Goal: Book appointment/travel/reservation

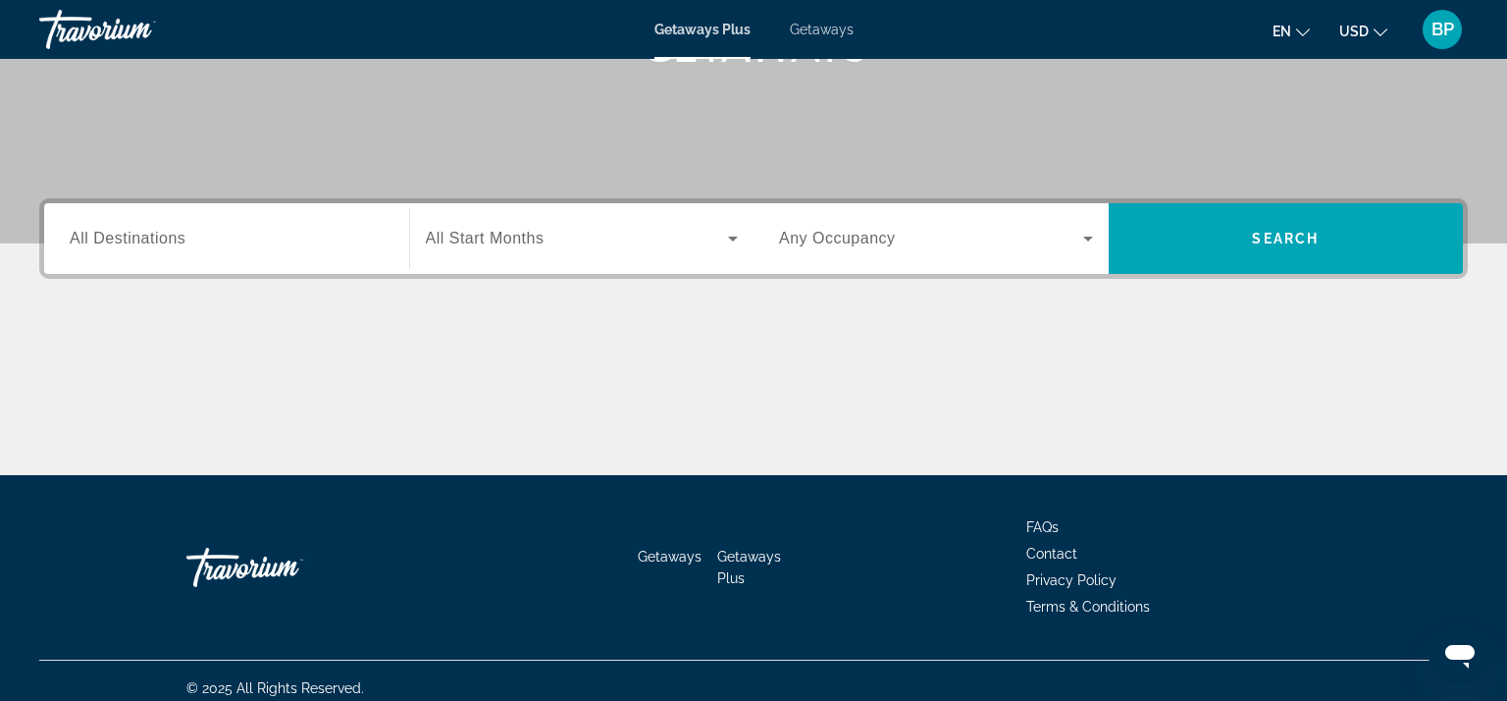
scroll to position [349, 0]
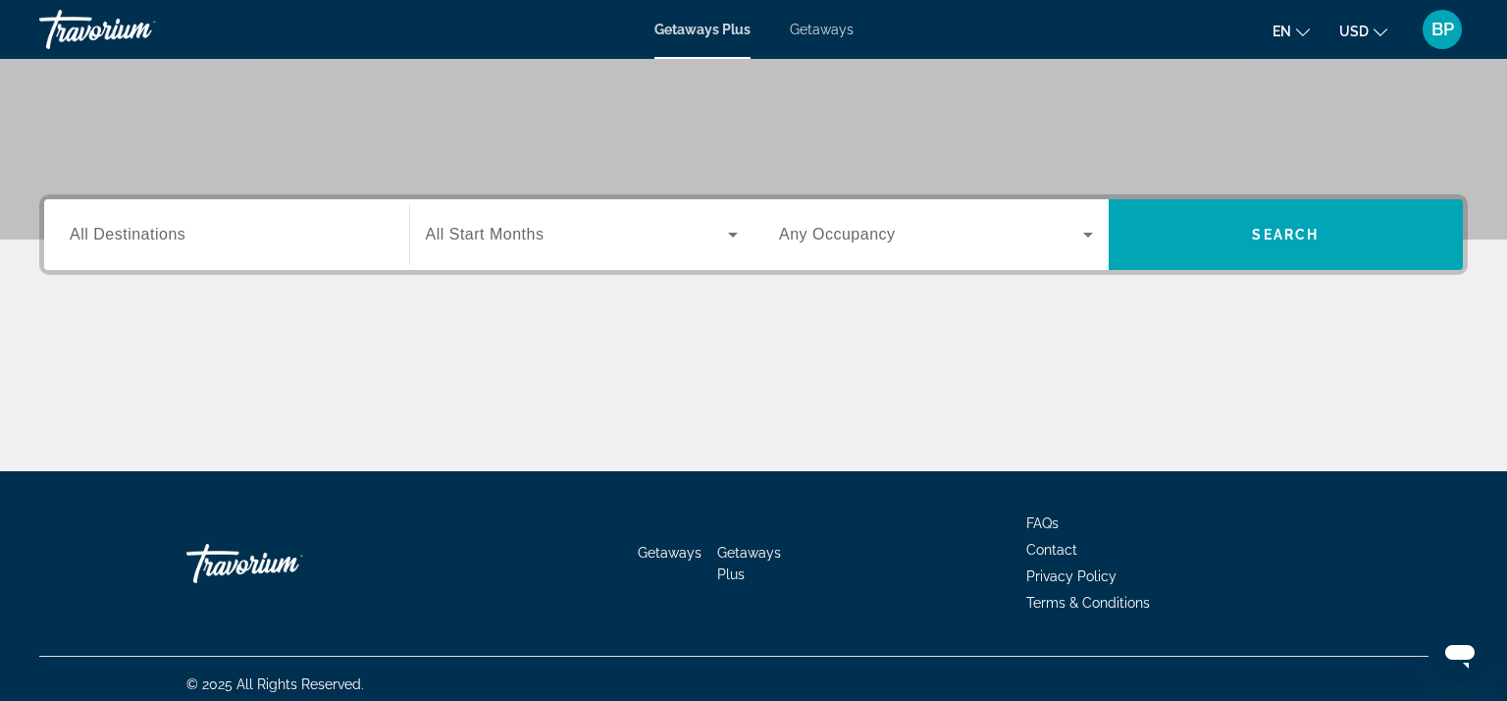
click at [549, 346] on div "Destination All Destinations Start Month All Start Months Occupancy Any Occupan…" at bounding box center [753, 332] width 1507 height 277
click at [190, 239] on input "Destination All Destinations" at bounding box center [227, 236] width 314 height 24
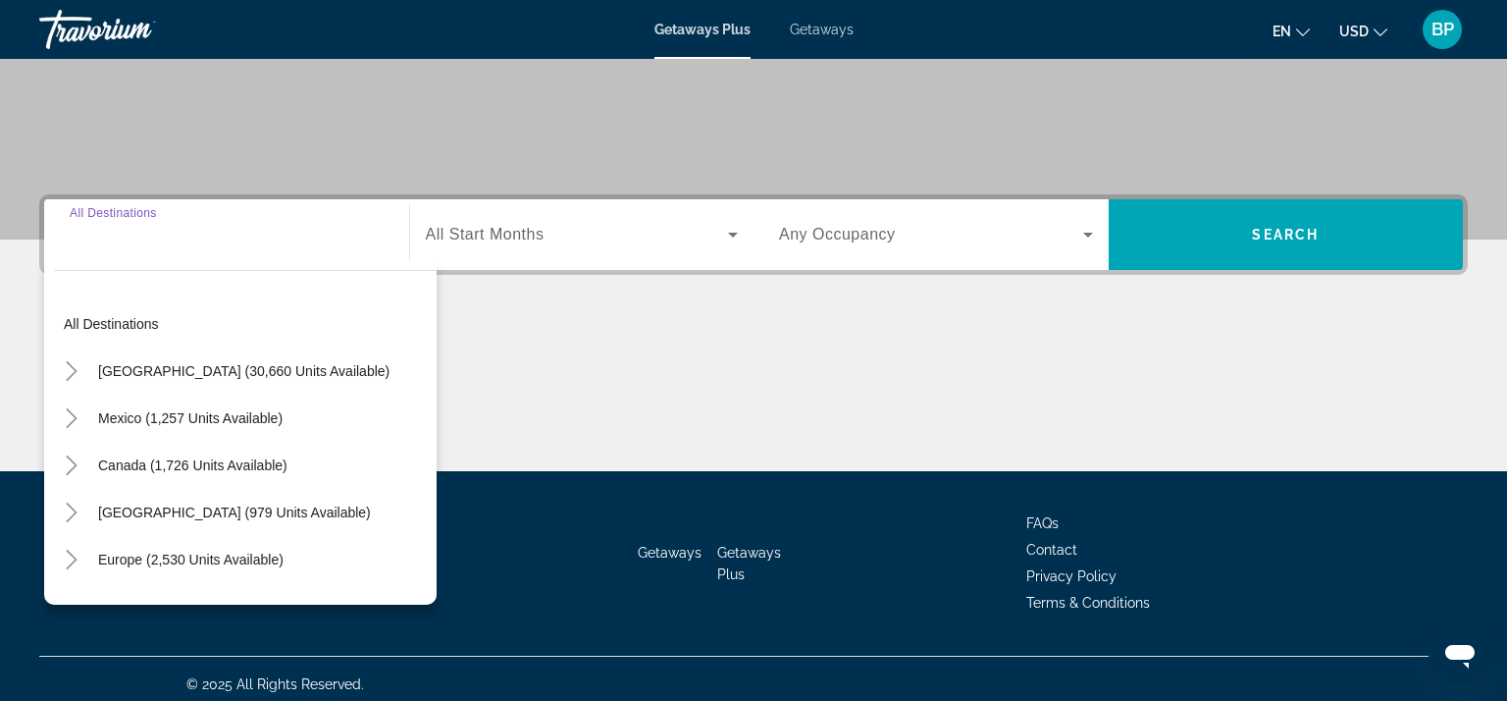
scroll to position [360, 0]
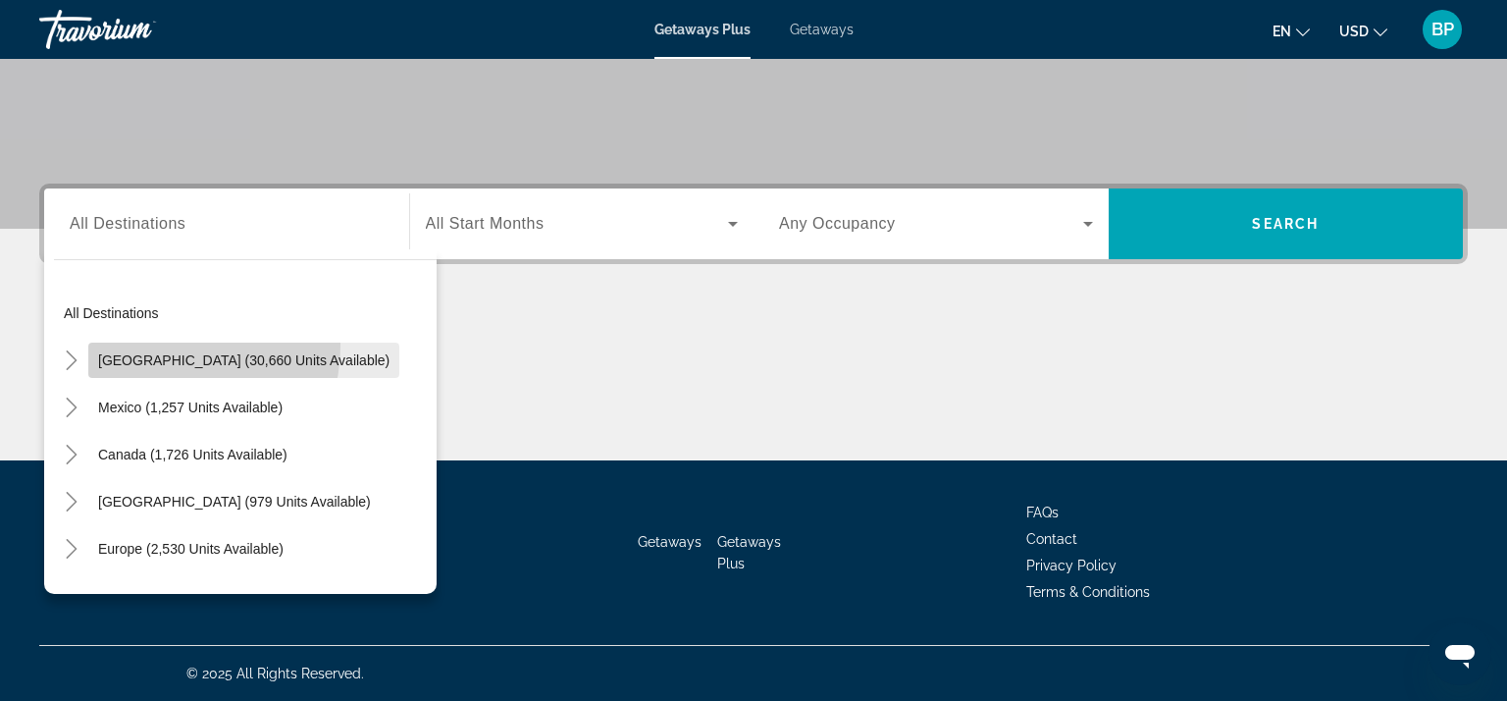
click at [144, 343] on span "Search widget" at bounding box center [243, 360] width 311 height 47
type input "**********"
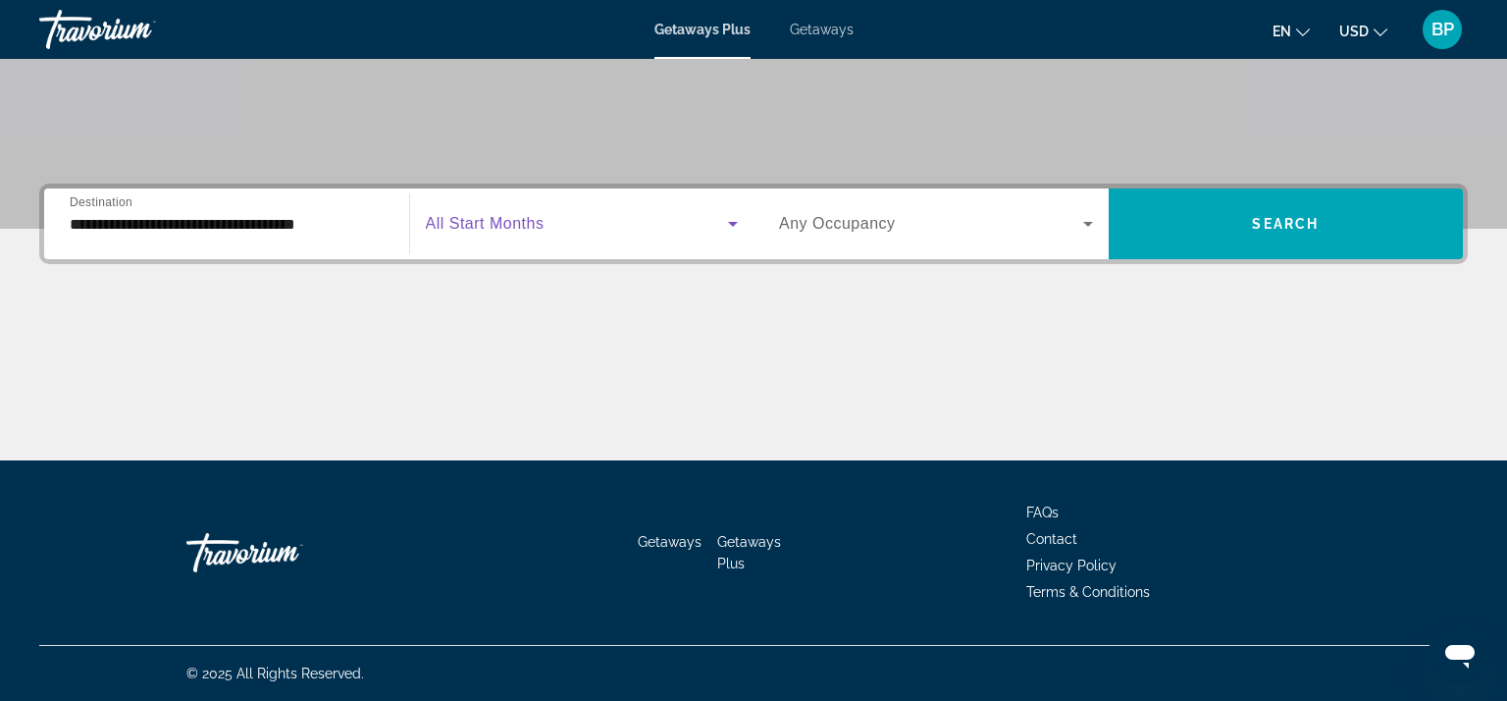
click at [722, 232] on icon "Search widget" at bounding box center [733, 224] width 24 height 24
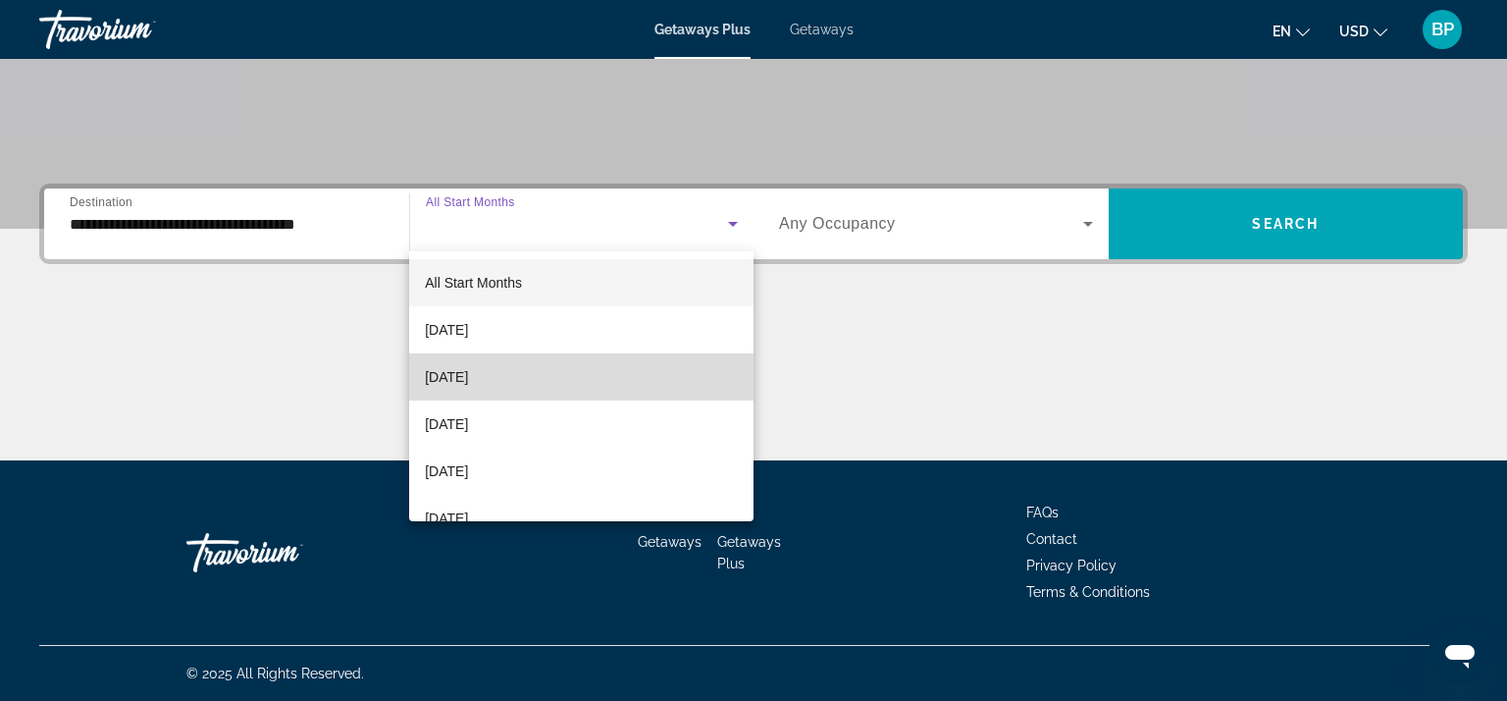
click at [515, 380] on mat-option "[DATE]" at bounding box center [581, 376] width 344 height 47
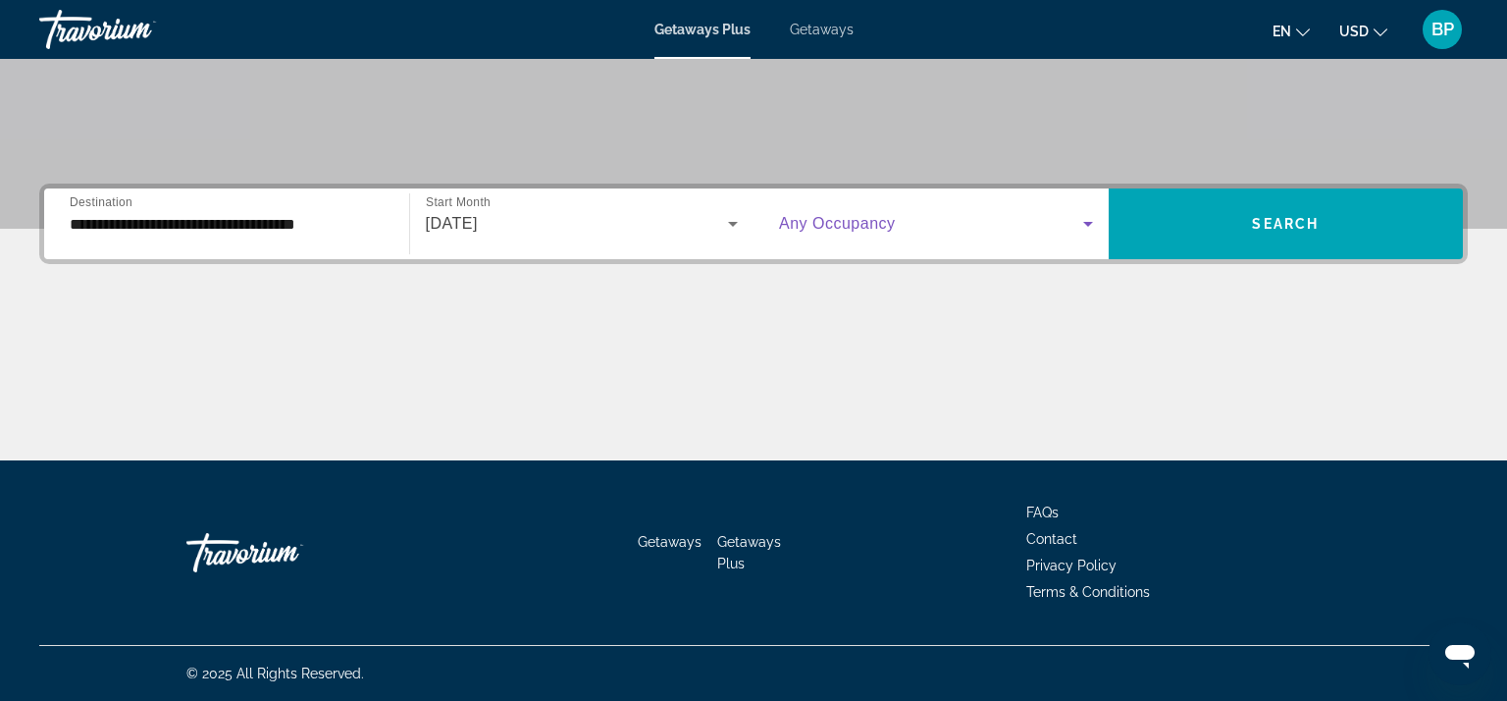
click at [968, 219] on span "Search widget" at bounding box center [931, 224] width 304 height 24
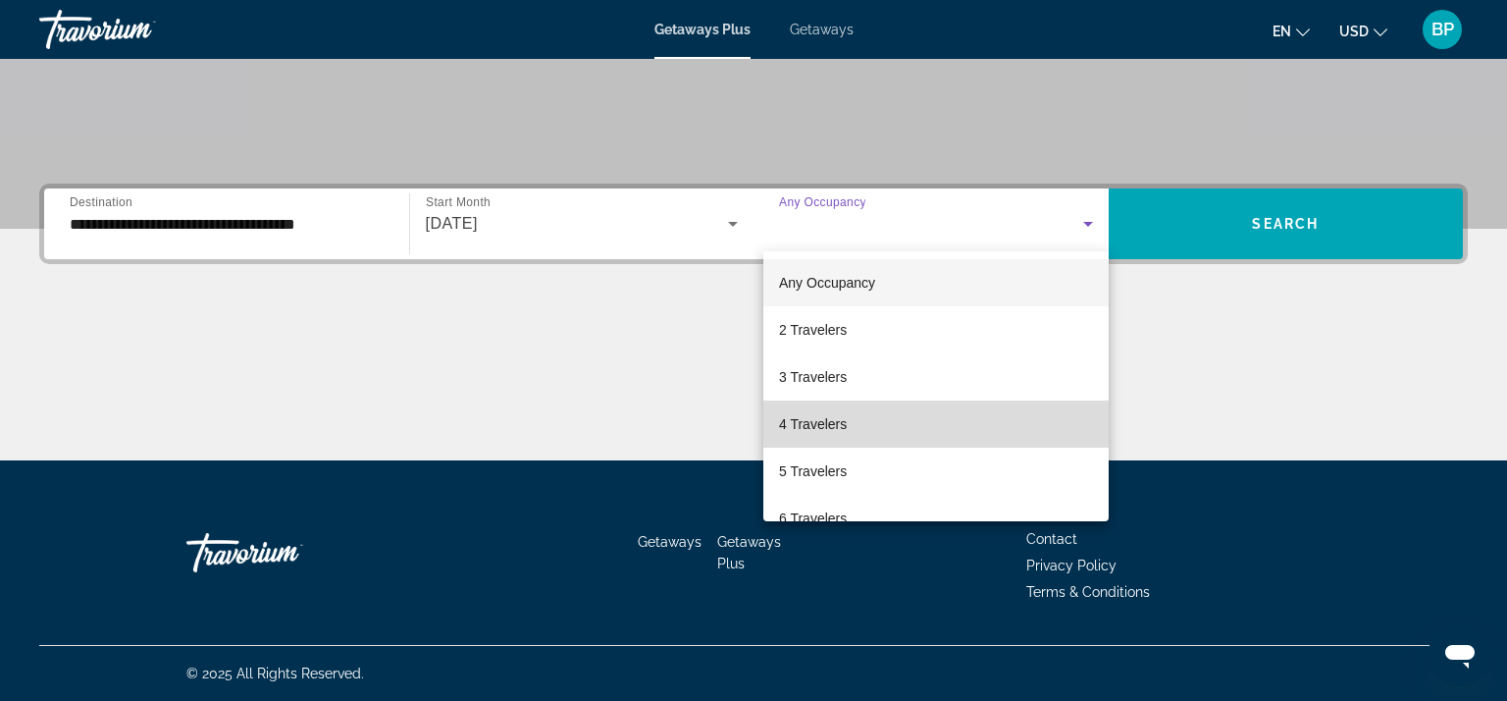
click at [820, 427] on span "4 Travelers" at bounding box center [813, 424] width 68 height 24
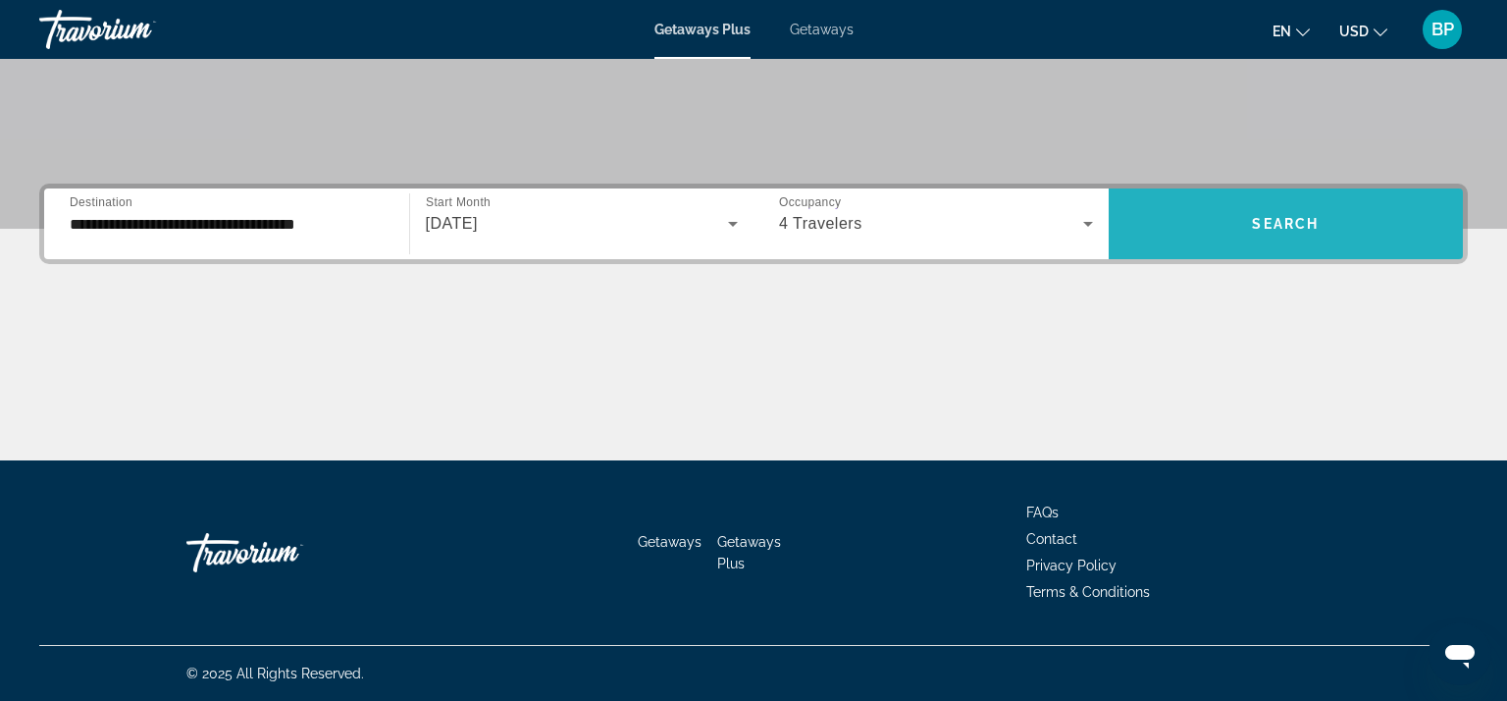
click at [1283, 214] on button "Search" at bounding box center [1286, 223] width 355 height 71
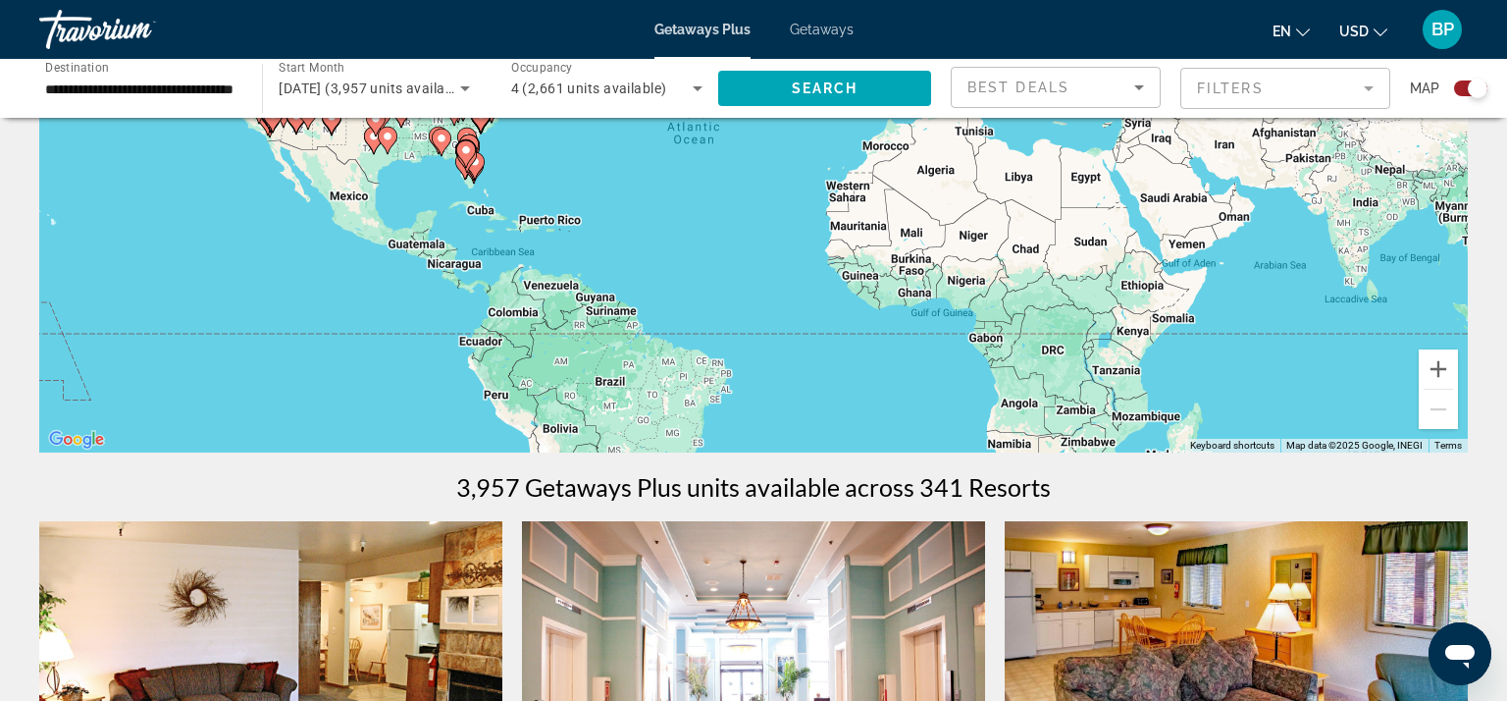
scroll to position [287, 0]
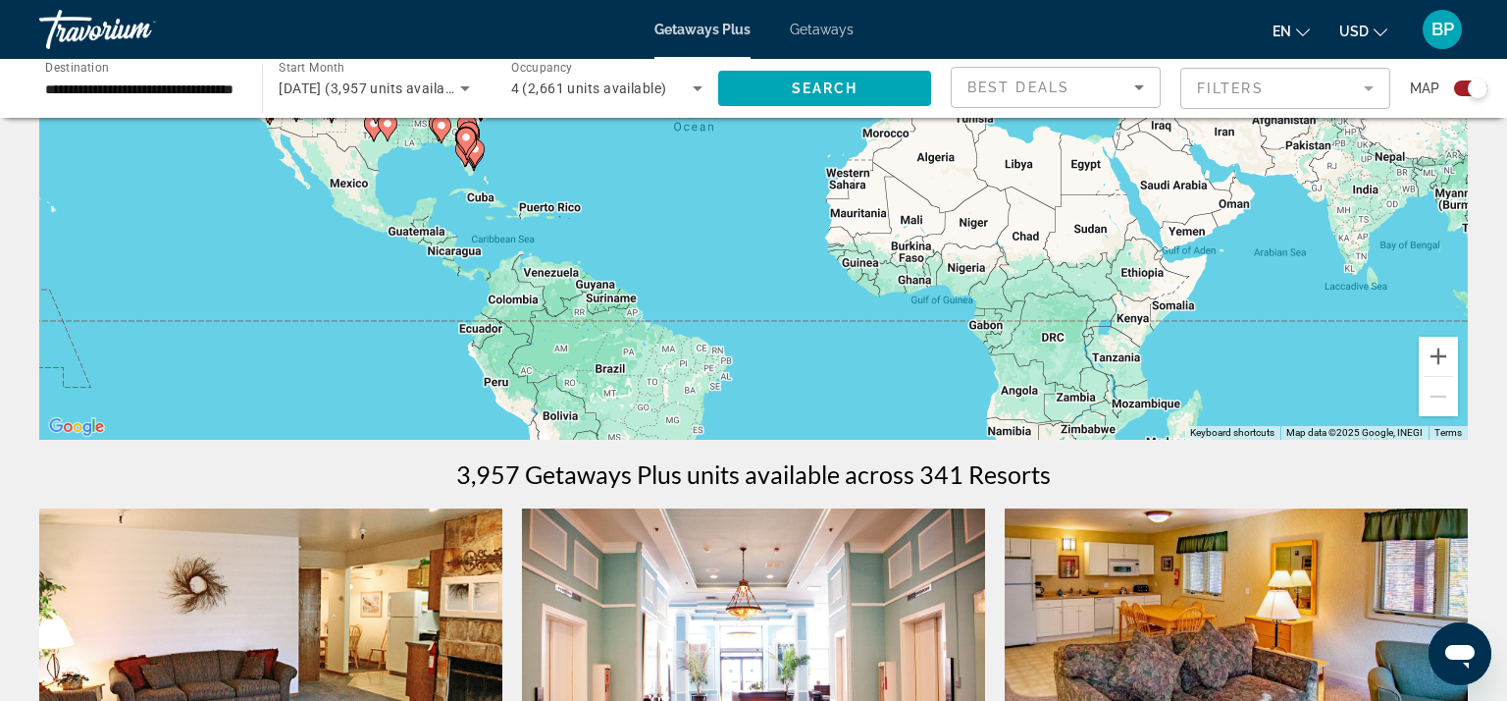
click at [1360, 87] on mat-form-field "Filters" at bounding box center [1285, 88] width 210 height 41
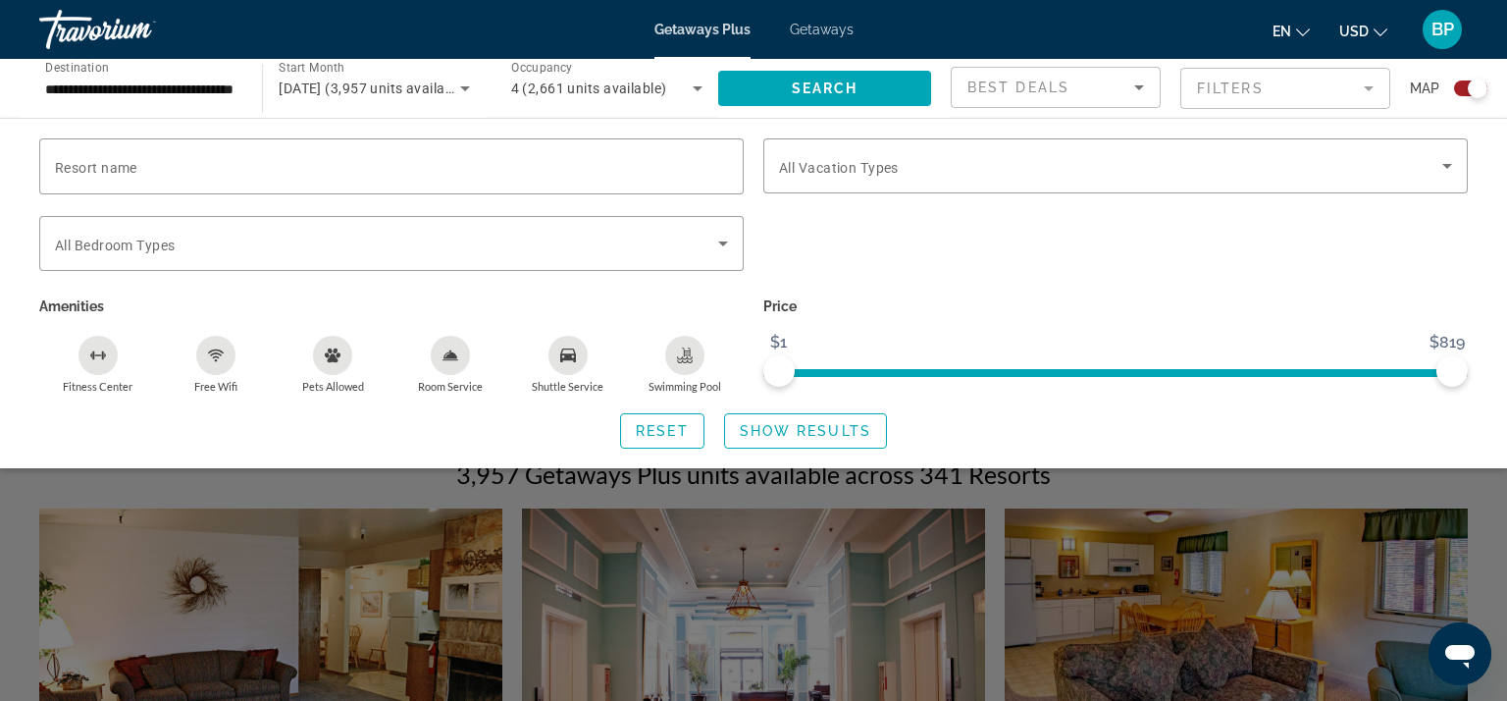
click at [1360, 87] on mat-form-field "Filters" at bounding box center [1285, 88] width 210 height 41
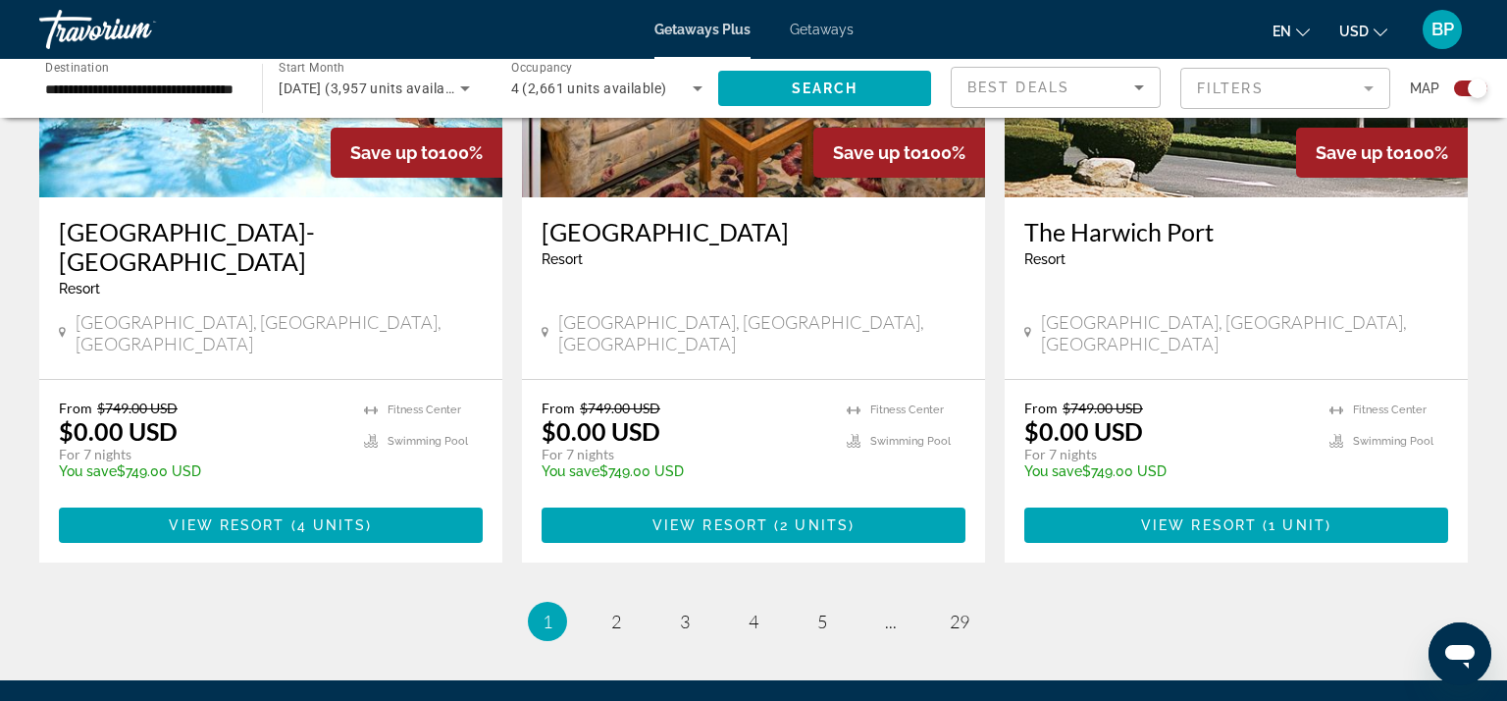
scroll to position [3042, 0]
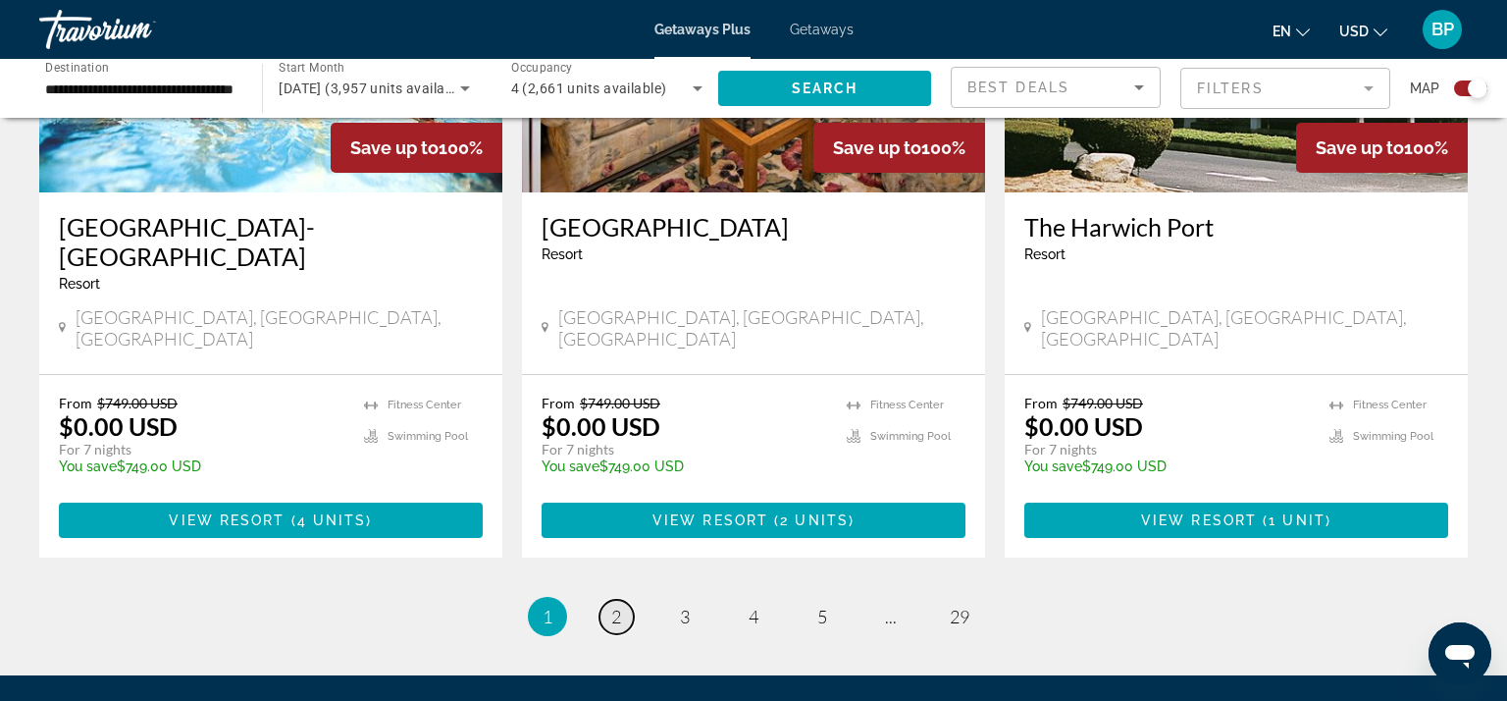
click at [623, 600] on link "page 2" at bounding box center [617, 617] width 34 height 34
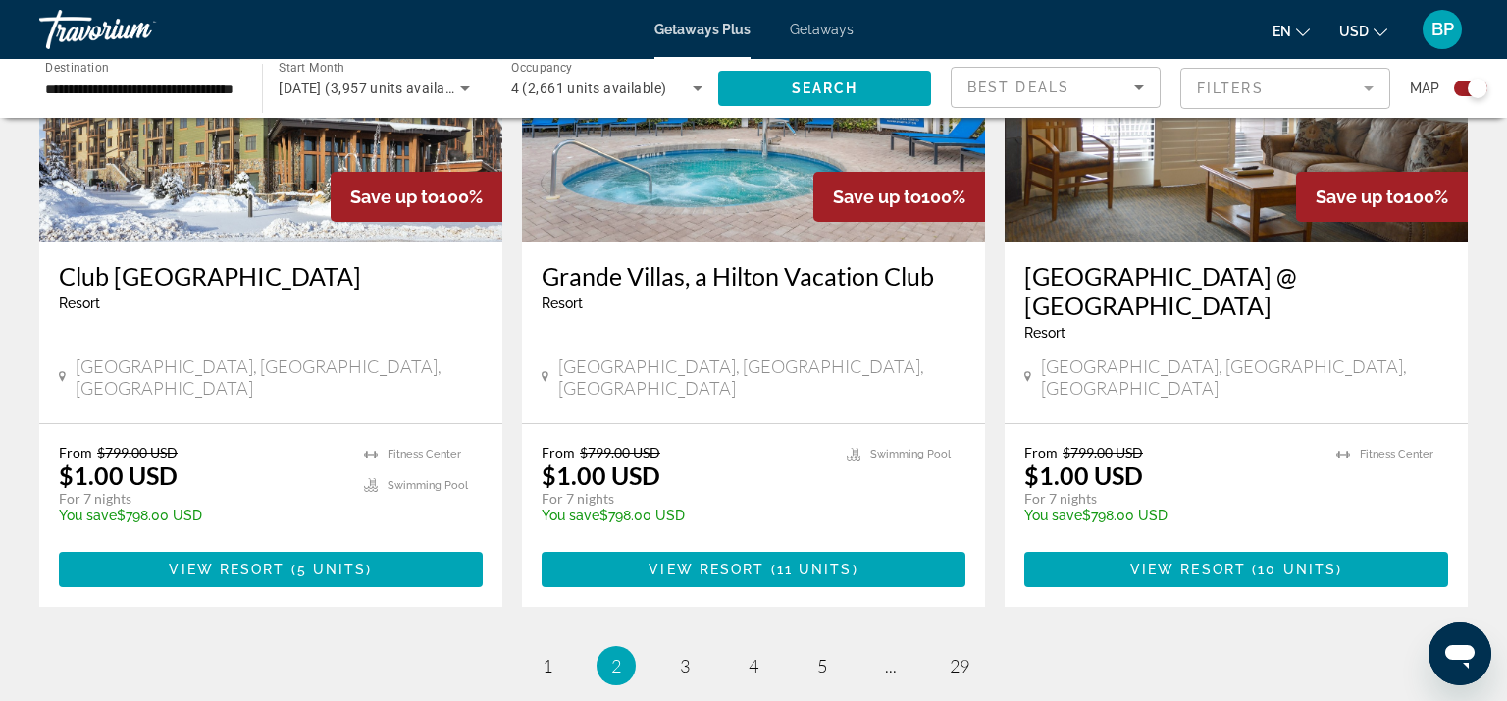
scroll to position [3111, 0]
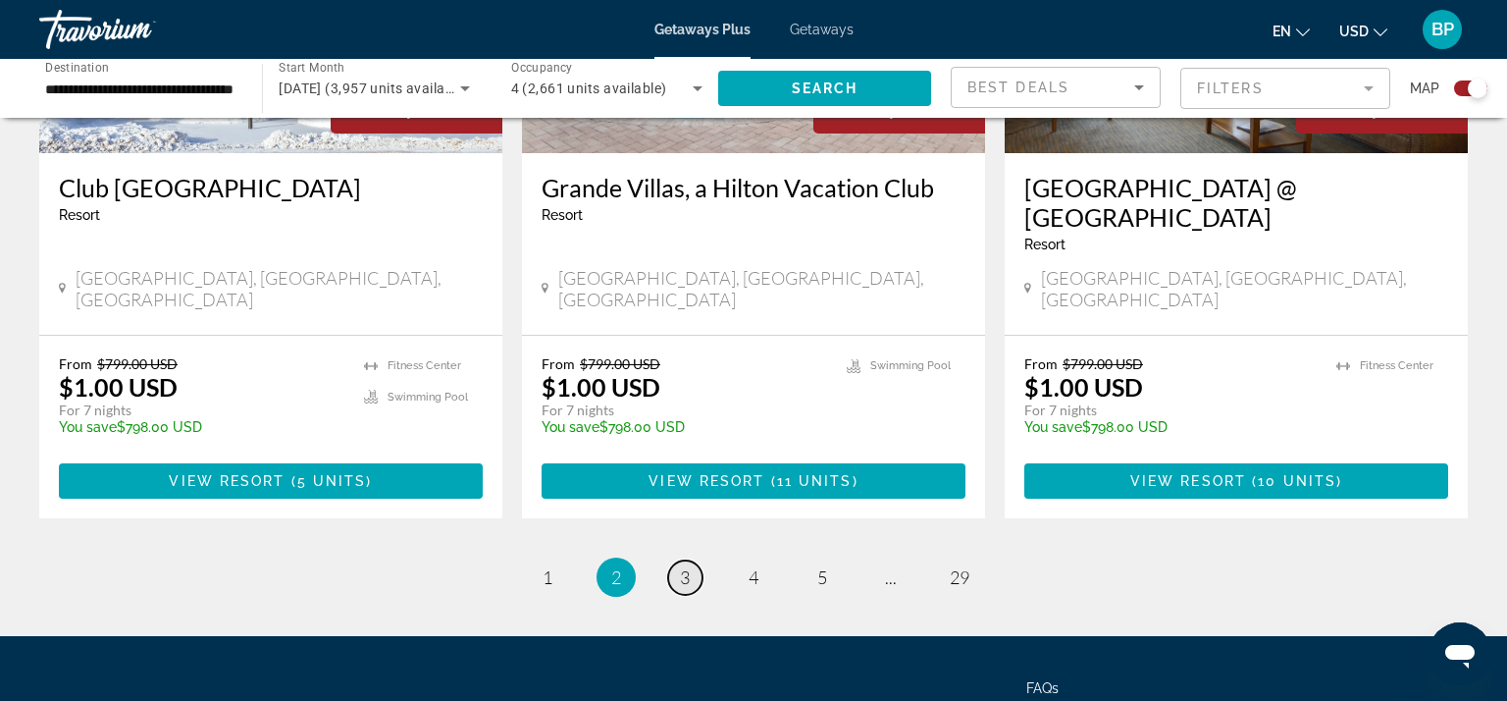
click at [680, 566] on span "3" at bounding box center [685, 577] width 10 height 22
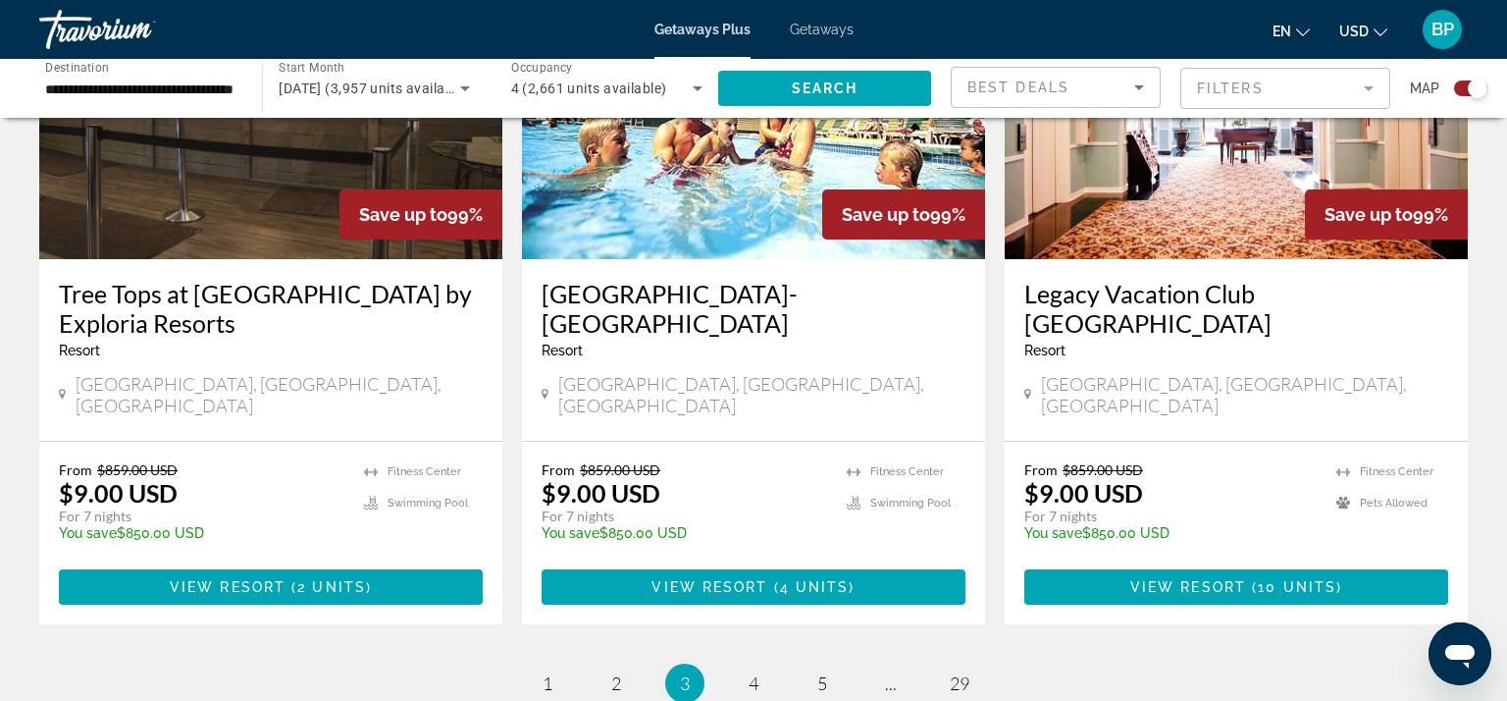
scroll to position [2957, 0]
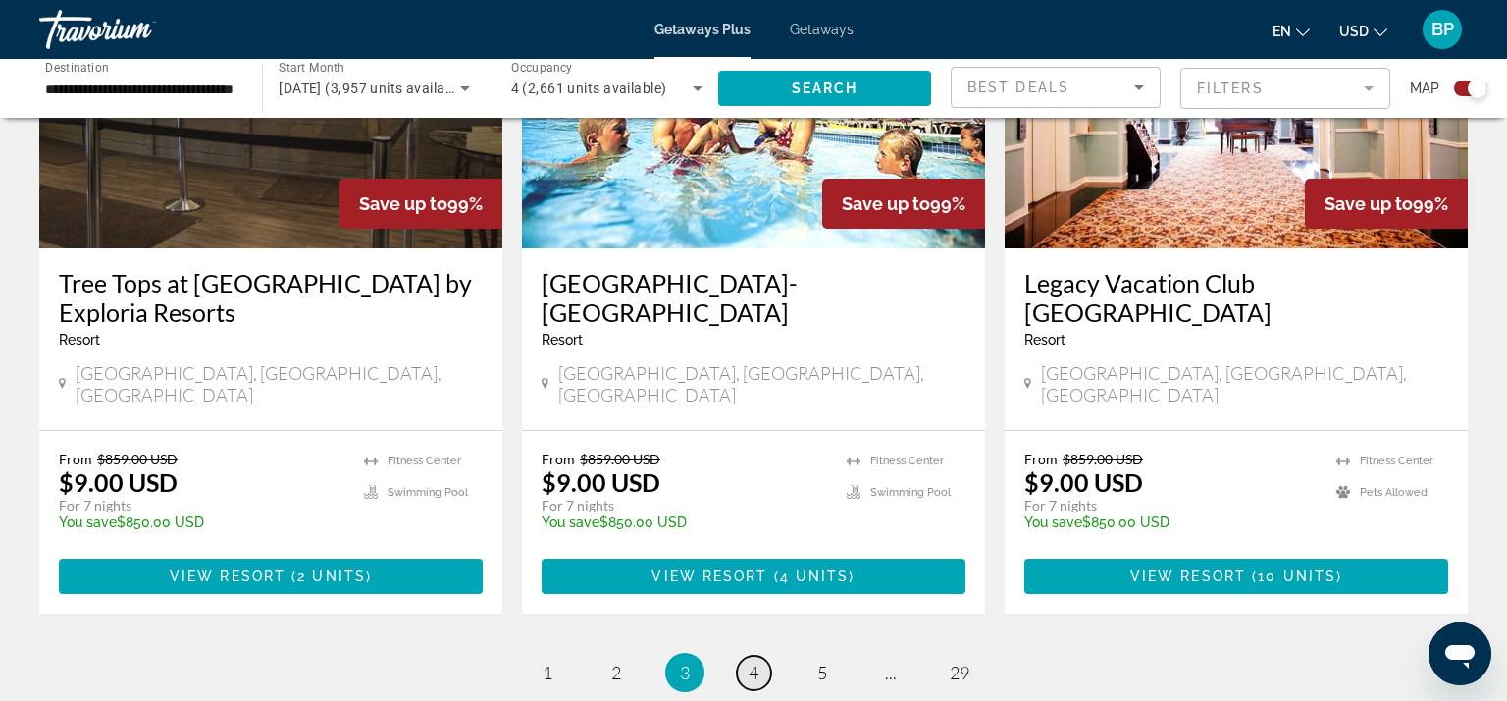
click at [759, 655] on link "page 4" at bounding box center [754, 672] width 34 height 34
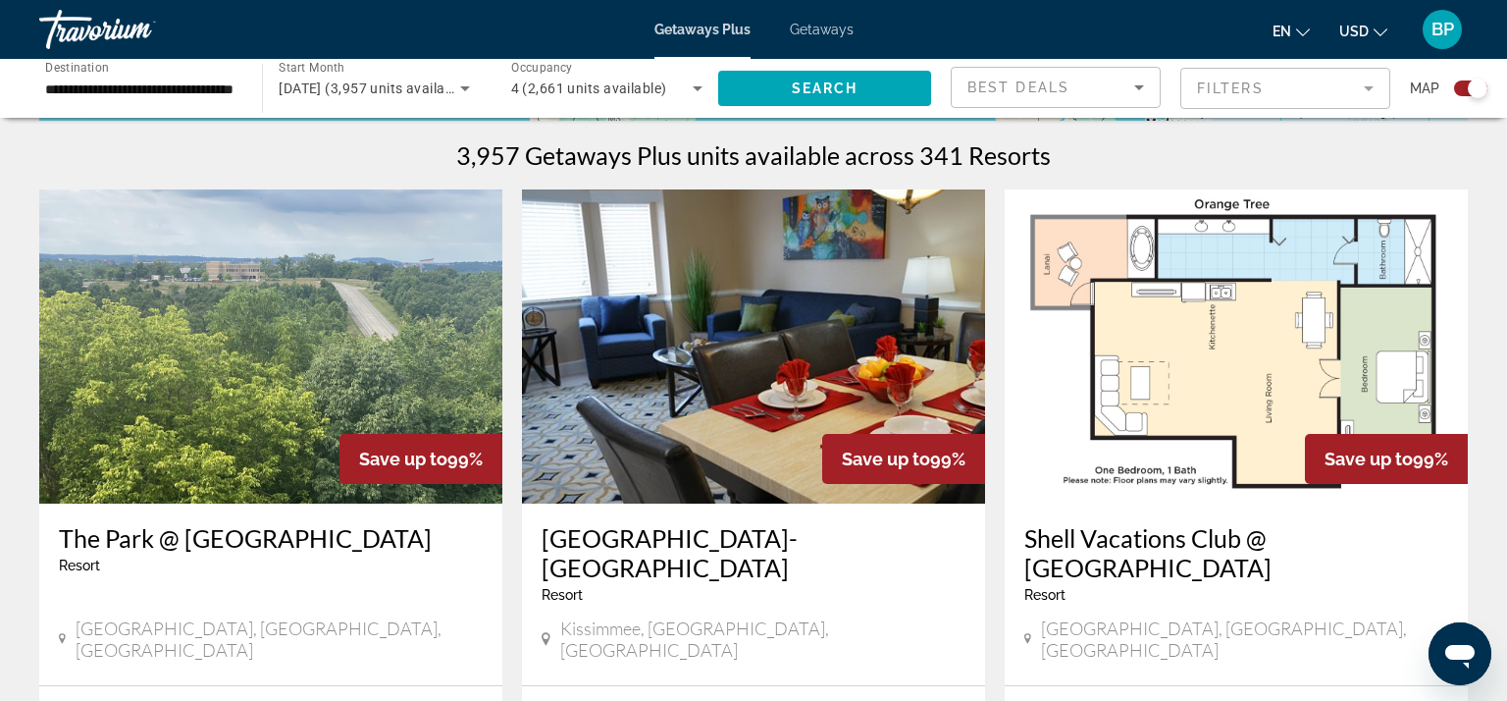
scroll to position [746, 0]
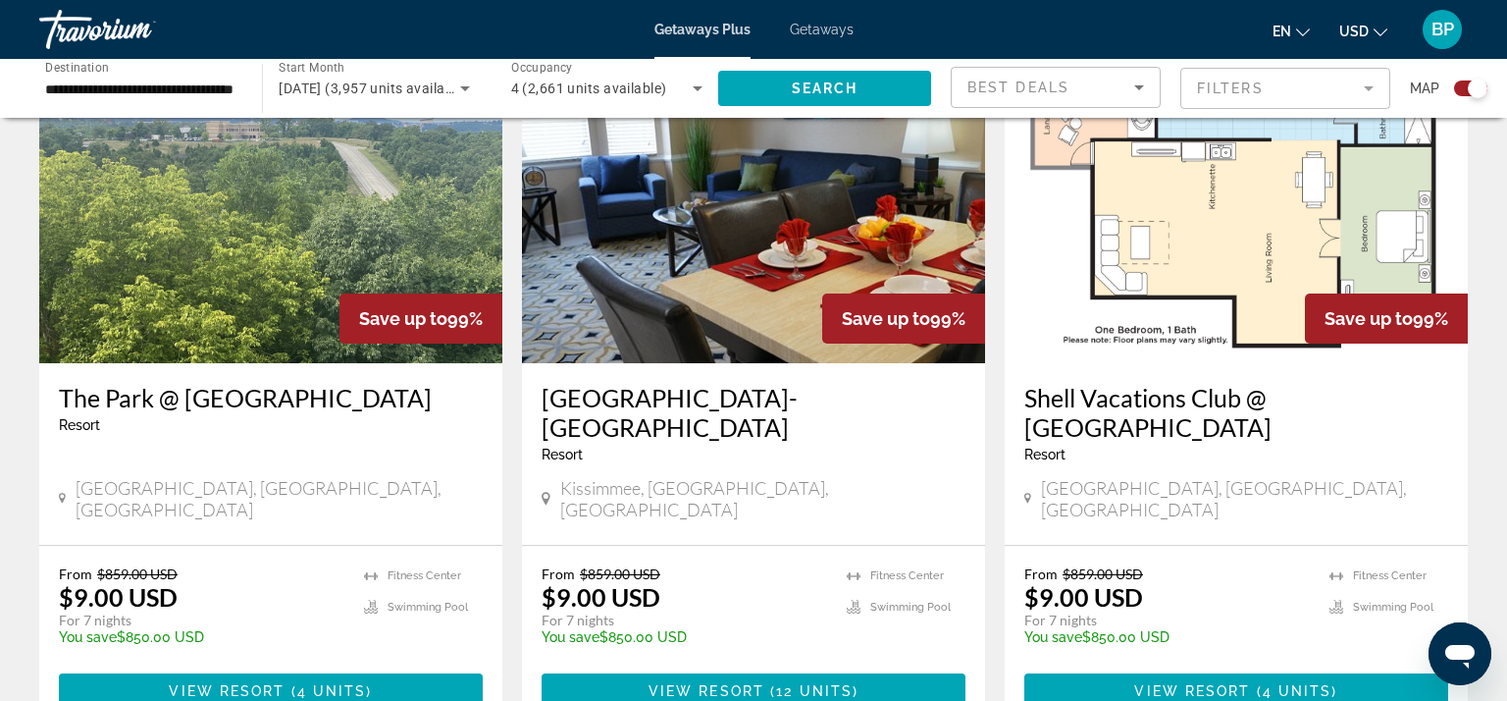
click at [260, 396] on h3 "The Park @ [GEOGRAPHIC_DATA]" at bounding box center [271, 397] width 424 height 29
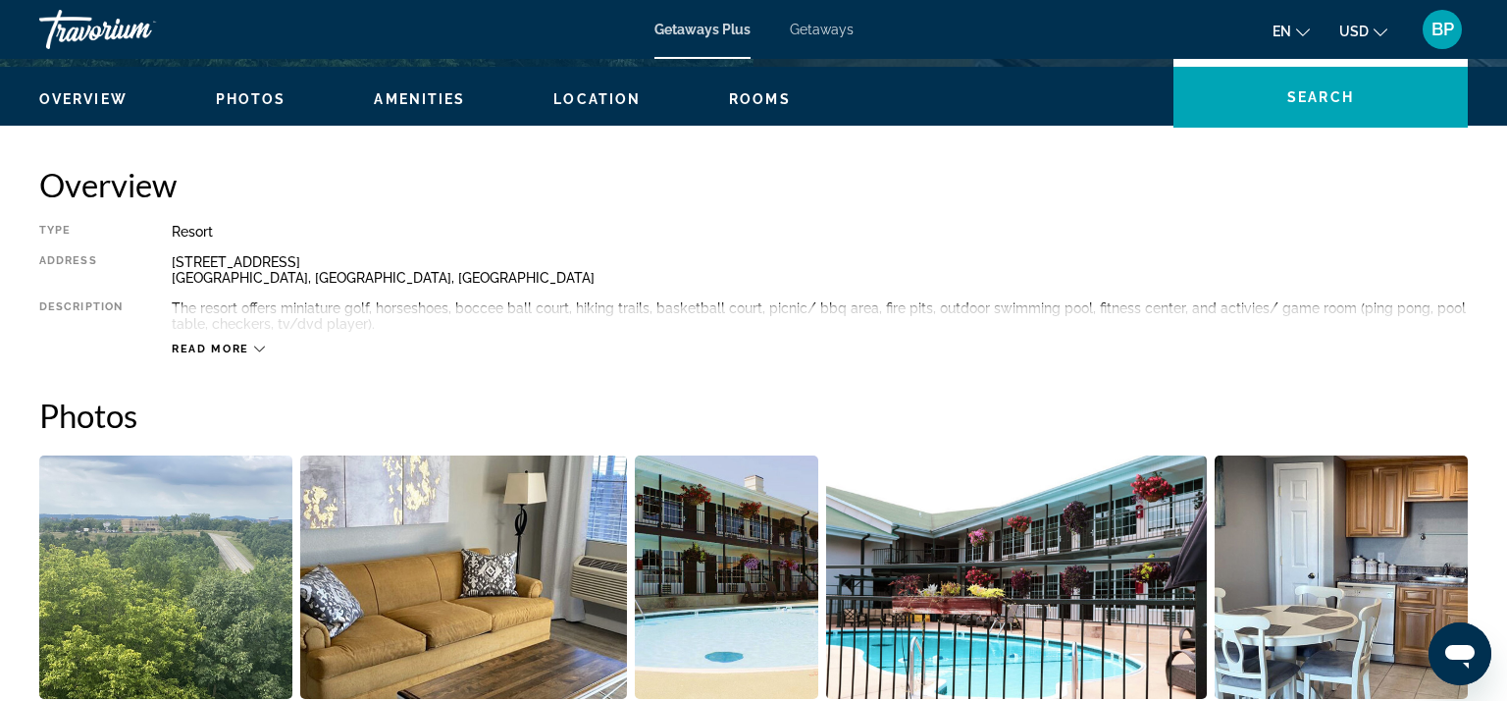
scroll to position [544, 0]
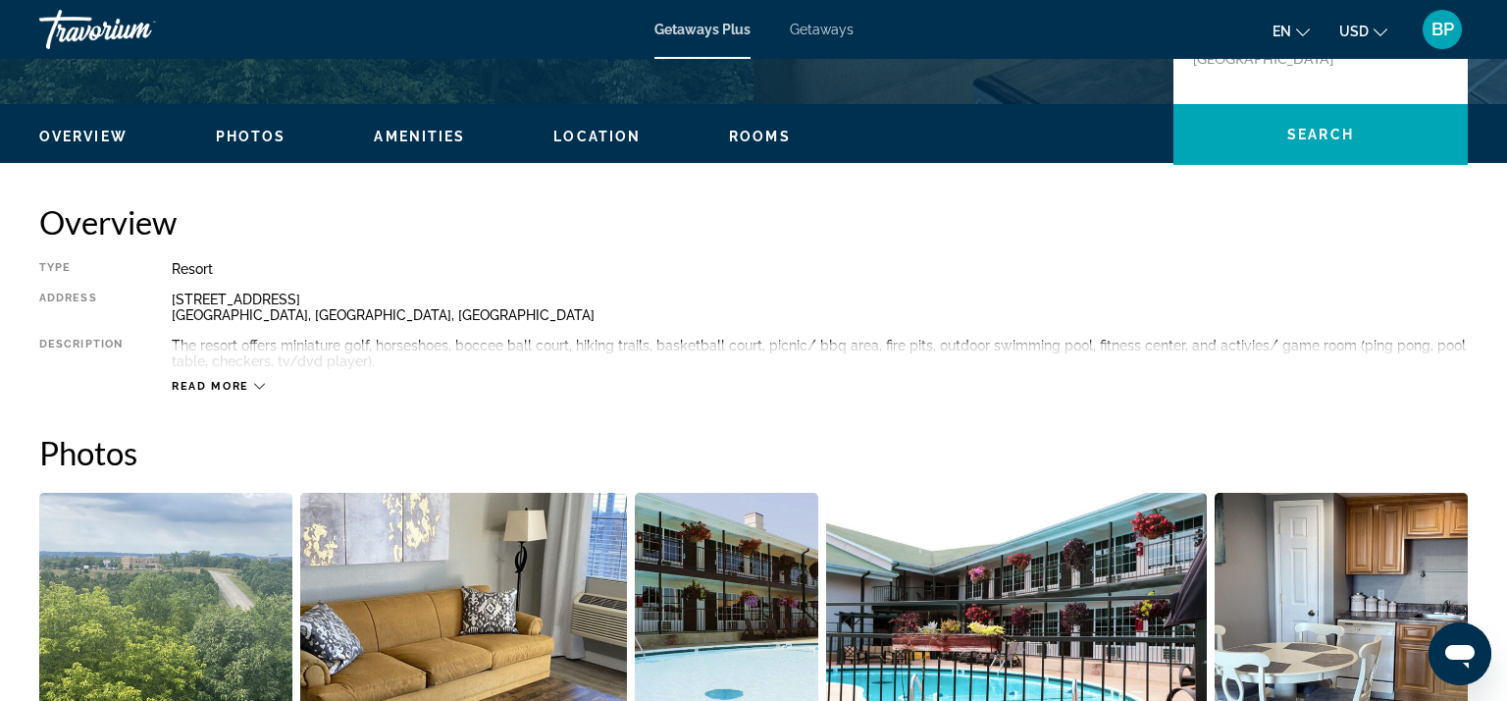
click at [254, 383] on icon "Main content" at bounding box center [259, 386] width 11 height 11
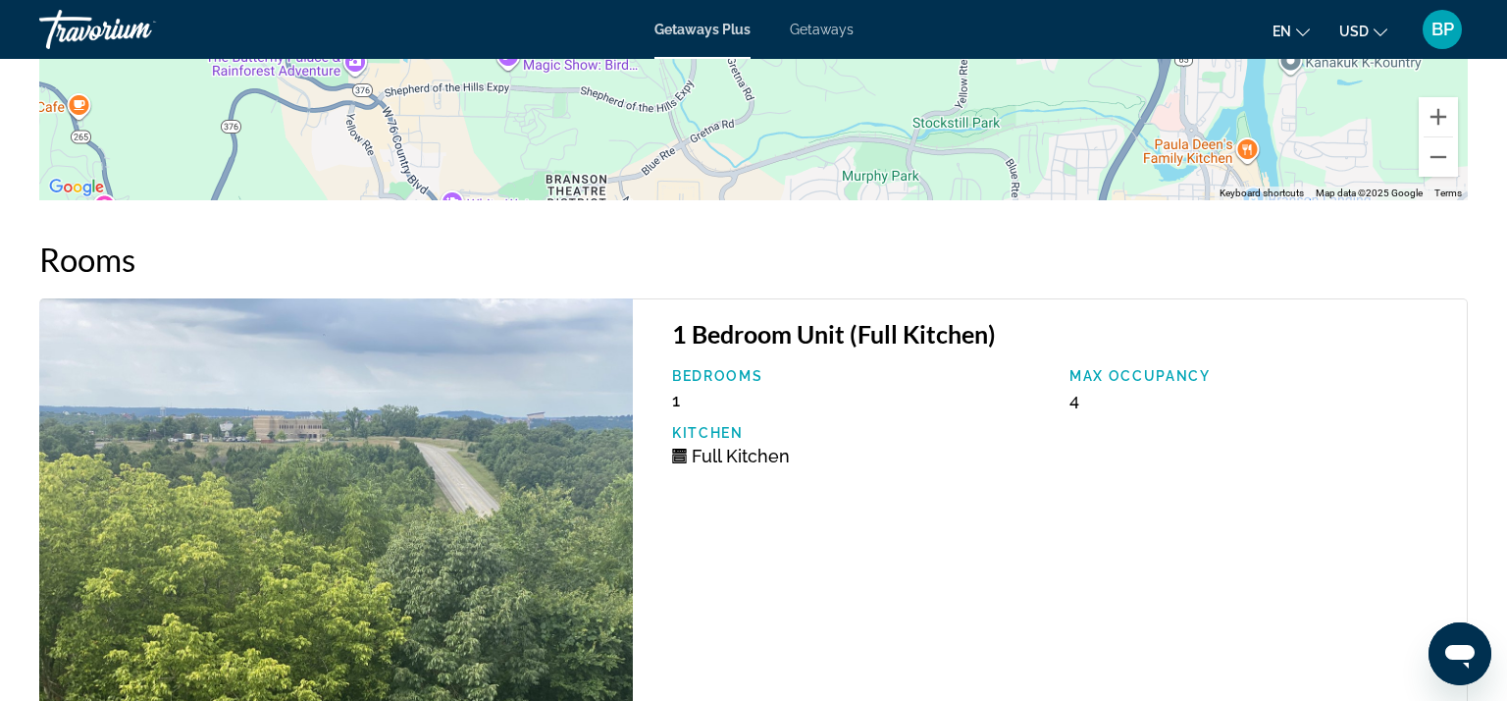
scroll to position [3539, 0]
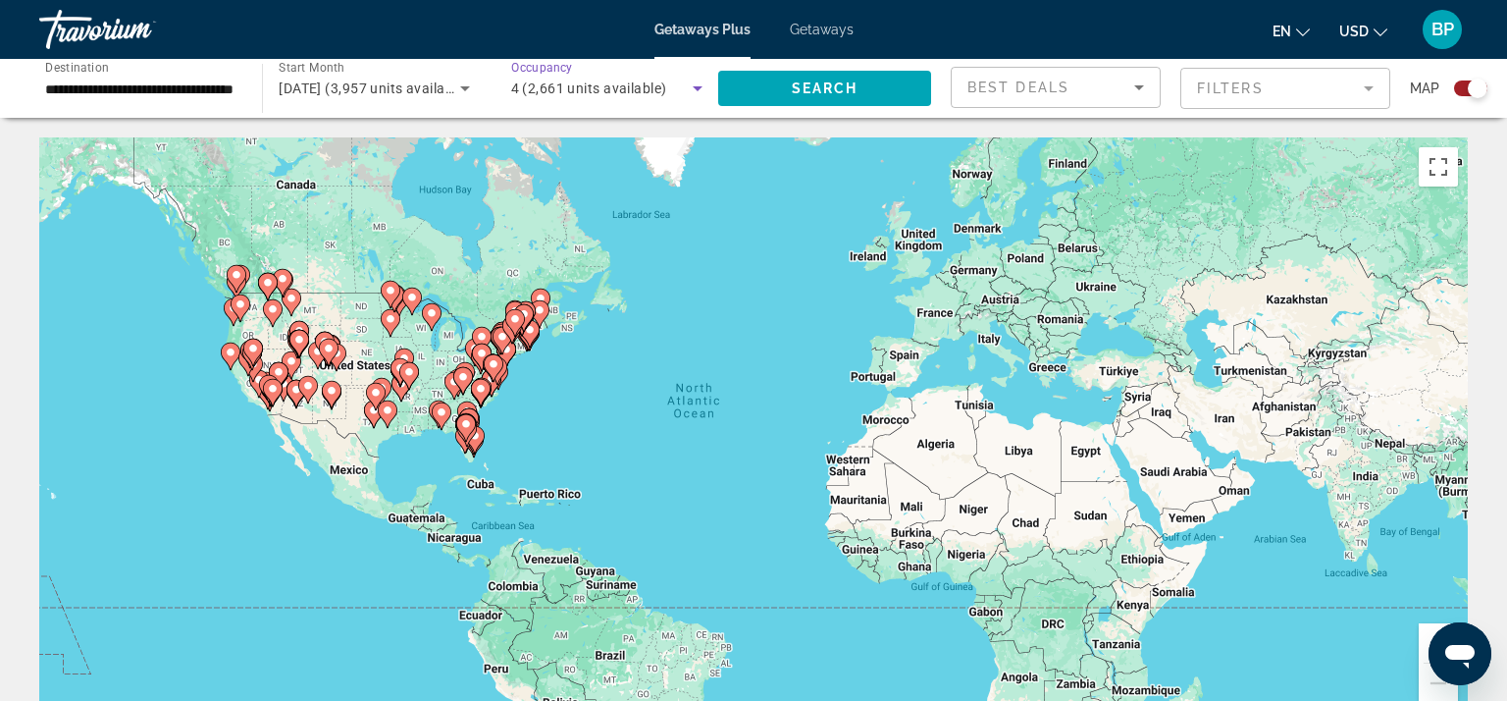
click at [695, 87] on icon "Search widget" at bounding box center [698, 88] width 10 height 5
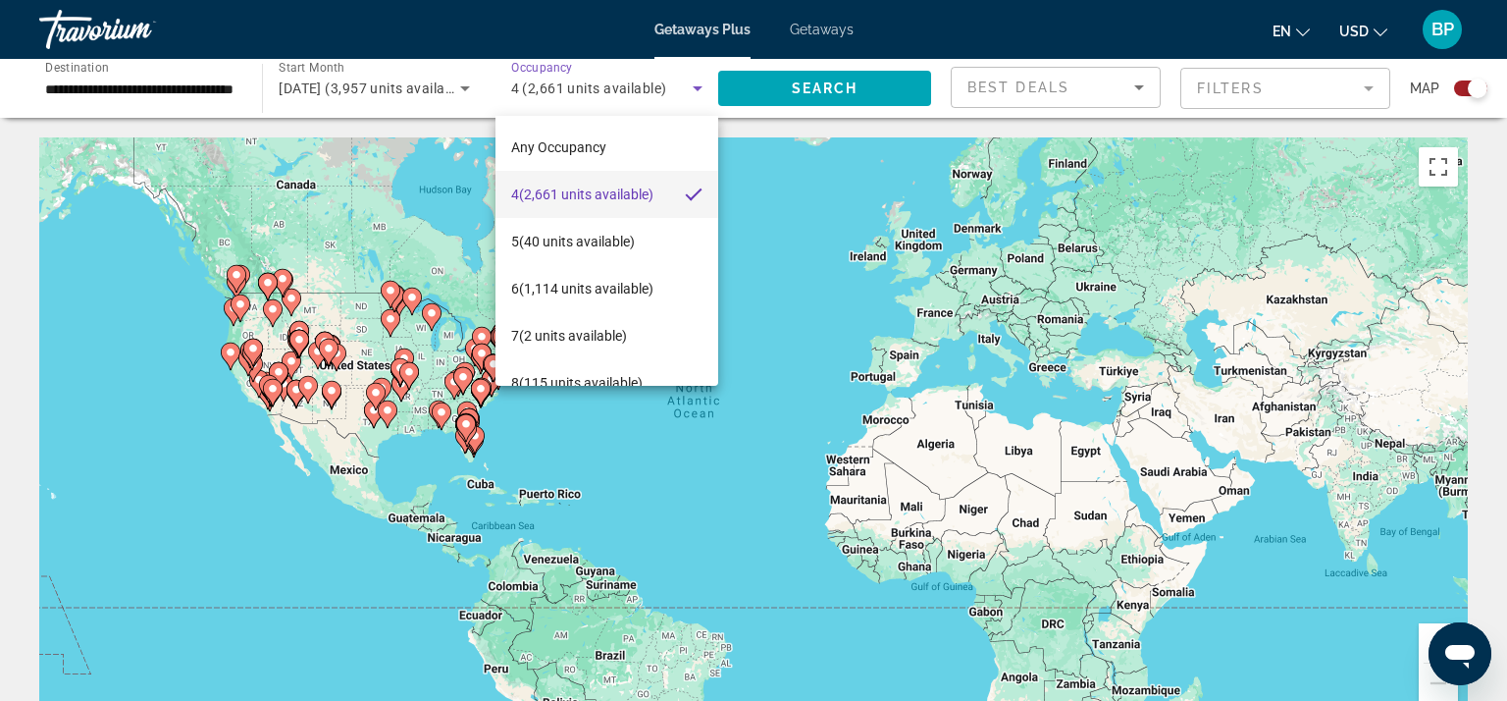
click at [698, 98] on div at bounding box center [753, 350] width 1507 height 701
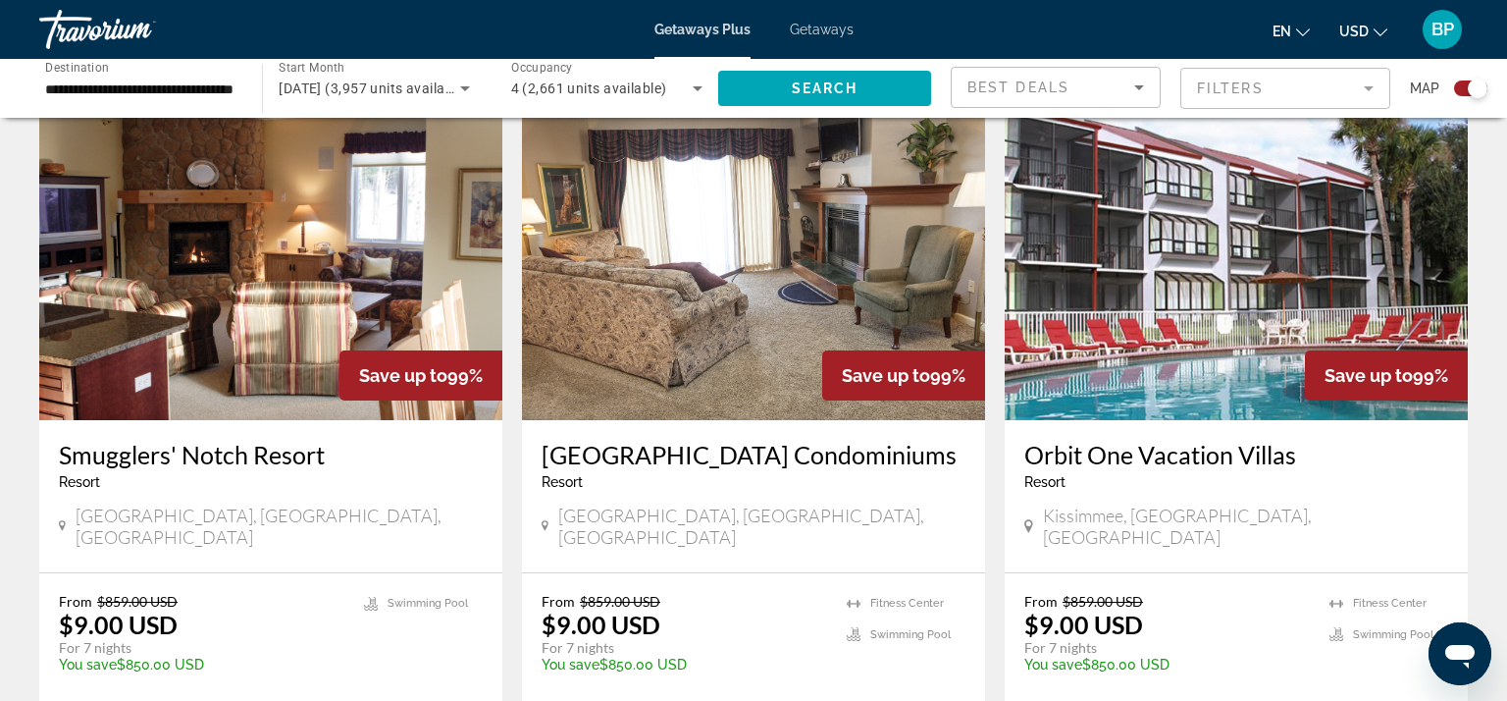
scroll to position [2135, 0]
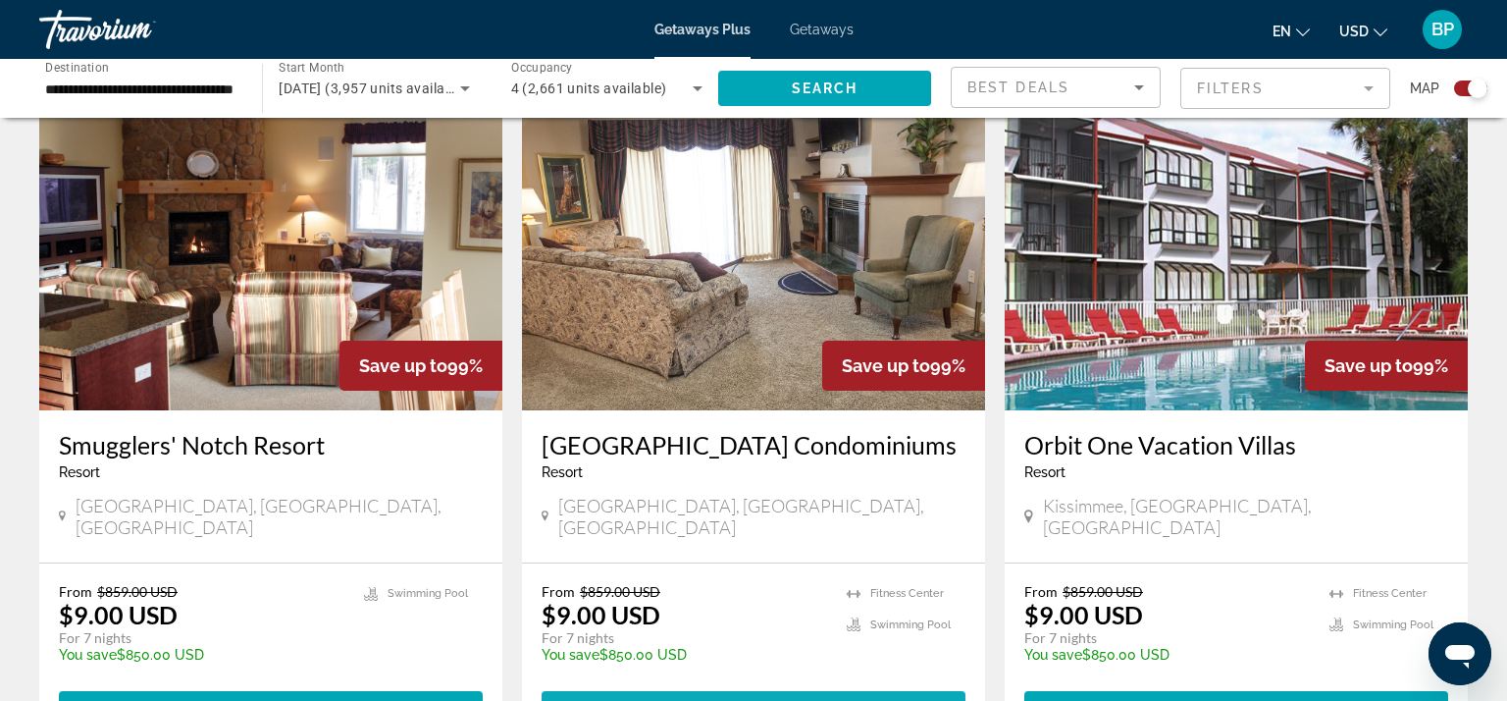
click at [710, 700] on span "View Resort" at bounding box center [706, 709] width 116 height 16
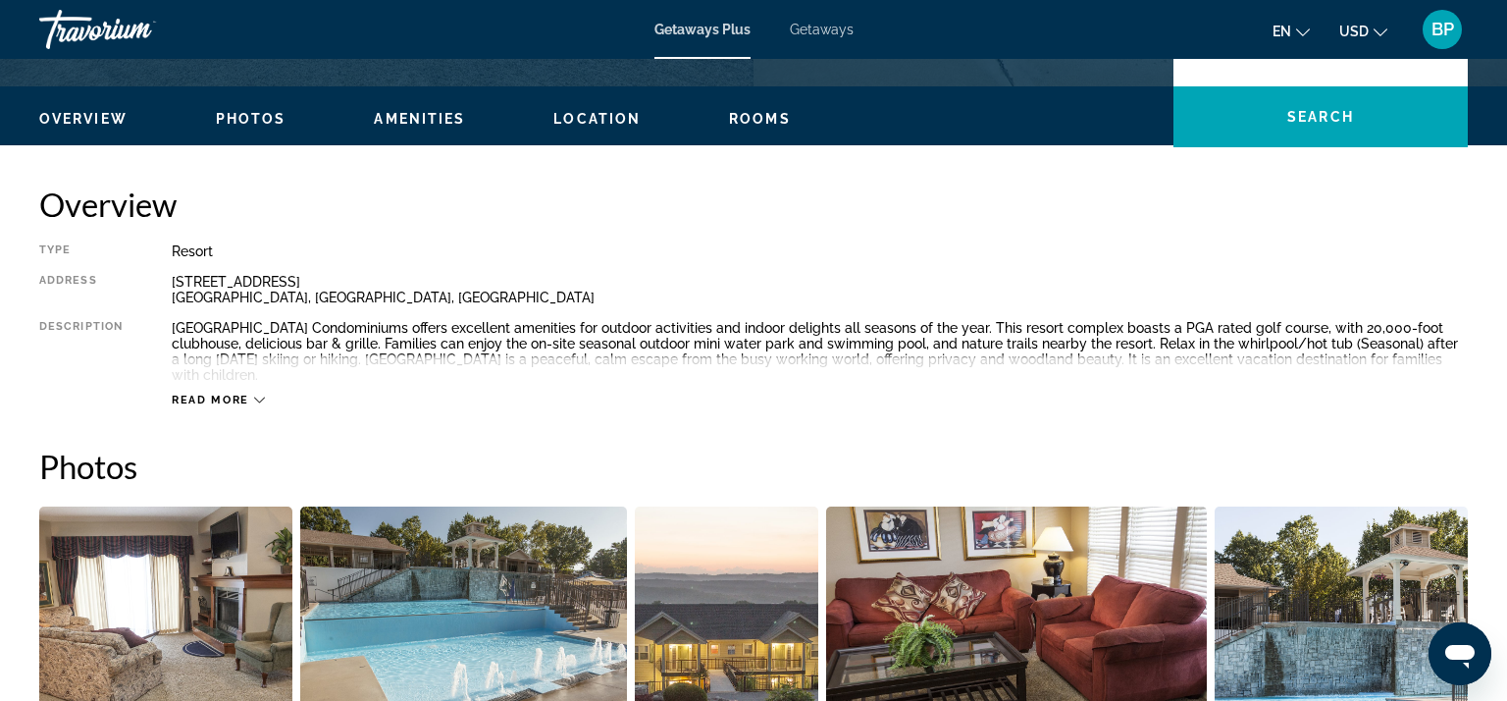
scroll to position [550, 0]
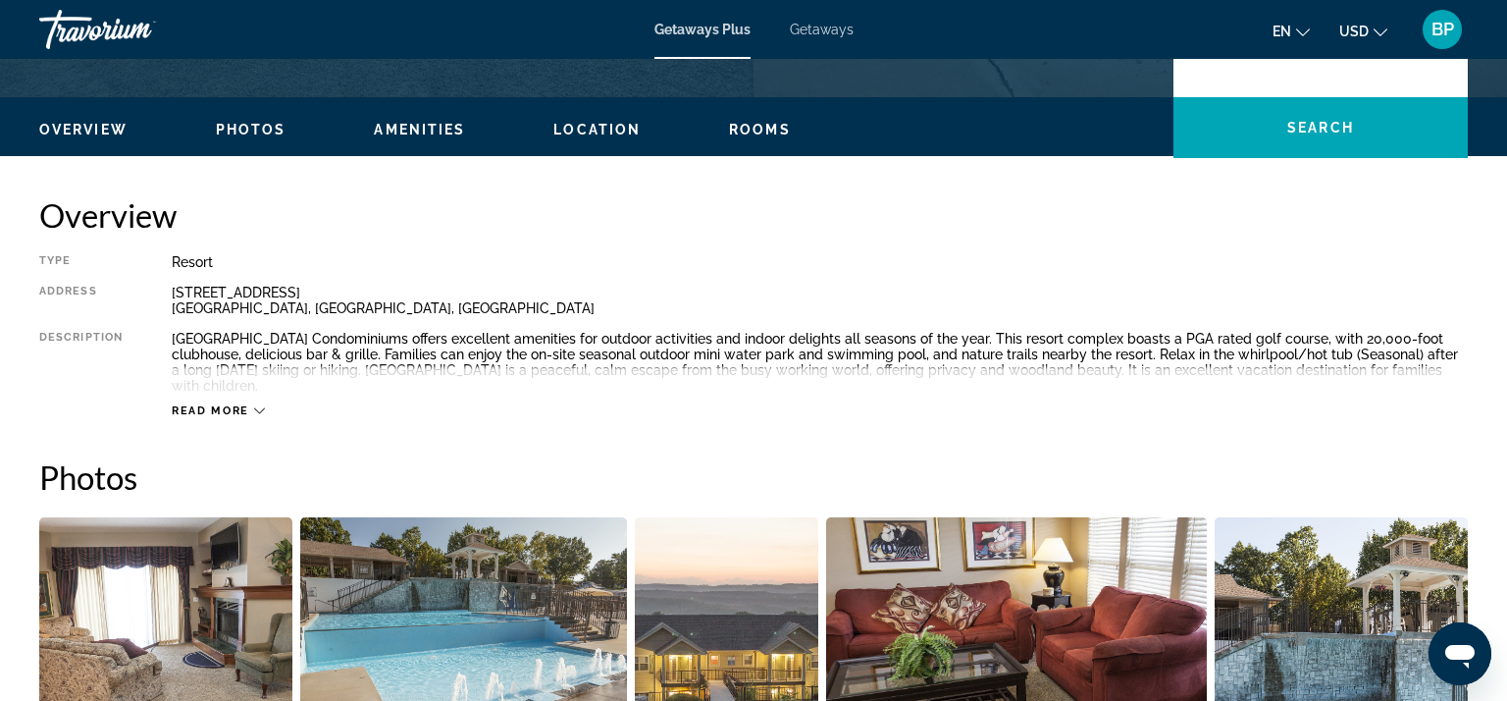
click at [235, 413] on span "Read more" at bounding box center [211, 410] width 78 height 13
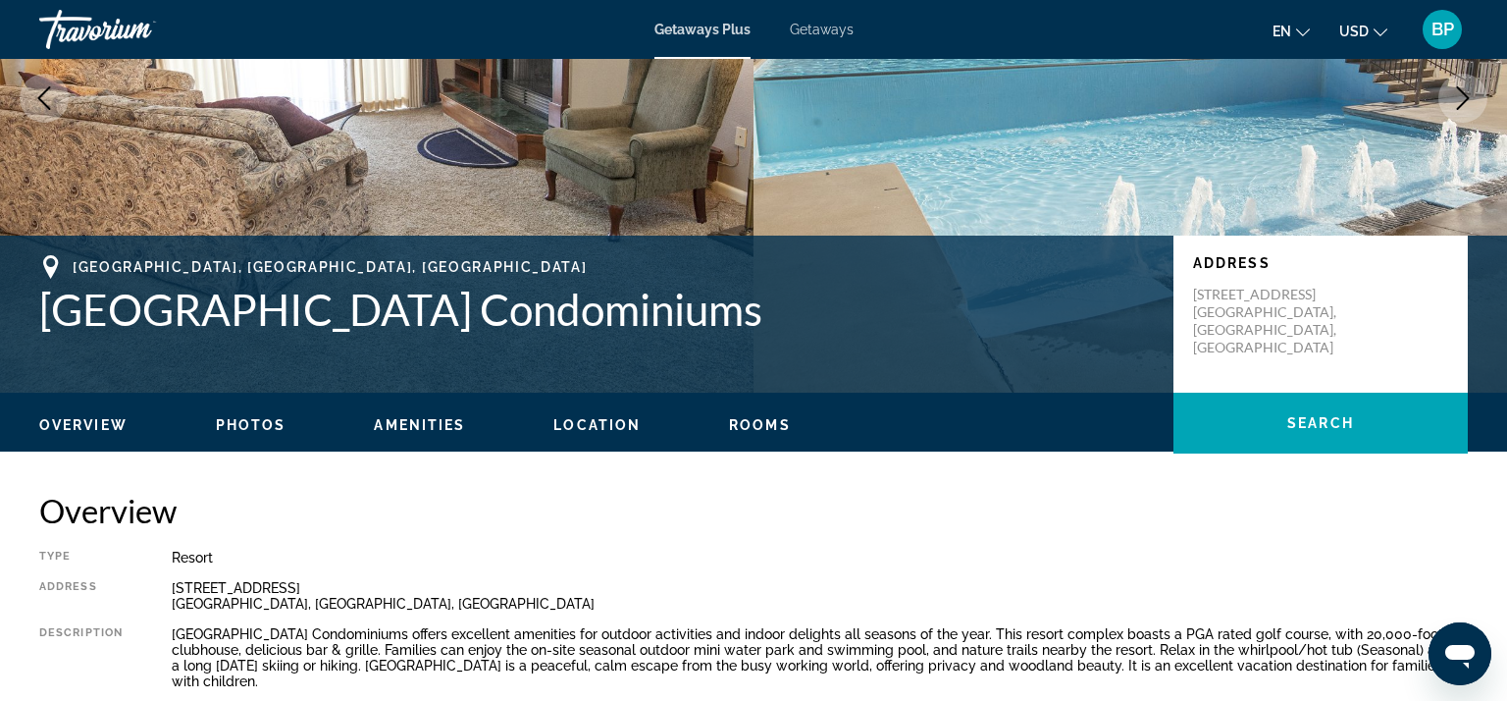
scroll to position [0, 0]
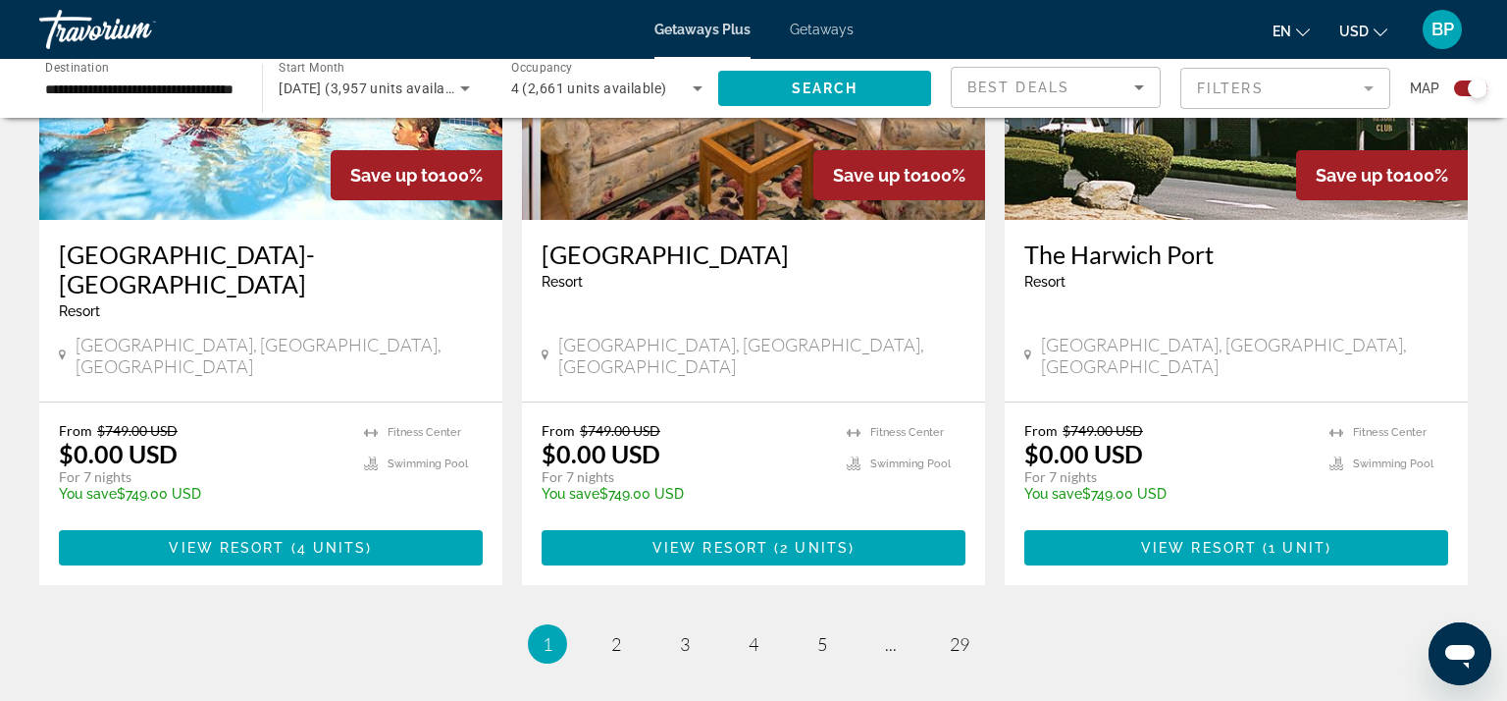
scroll to position [3077, 0]
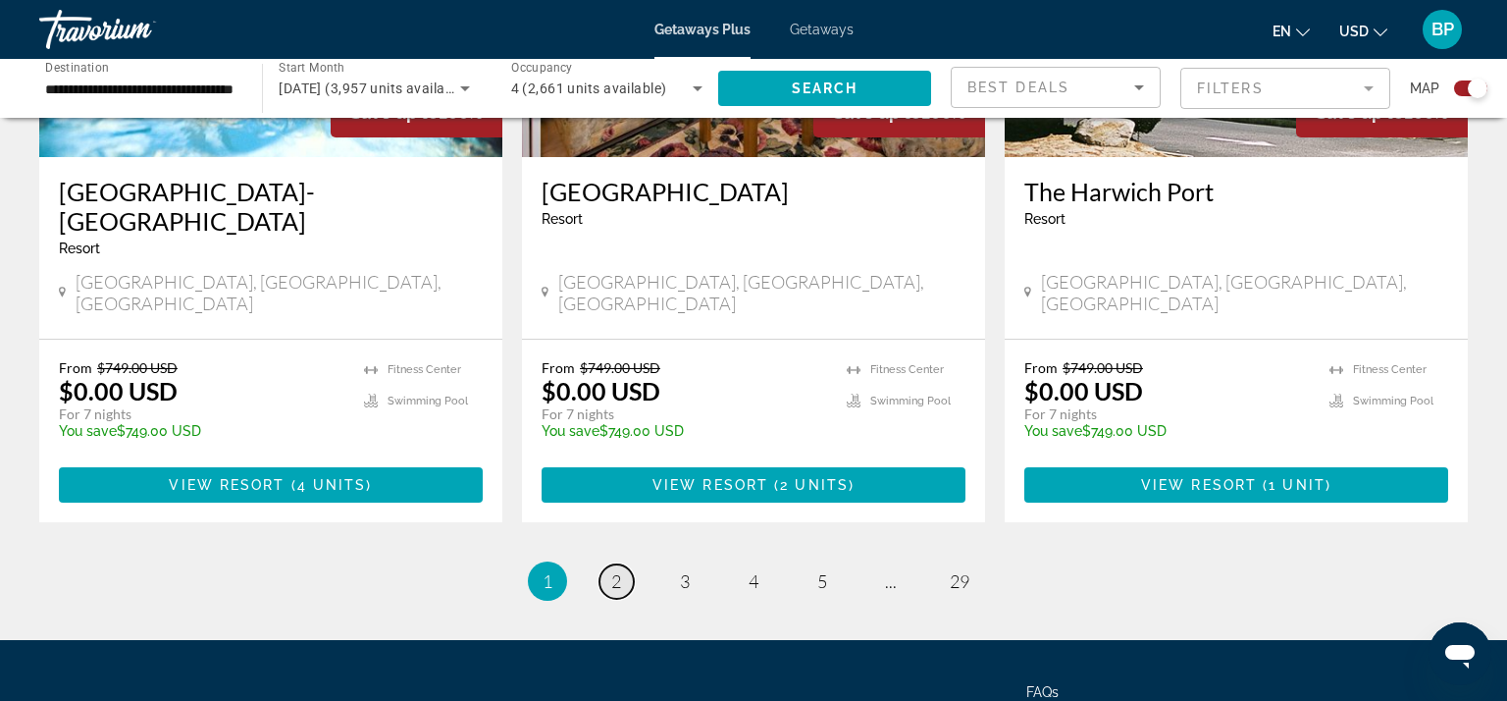
click at [624, 564] on link "page 2" at bounding box center [617, 581] width 34 height 34
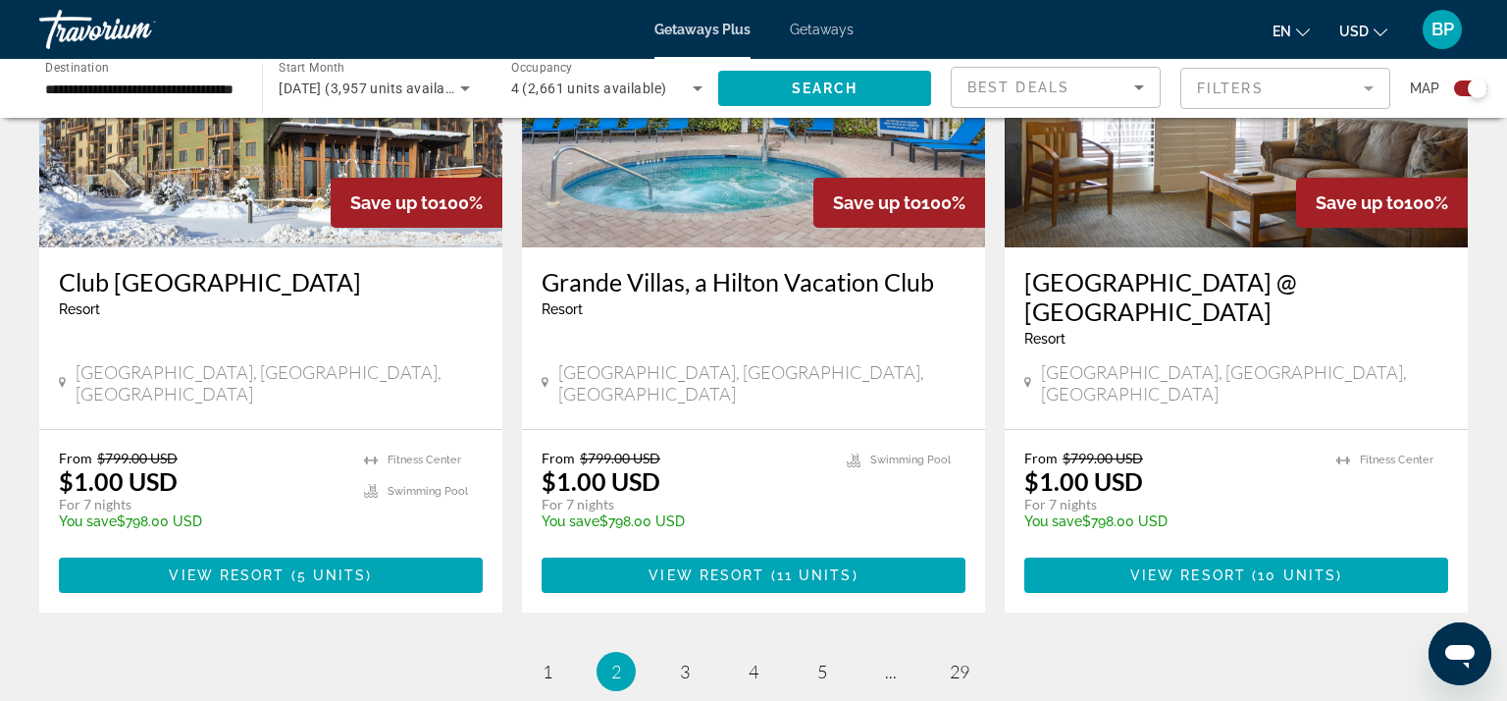
scroll to position [3026, 0]
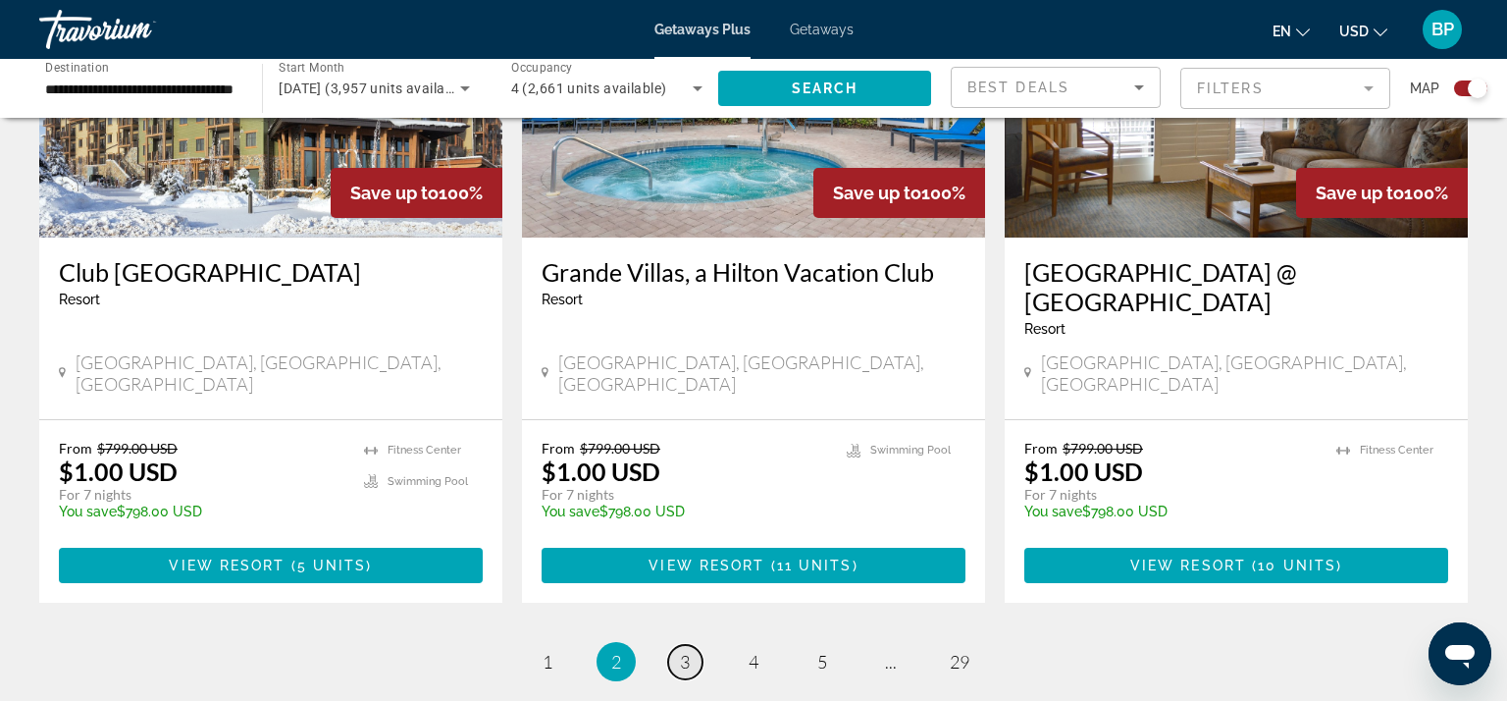
click at [690, 645] on link "page 3" at bounding box center [685, 662] width 34 height 34
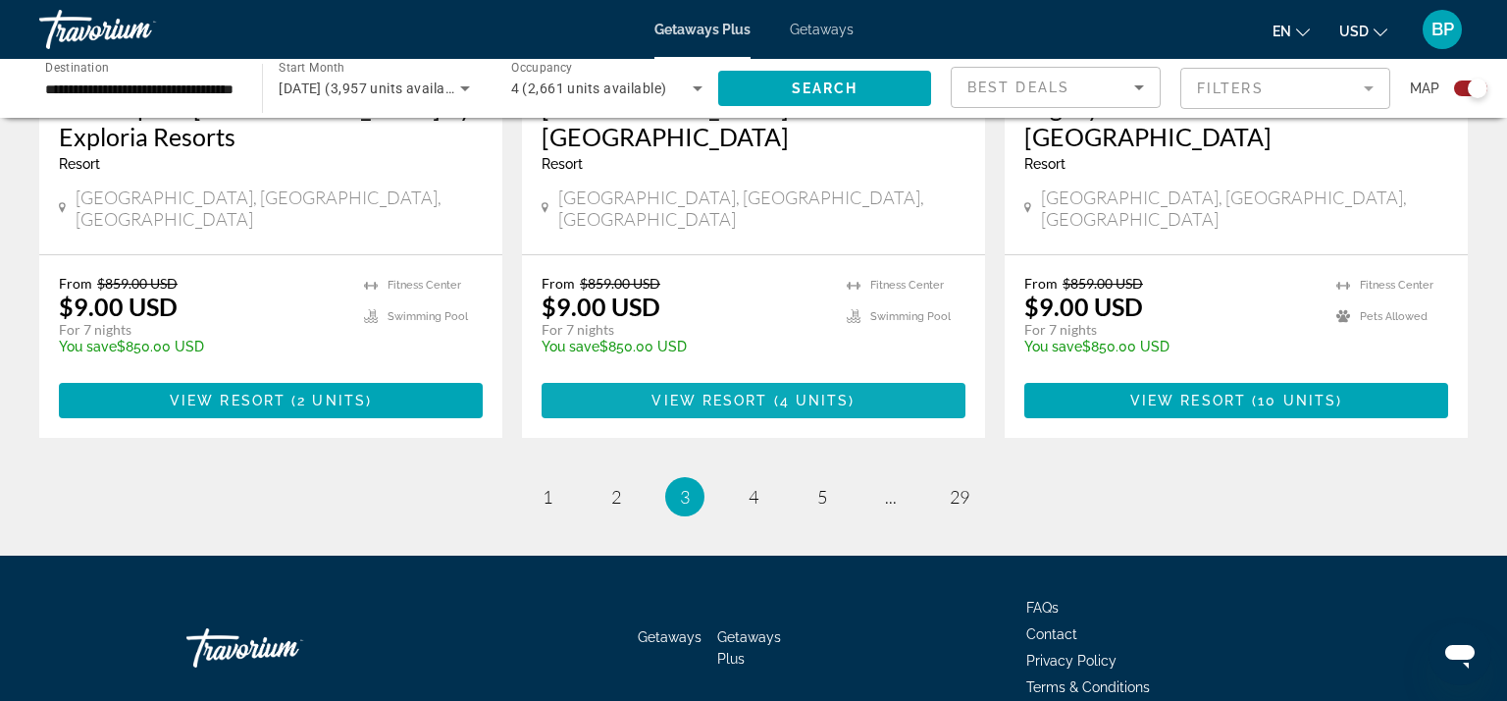
scroll to position [3141, 0]
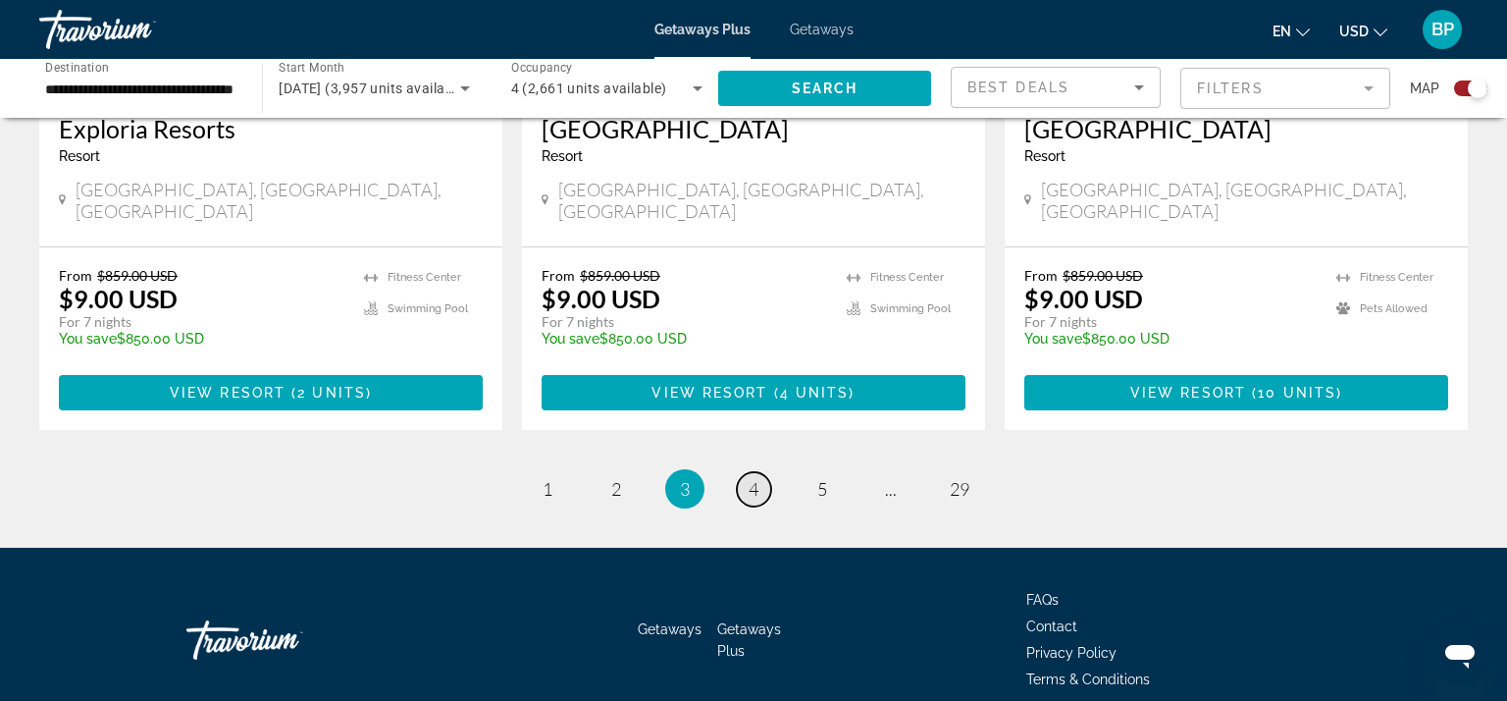
click at [752, 478] on span "4" at bounding box center [754, 489] width 10 height 22
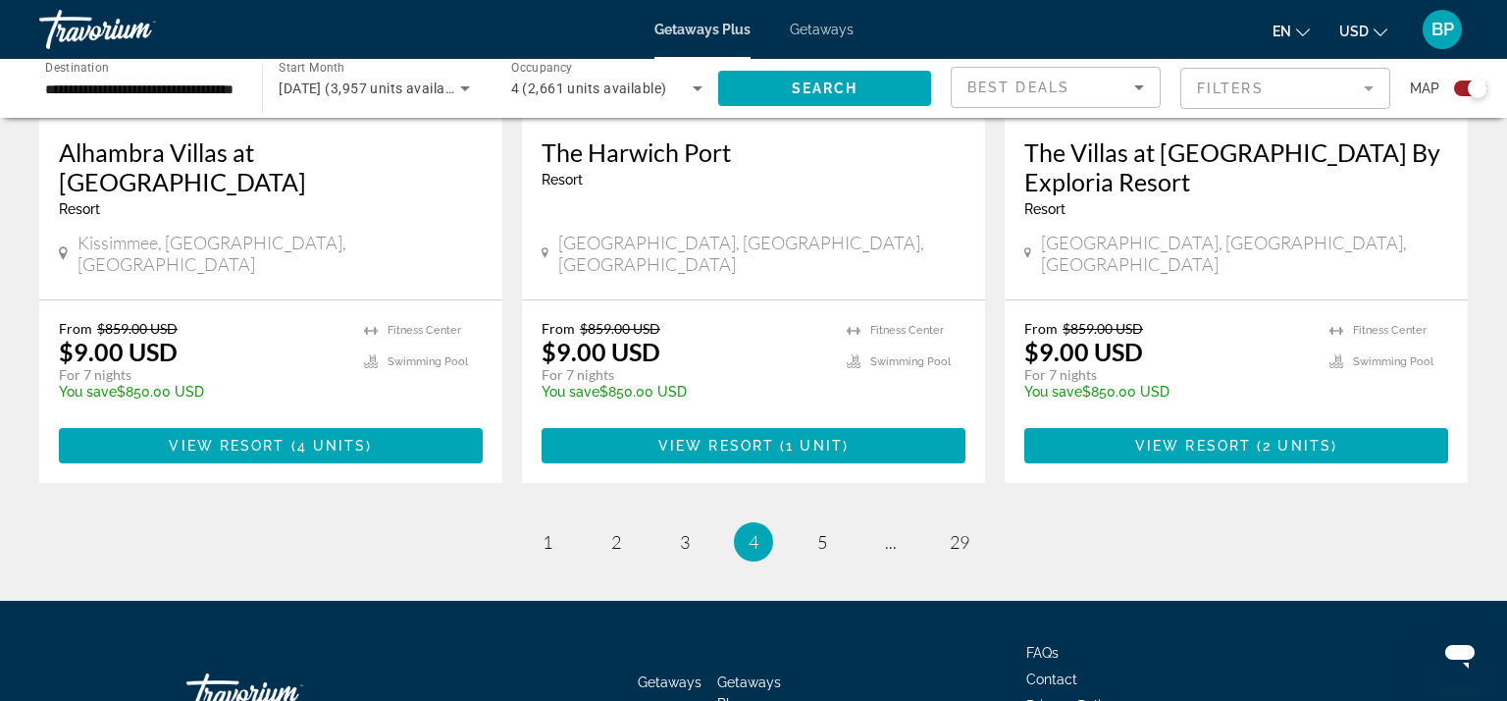
scroll to position [3118, 0]
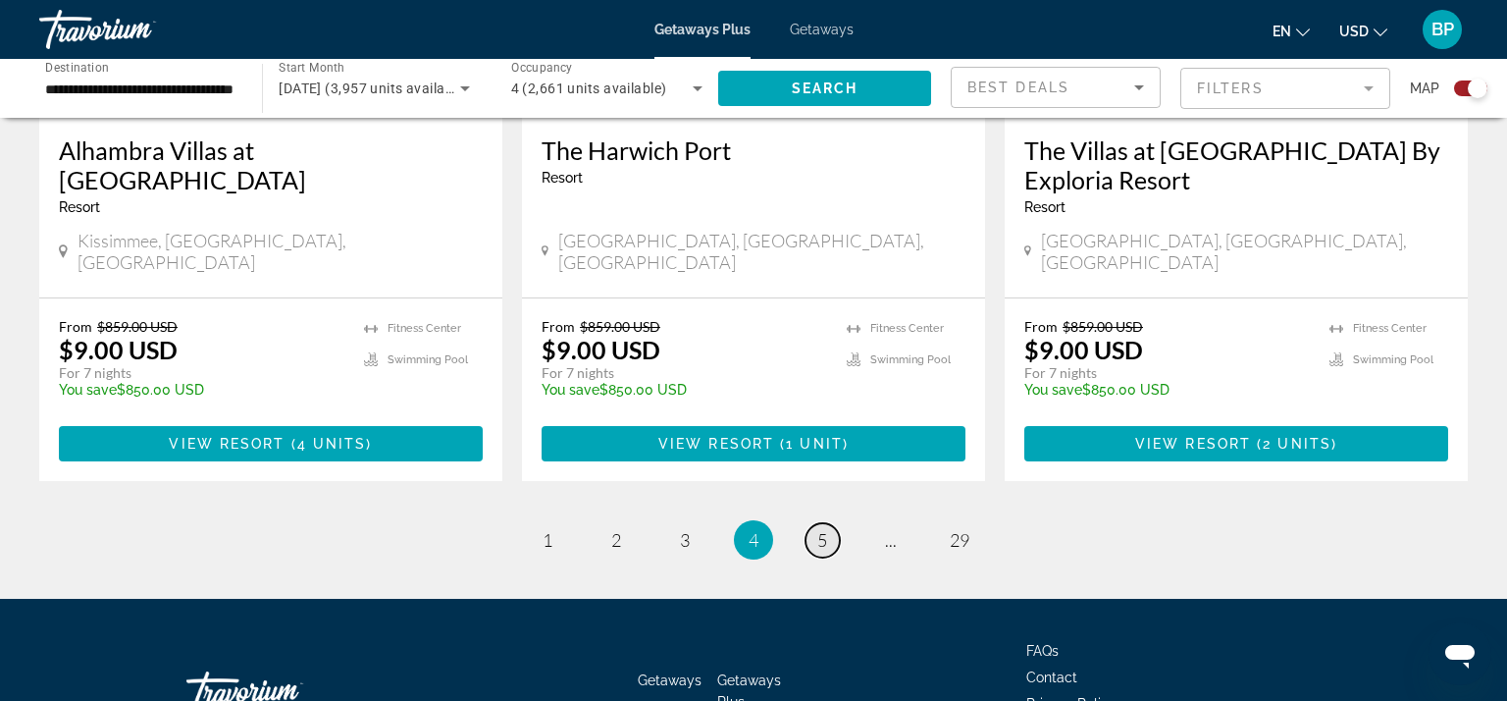
click at [828, 523] on link "page 5" at bounding box center [823, 540] width 34 height 34
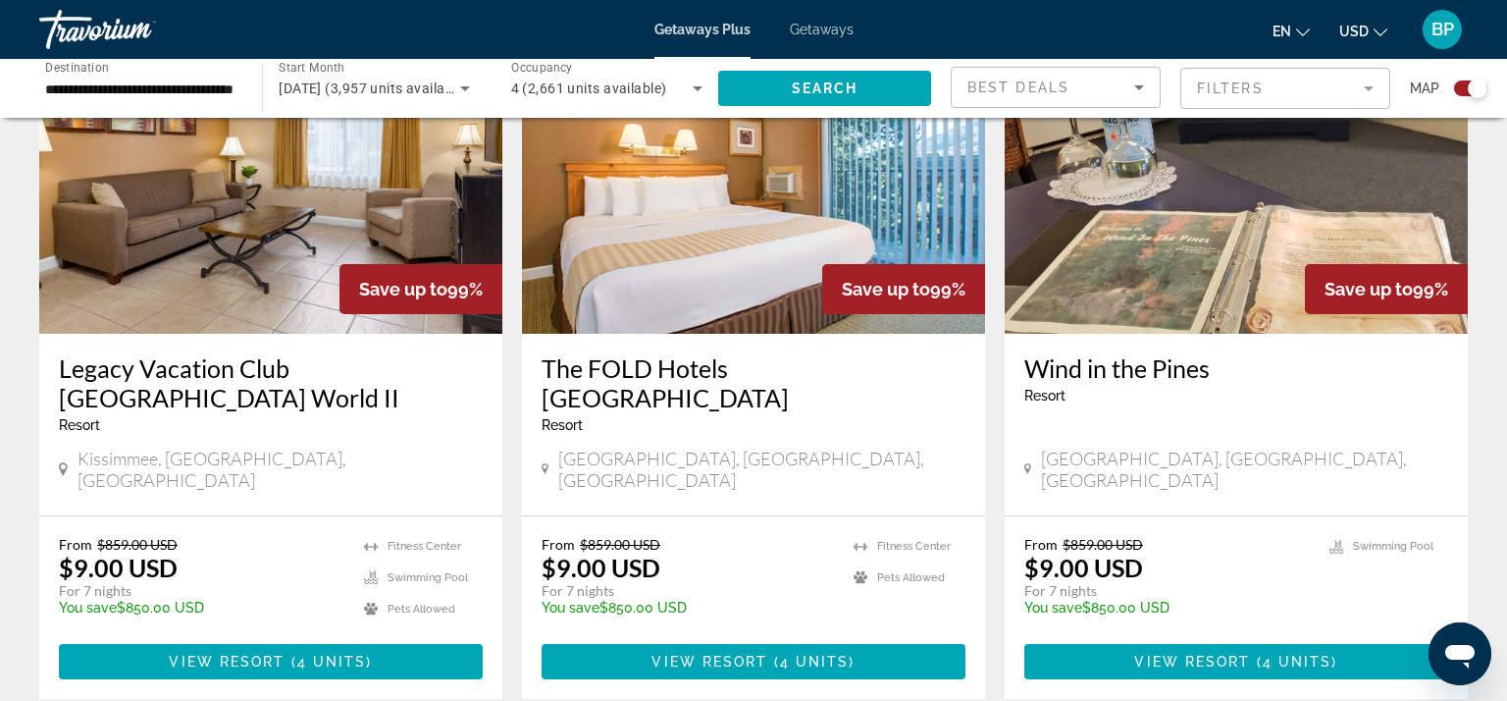
scroll to position [3046, 0]
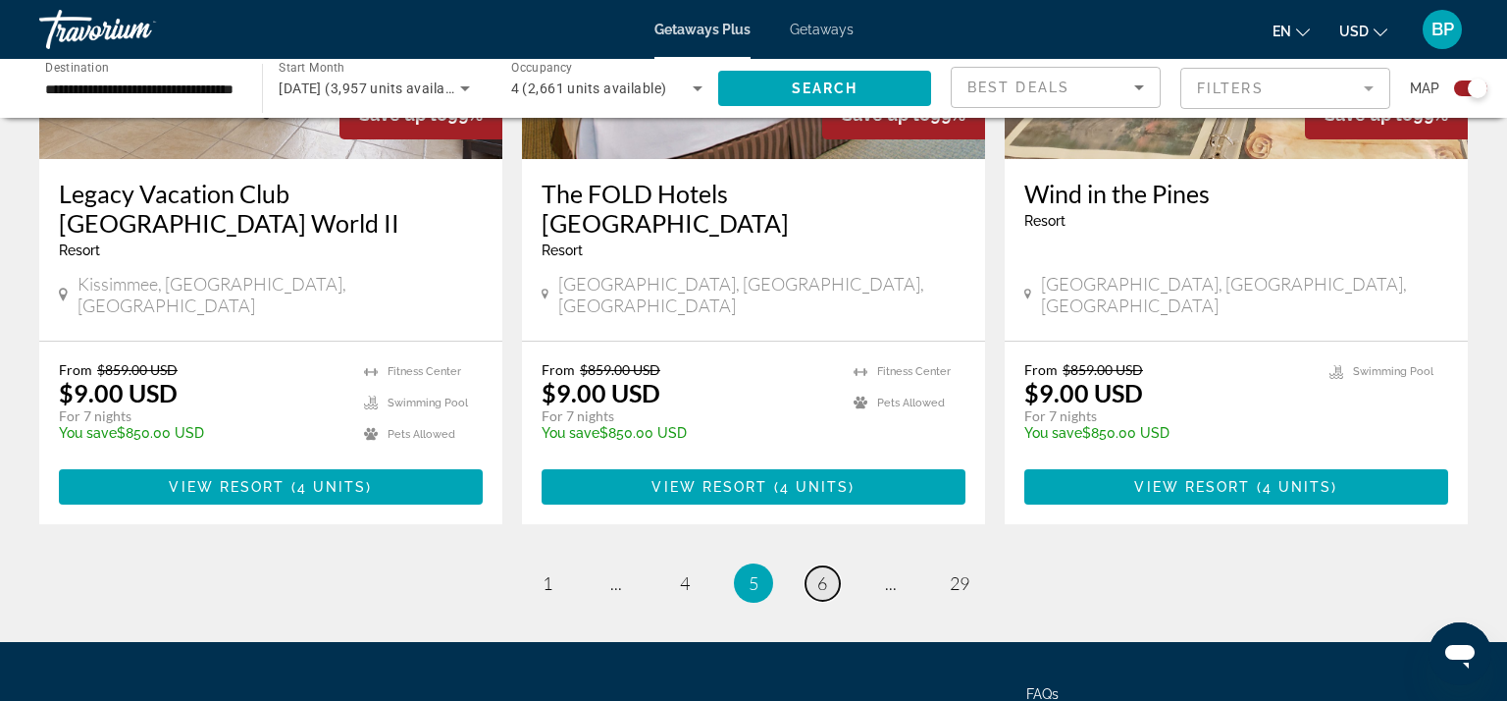
click at [818, 572] on span "6" at bounding box center [822, 583] width 10 height 22
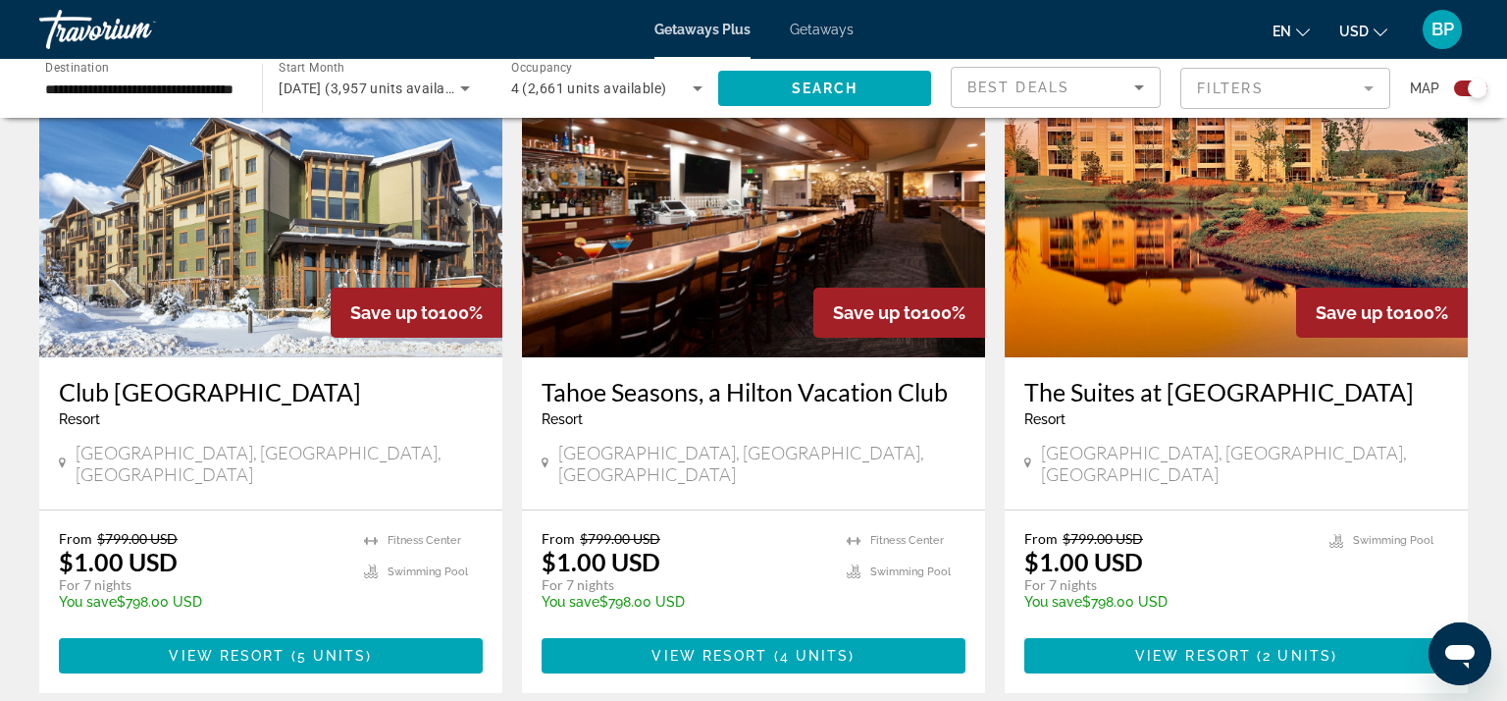
scroll to position [2956, 0]
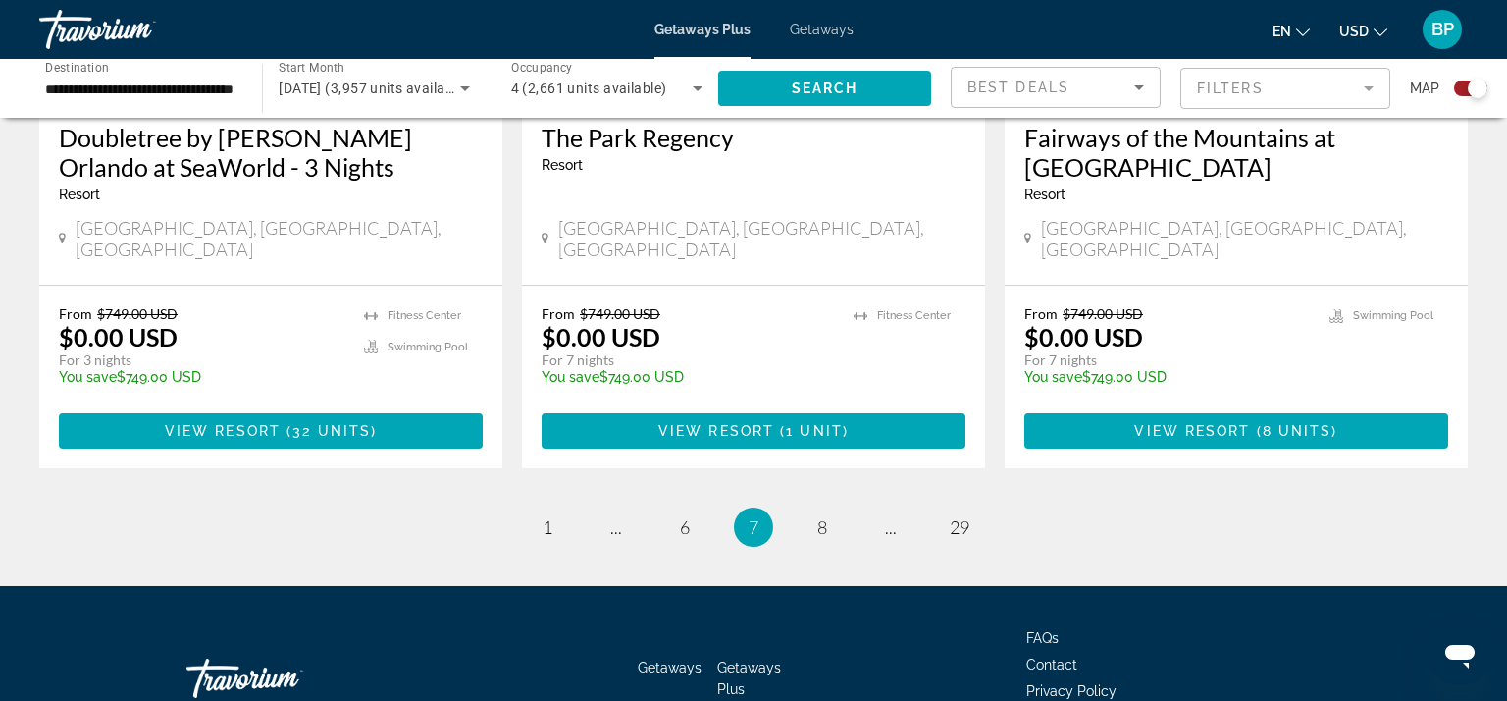
scroll to position [3140, 0]
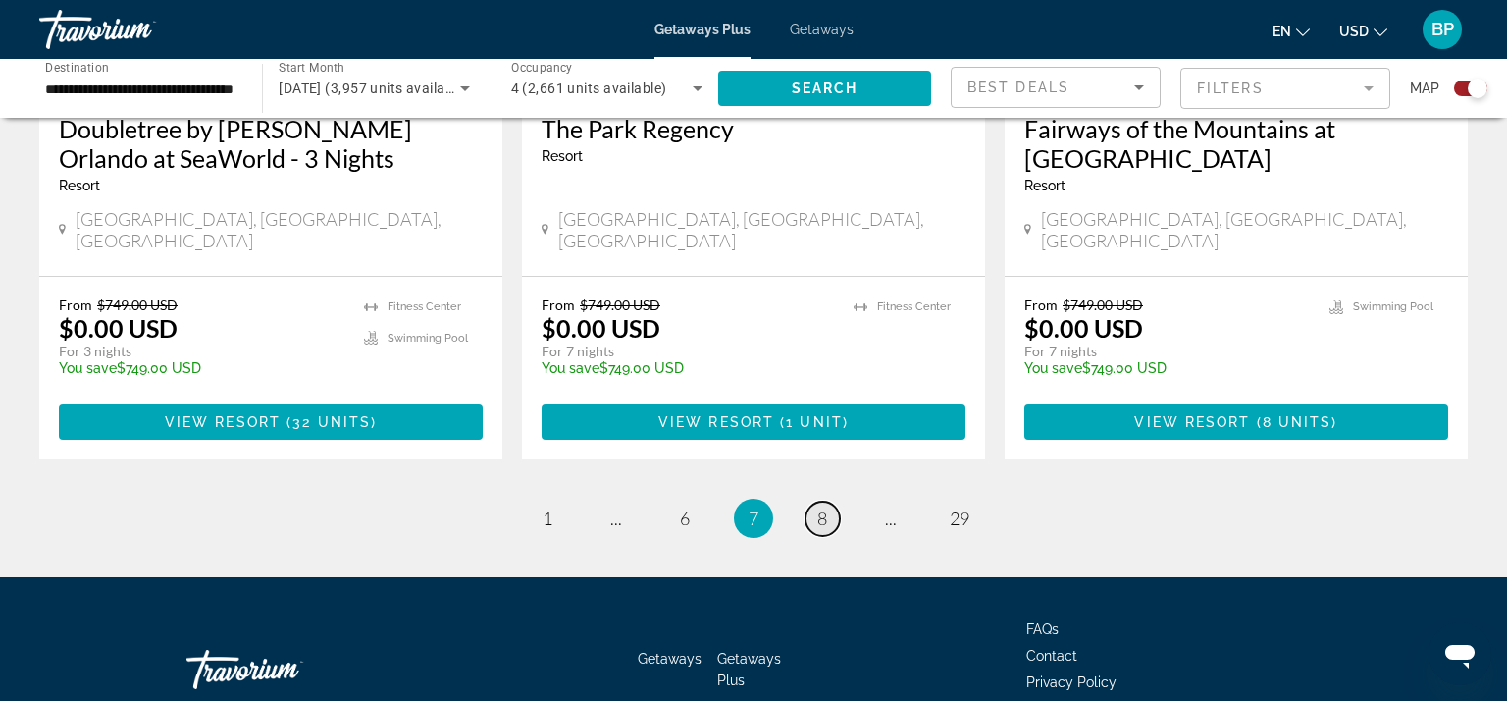
click at [824, 507] on span "8" at bounding box center [822, 518] width 10 height 22
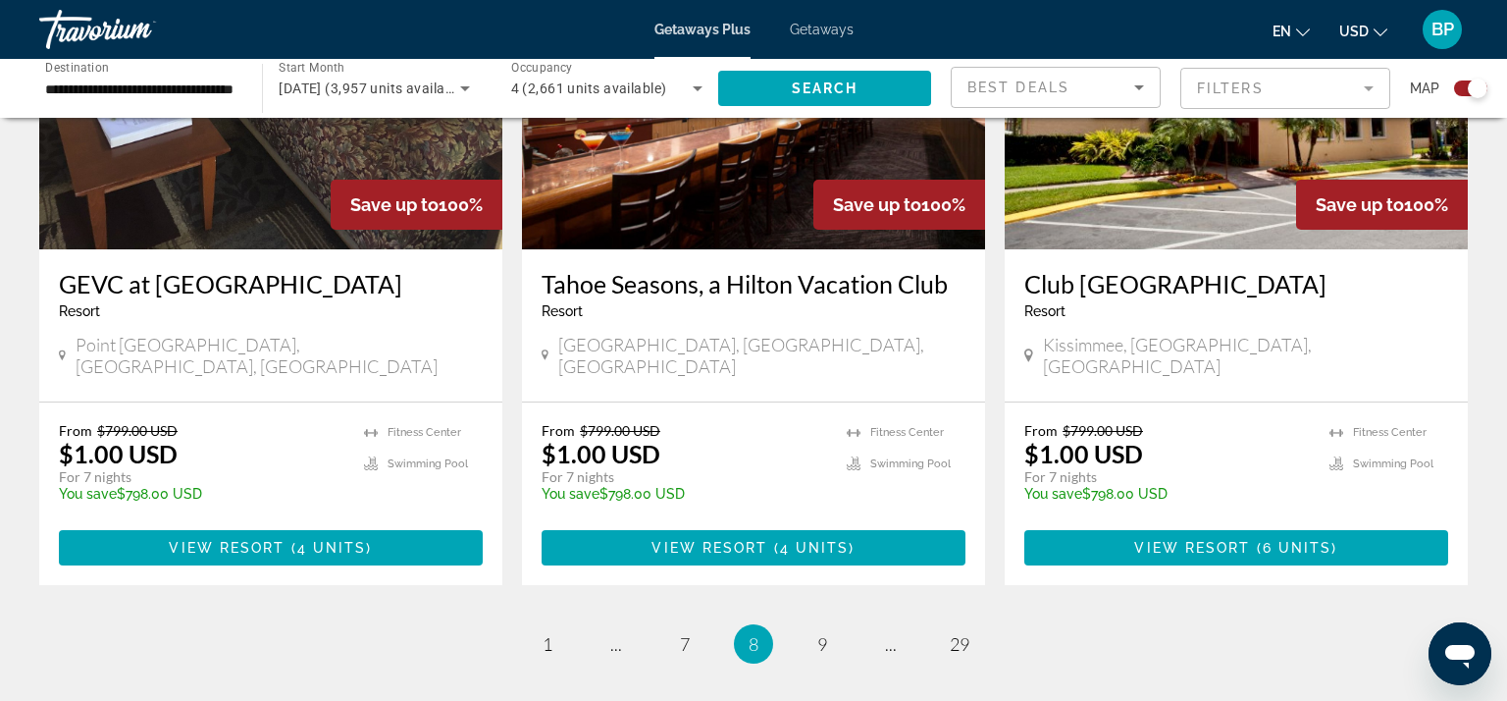
scroll to position [3022, 0]
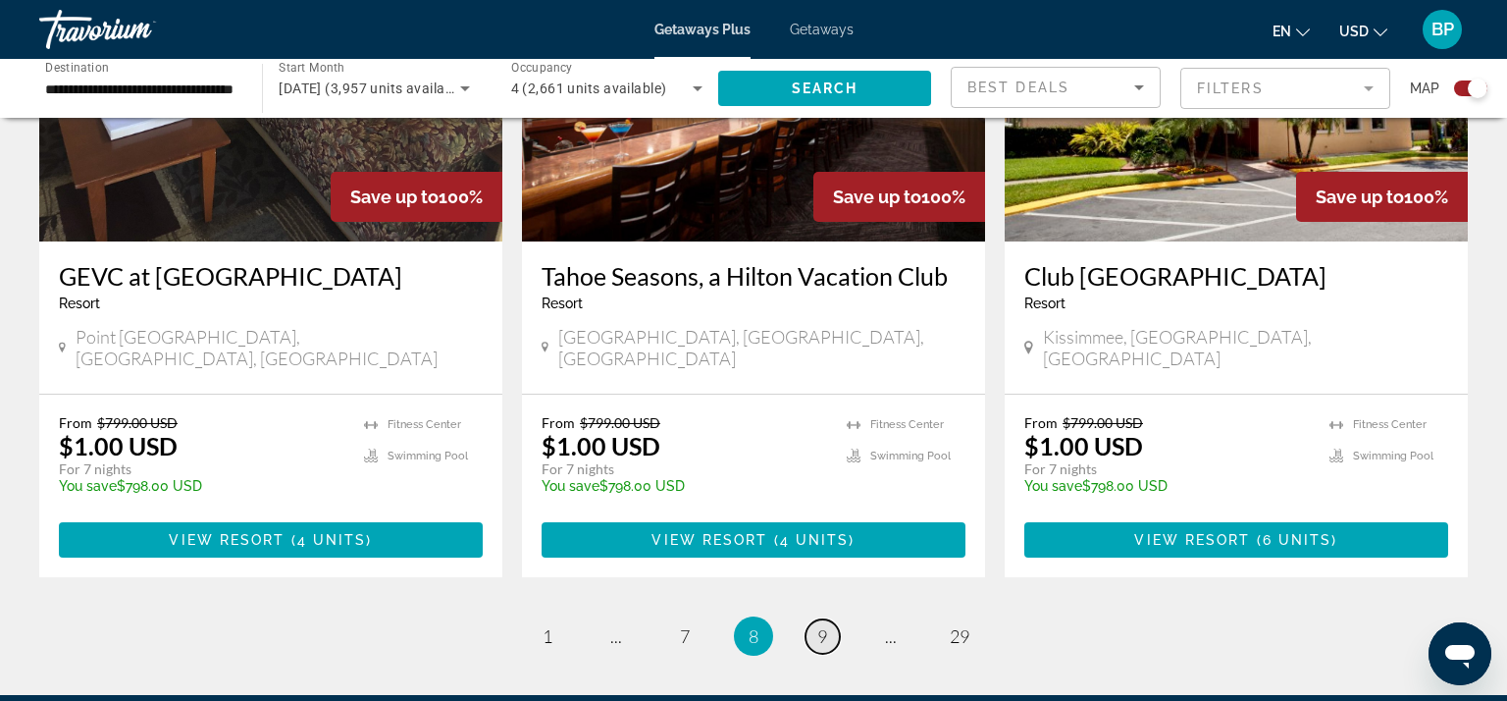
click at [826, 625] on span "9" at bounding box center [822, 636] width 10 height 22
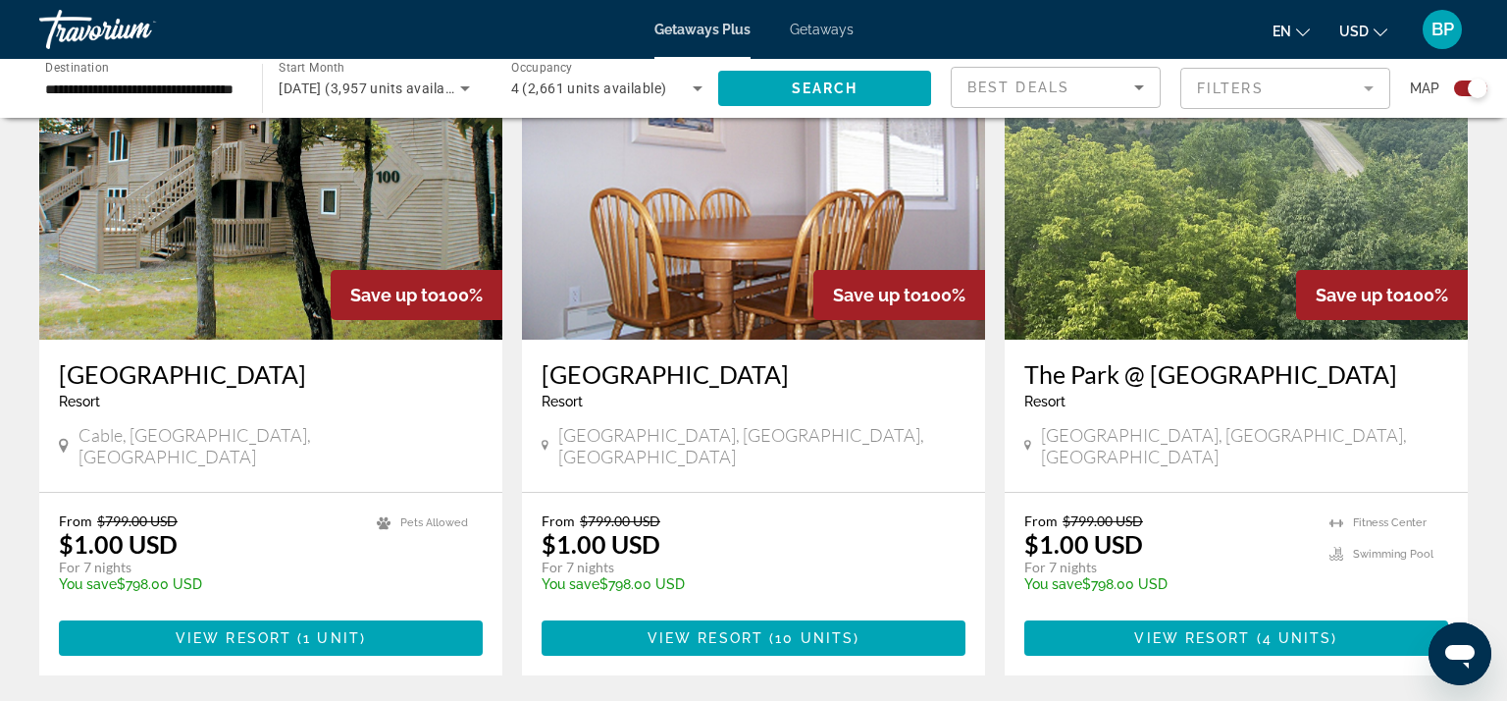
scroll to position [780, 0]
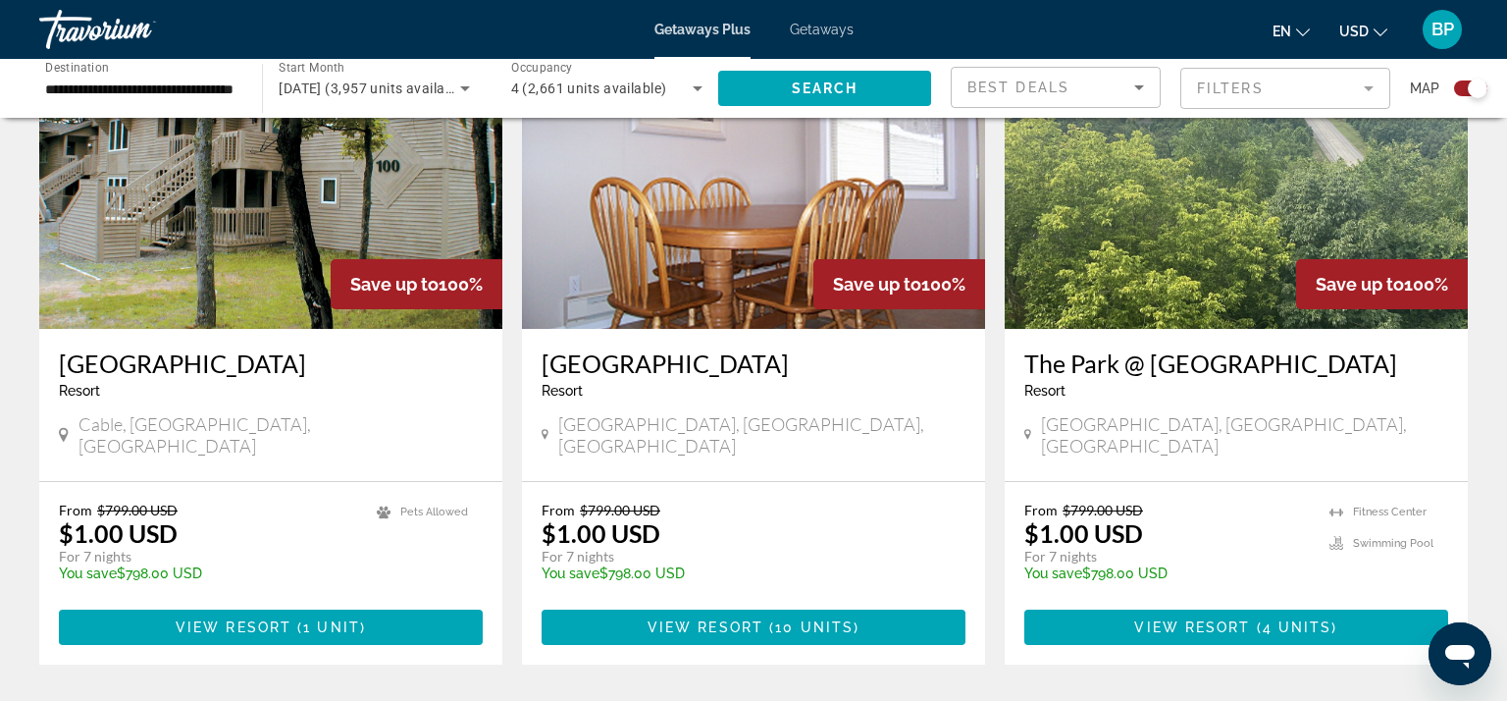
click at [1220, 436] on div "[GEOGRAPHIC_DATA], [GEOGRAPHIC_DATA], [GEOGRAPHIC_DATA]" at bounding box center [1236, 437] width 424 height 48
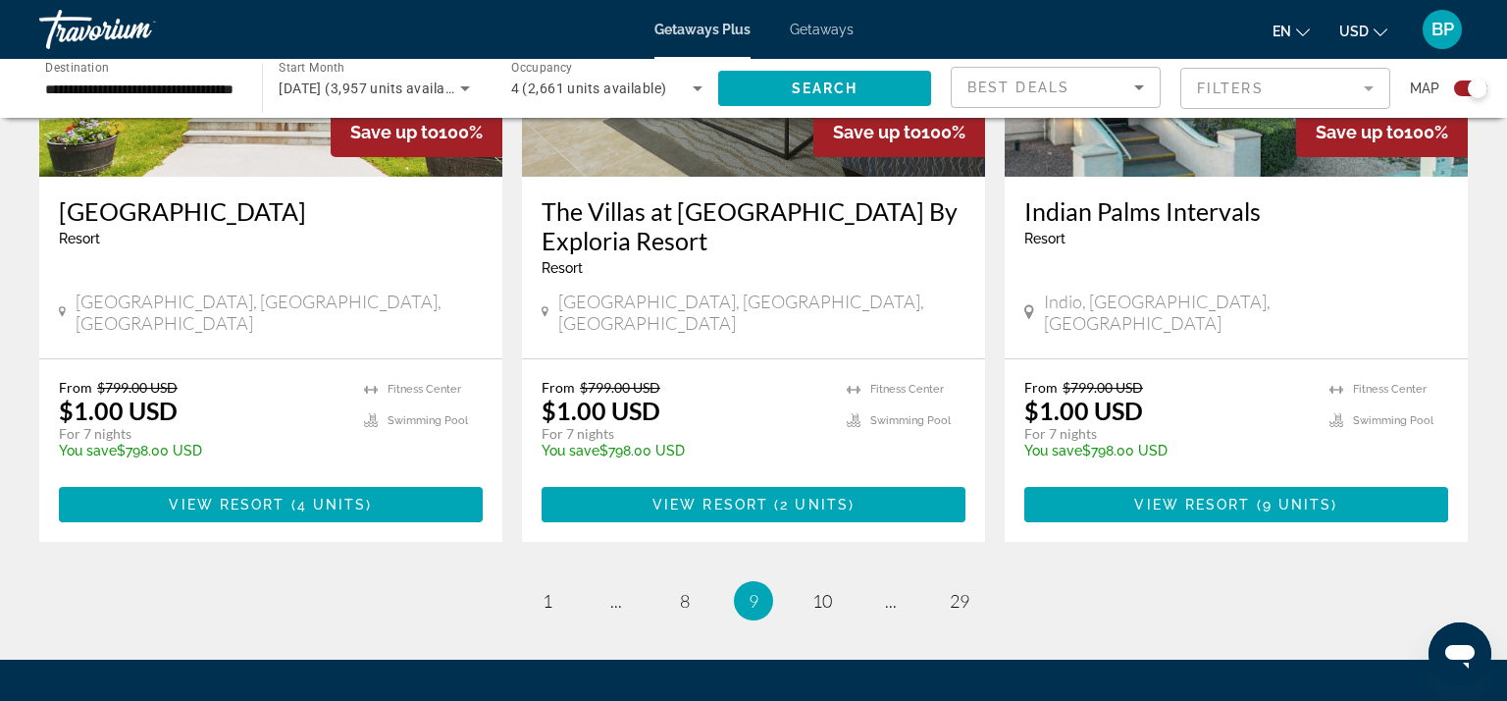
scroll to position [3111, 0]
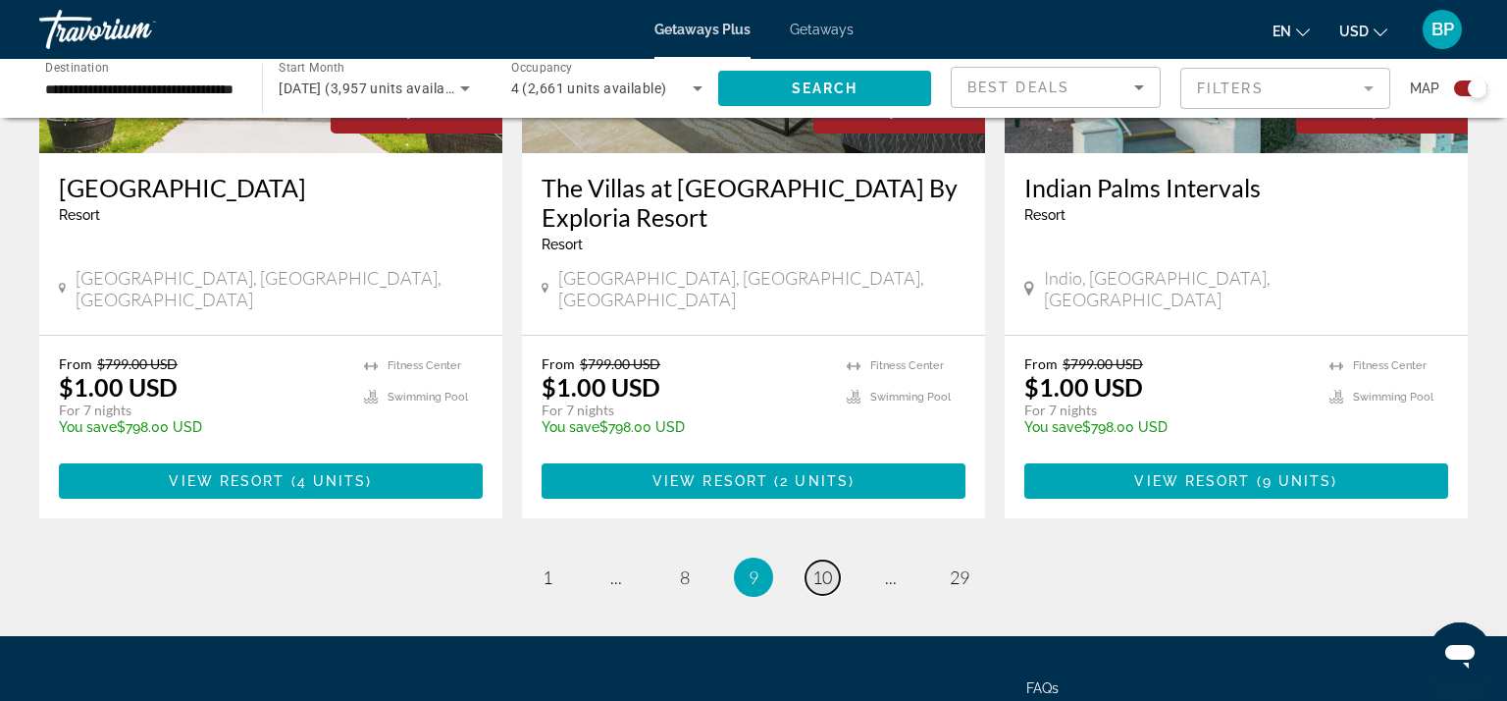
click at [822, 566] on span "10" at bounding box center [822, 577] width 20 height 22
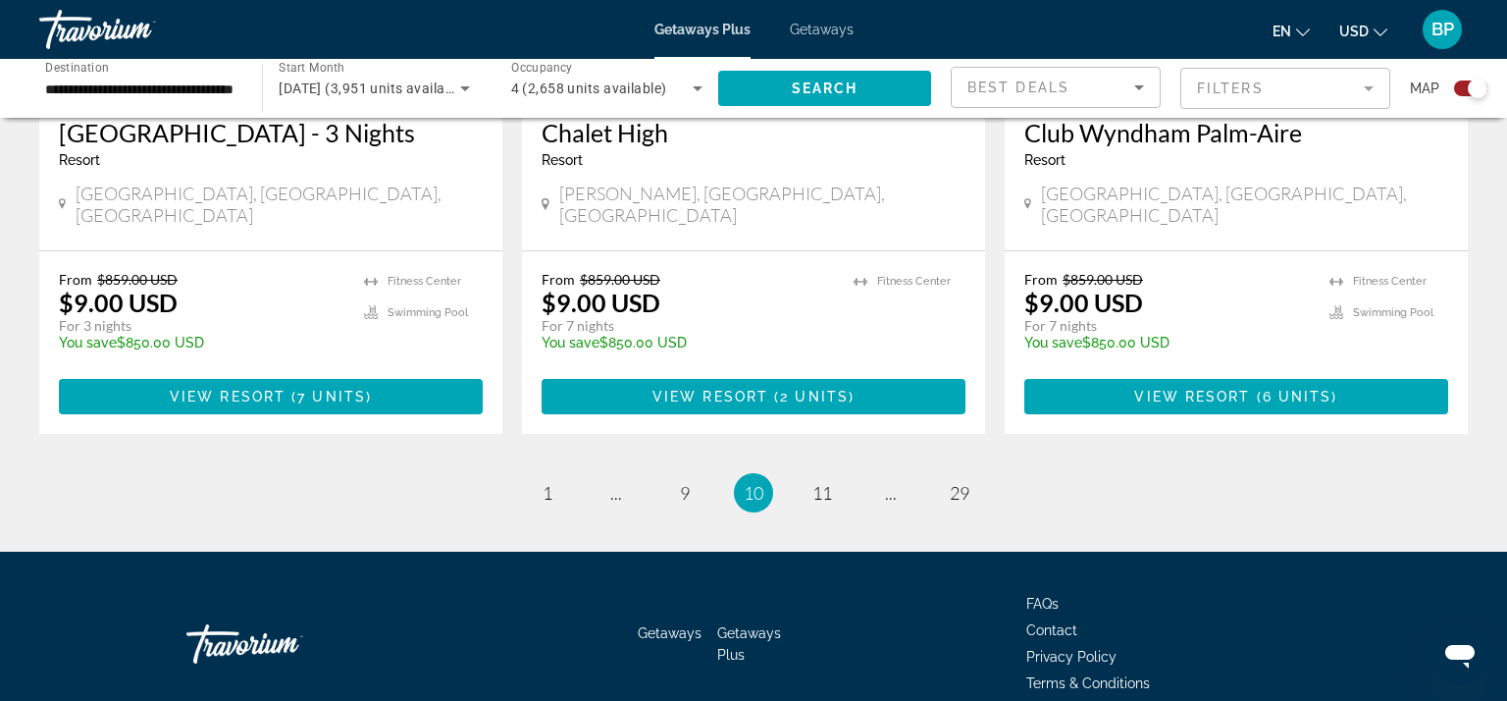
scroll to position [3140, 0]
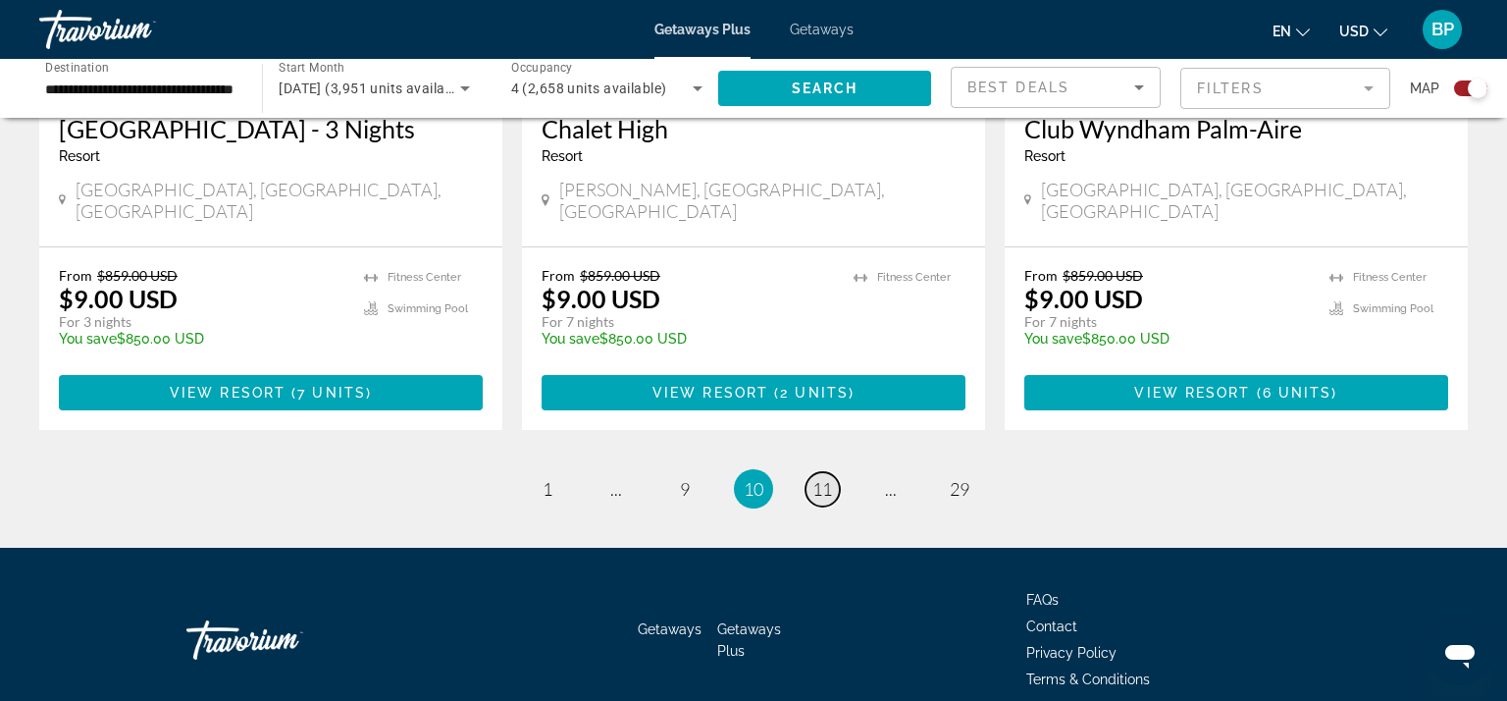
click at [826, 478] on span "11" at bounding box center [822, 489] width 20 height 22
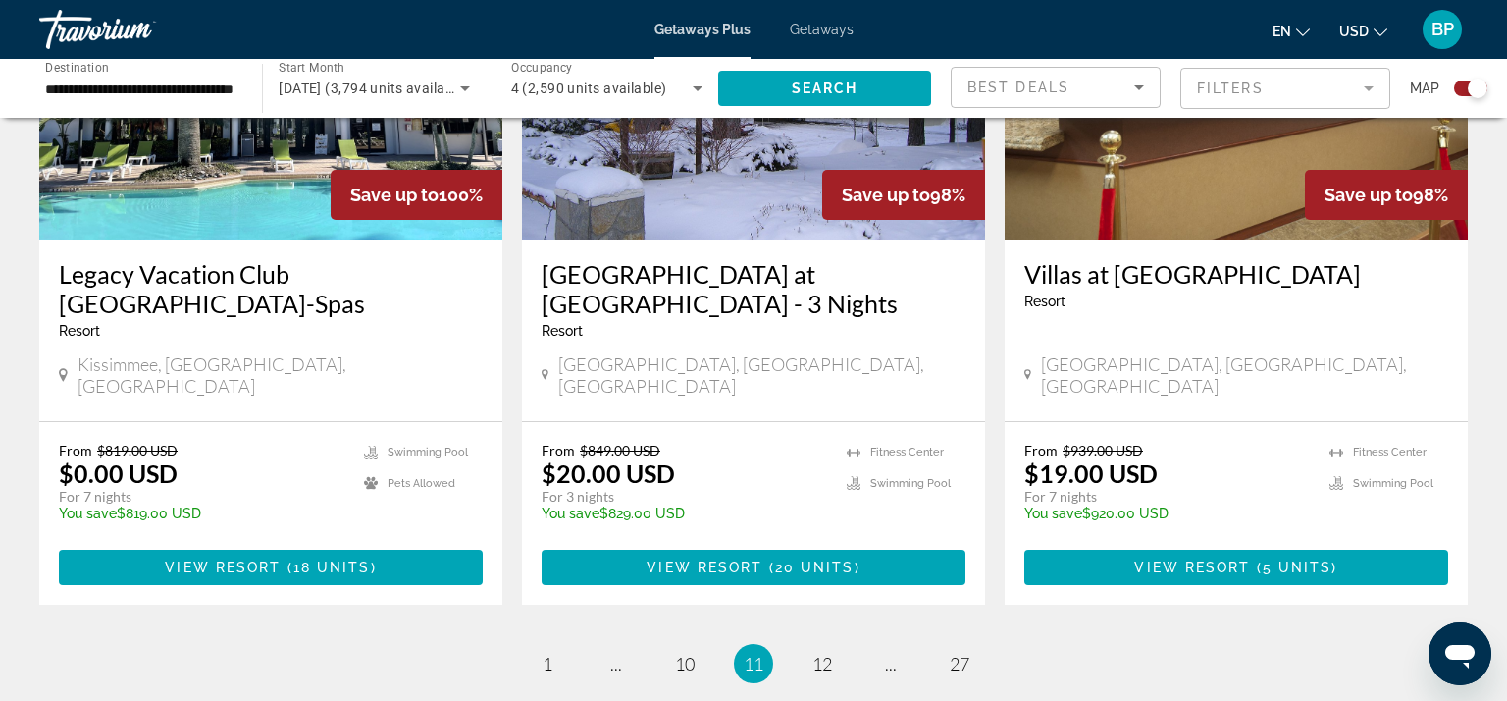
scroll to position [3199, 0]
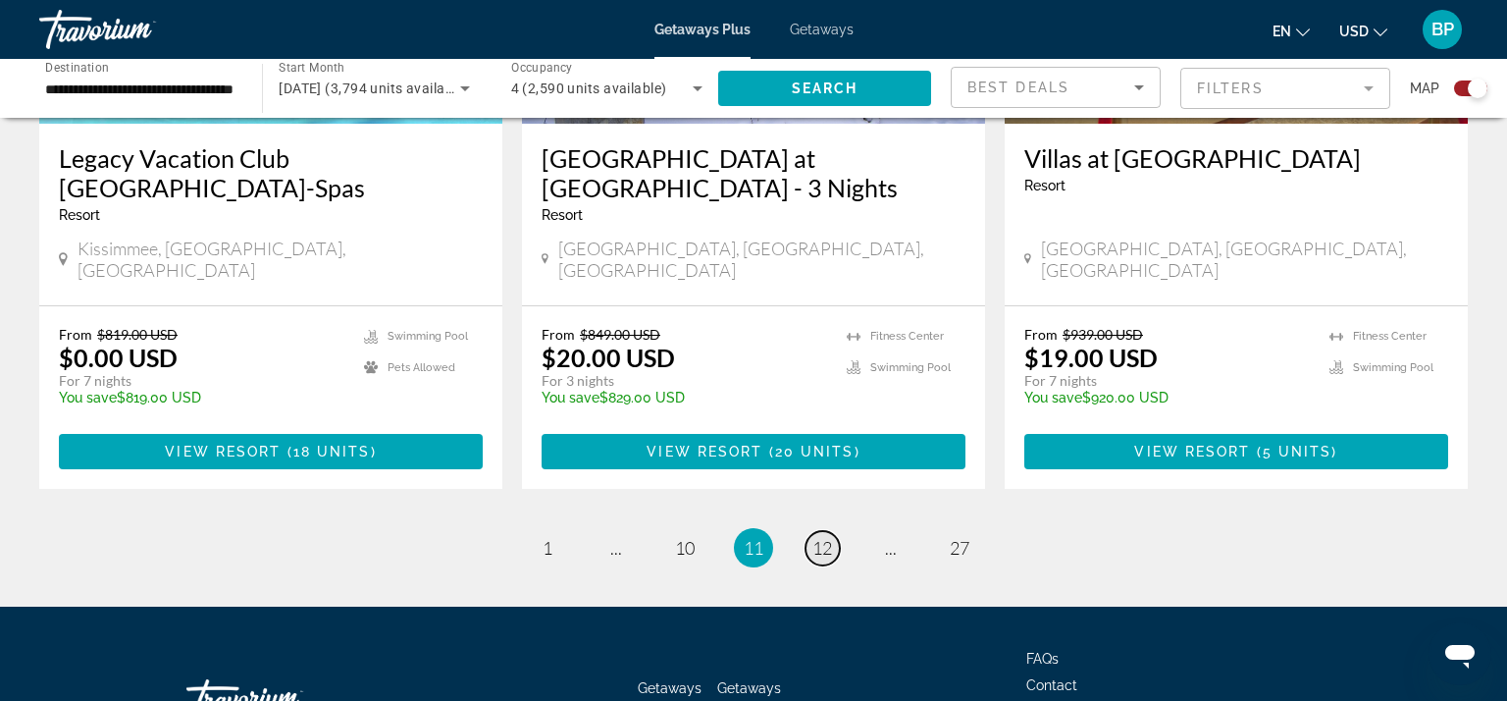
click at [825, 537] on span "12" at bounding box center [822, 548] width 20 height 22
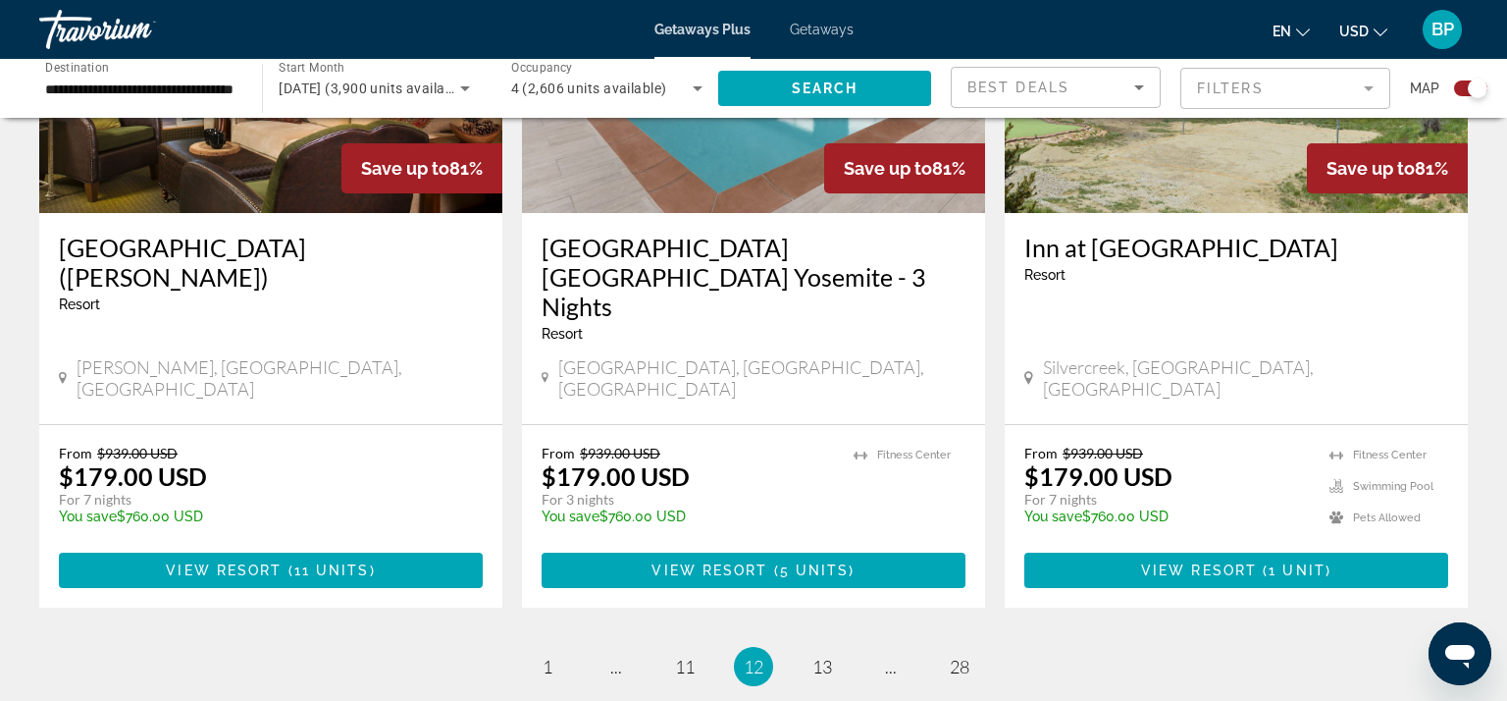
scroll to position [3030, 0]
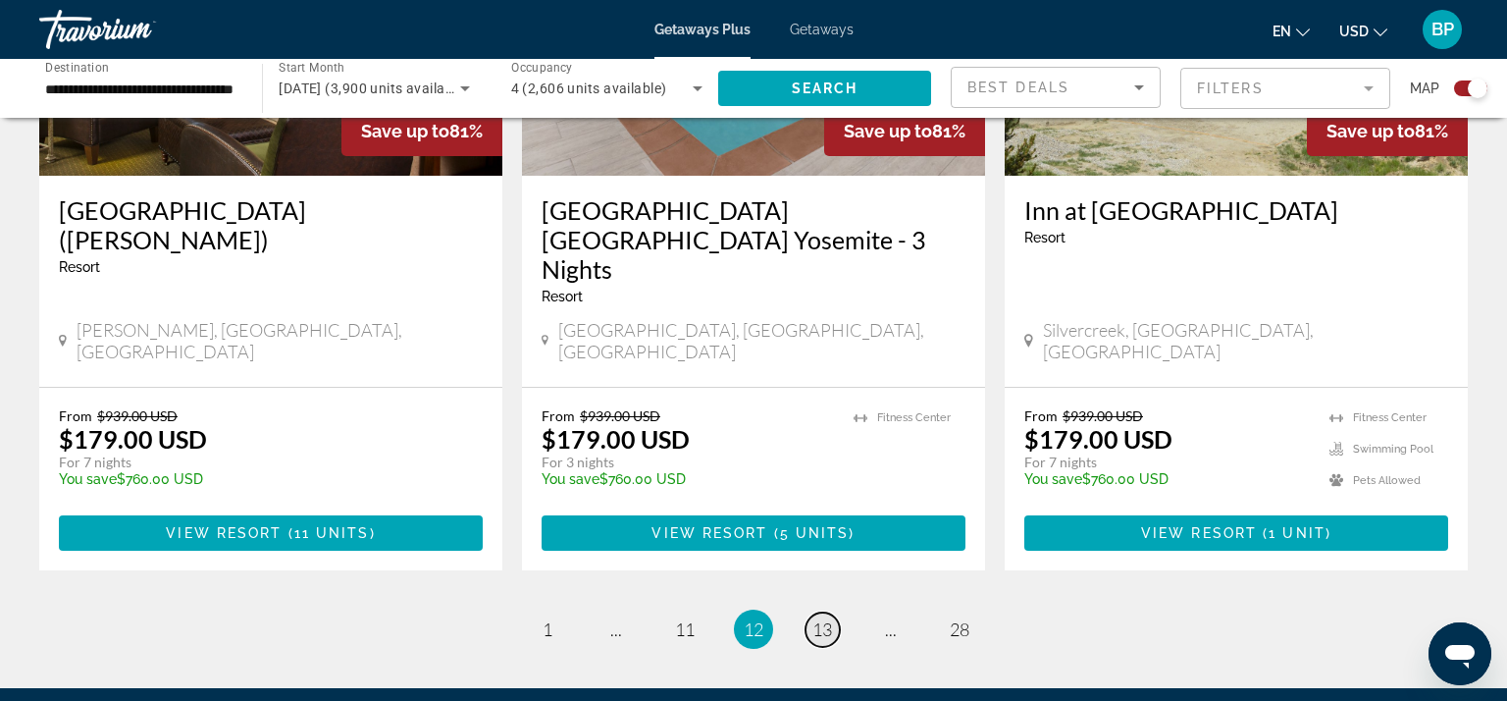
click at [828, 618] on span "13" at bounding box center [822, 629] width 20 height 22
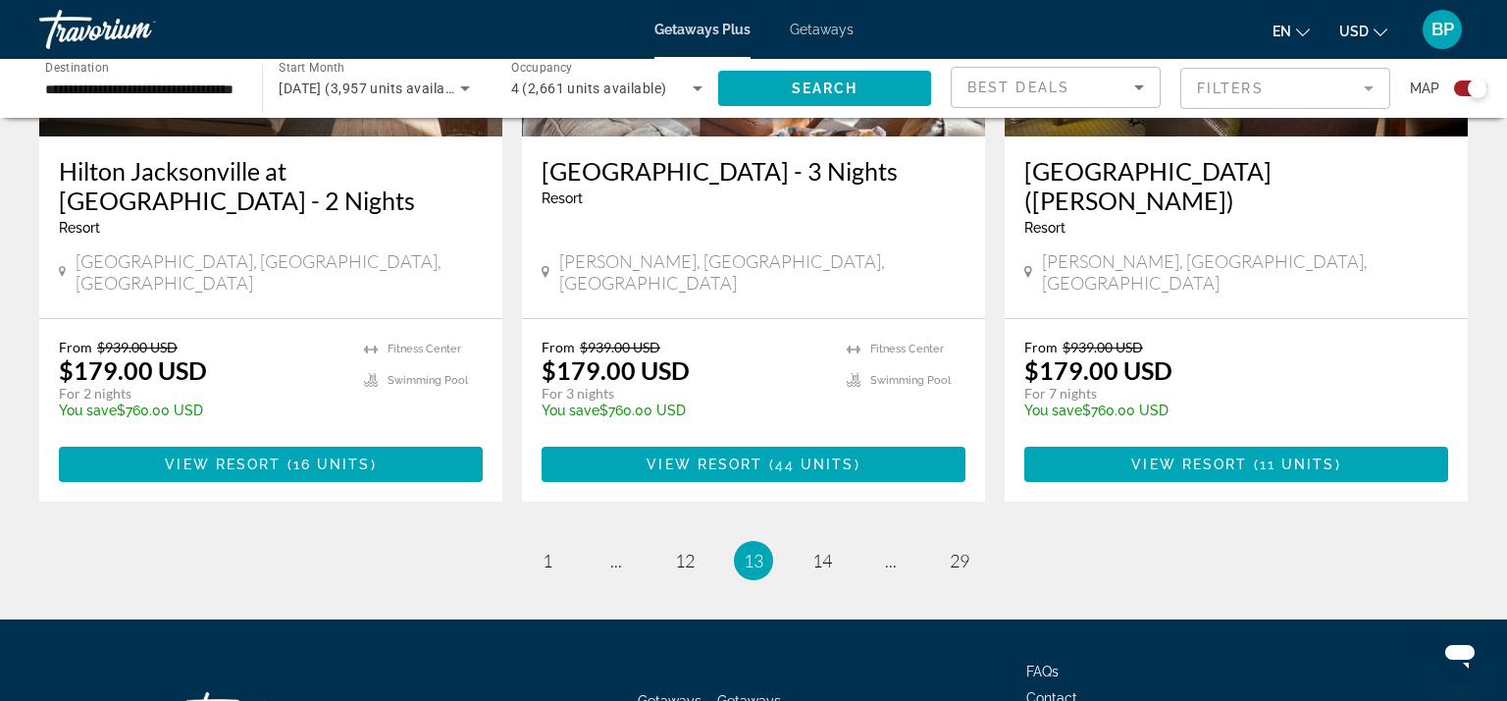
scroll to position [3132, 0]
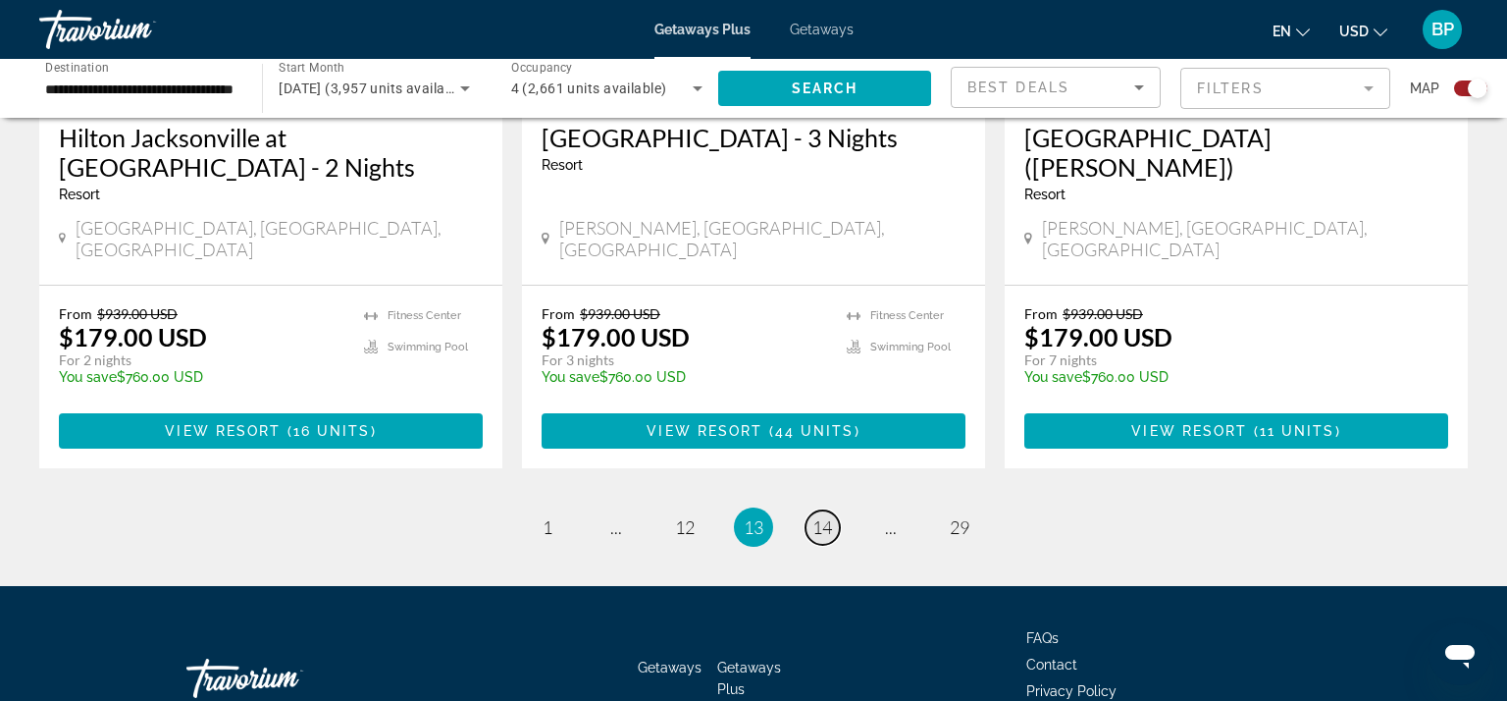
click at [823, 516] on span "14" at bounding box center [822, 527] width 20 height 22
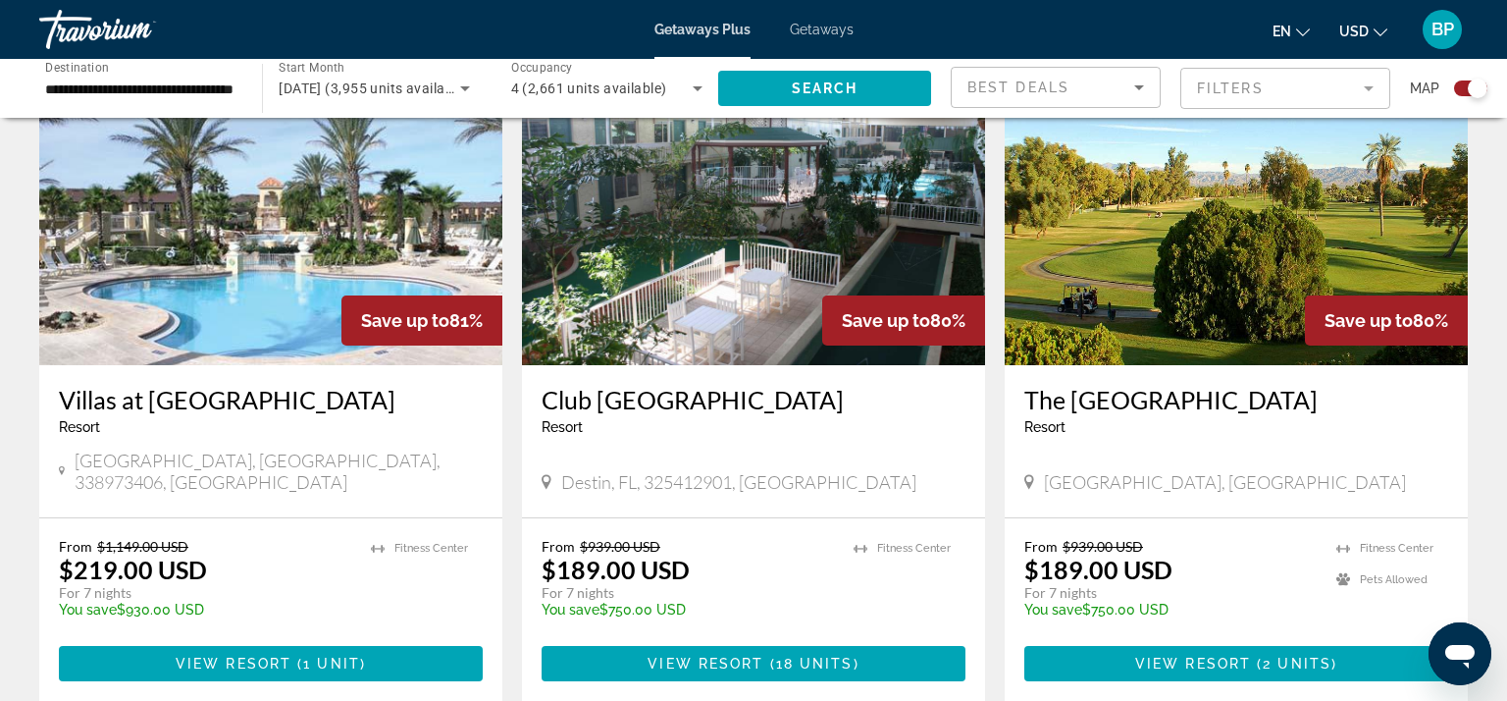
scroll to position [2946, 0]
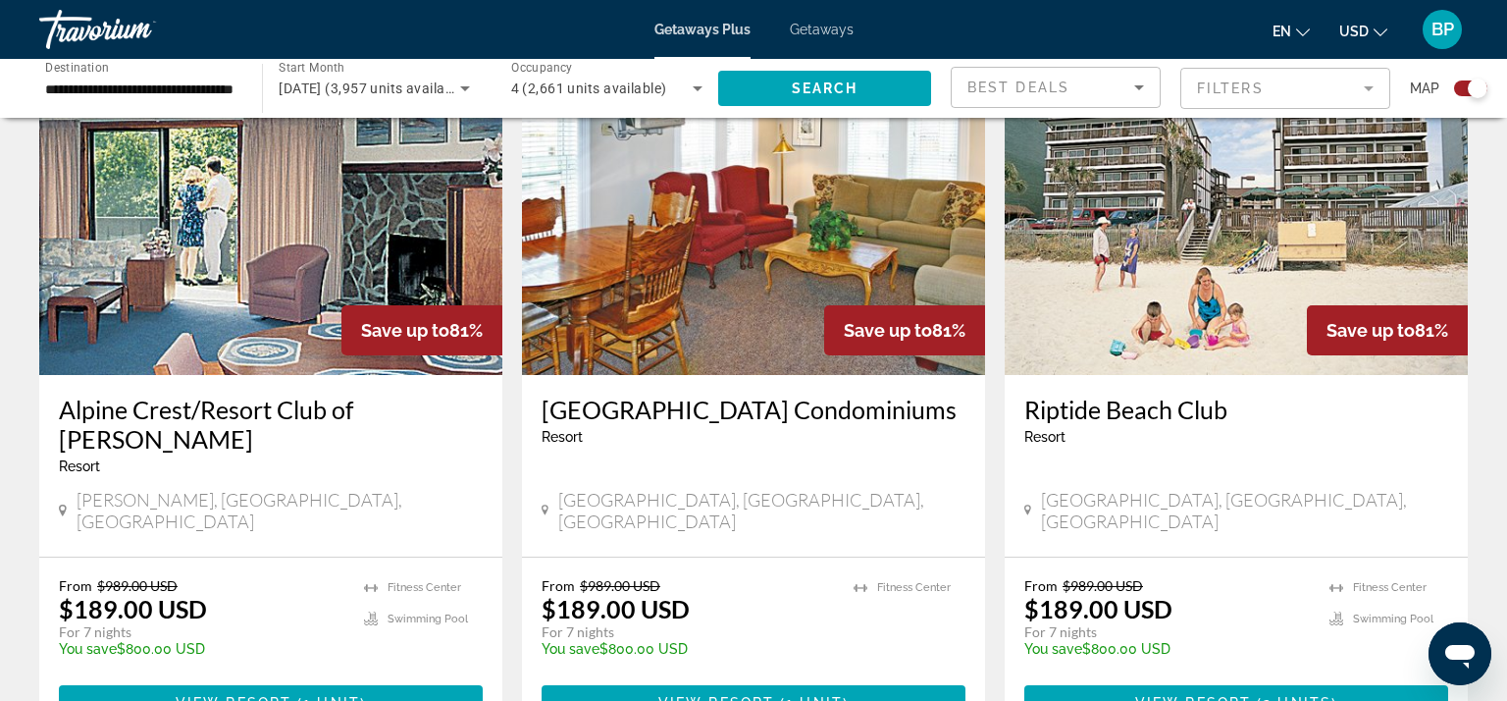
scroll to position [2856, 0]
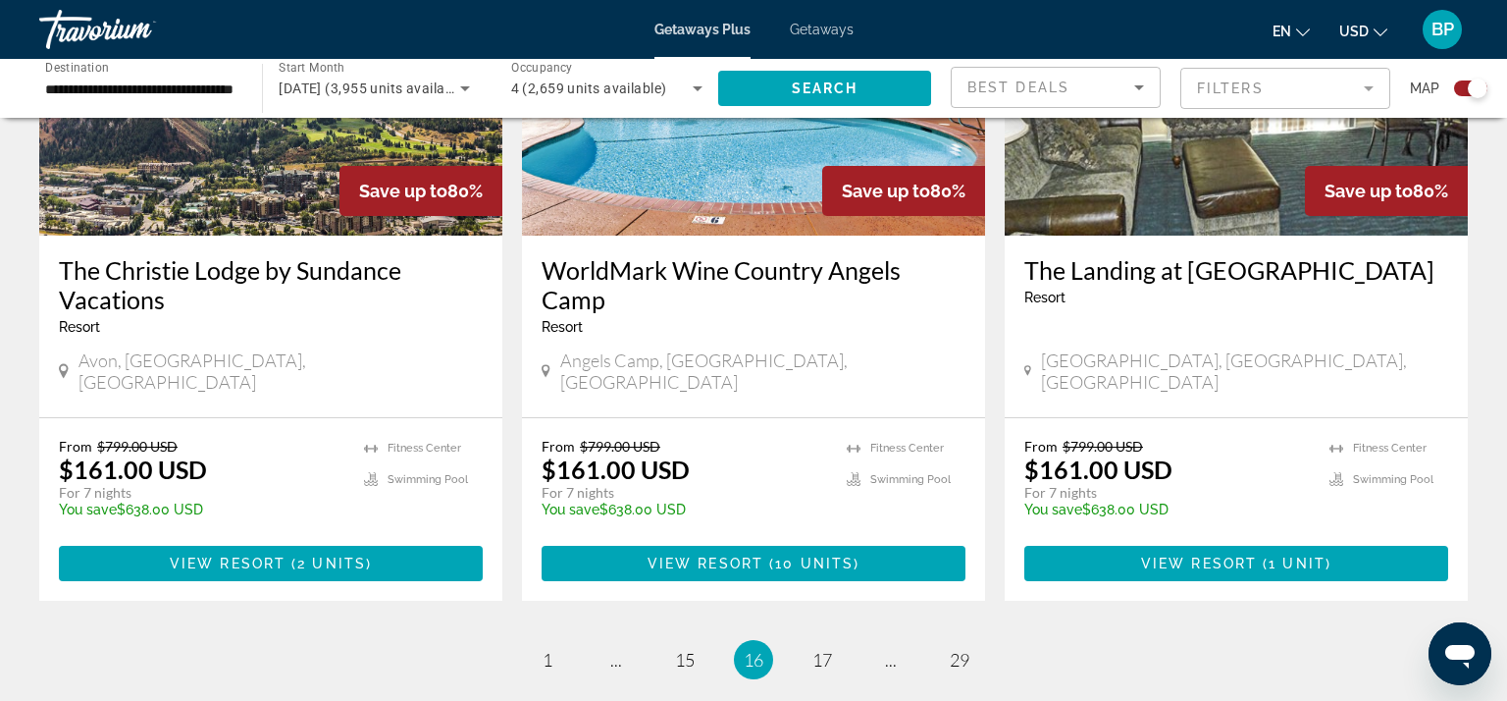
scroll to position [3095, 0]
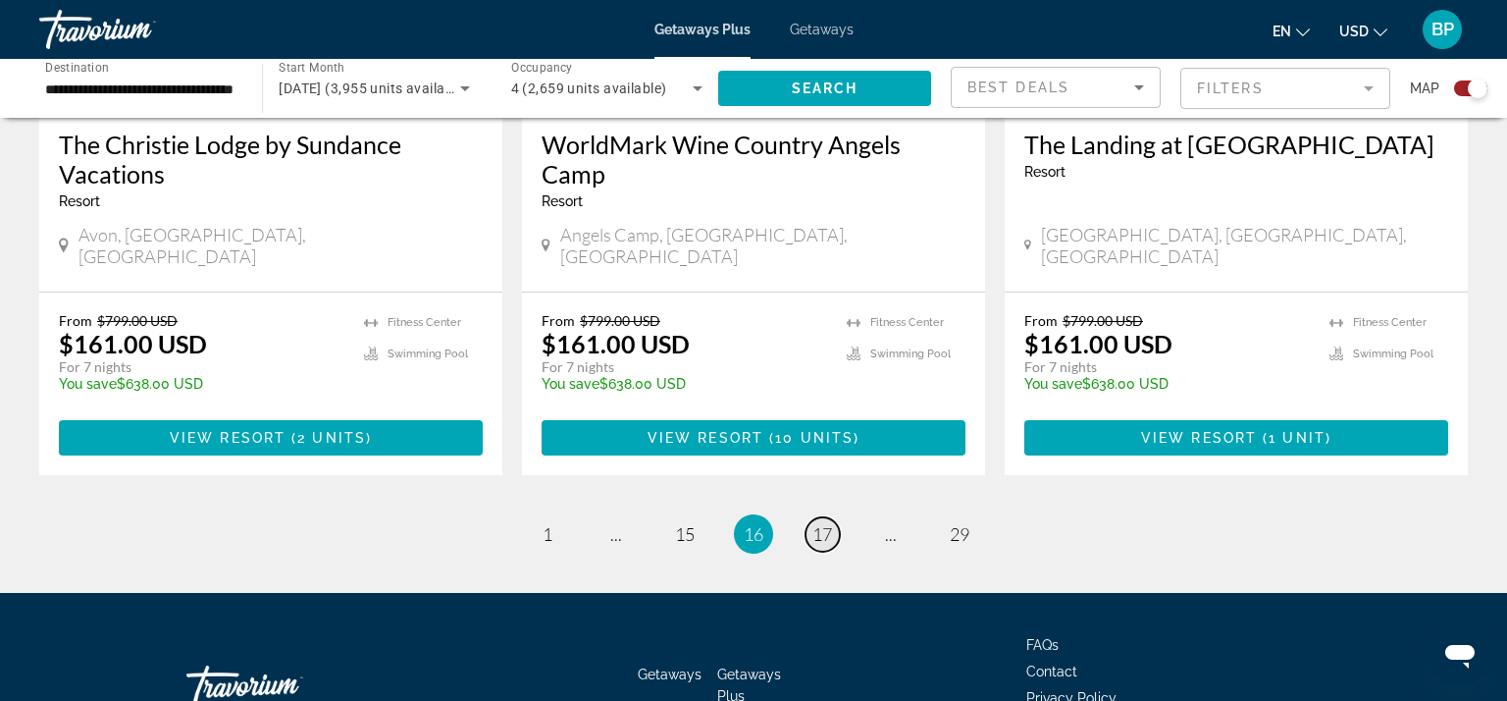
click at [823, 523] on span "17" at bounding box center [822, 534] width 20 height 22
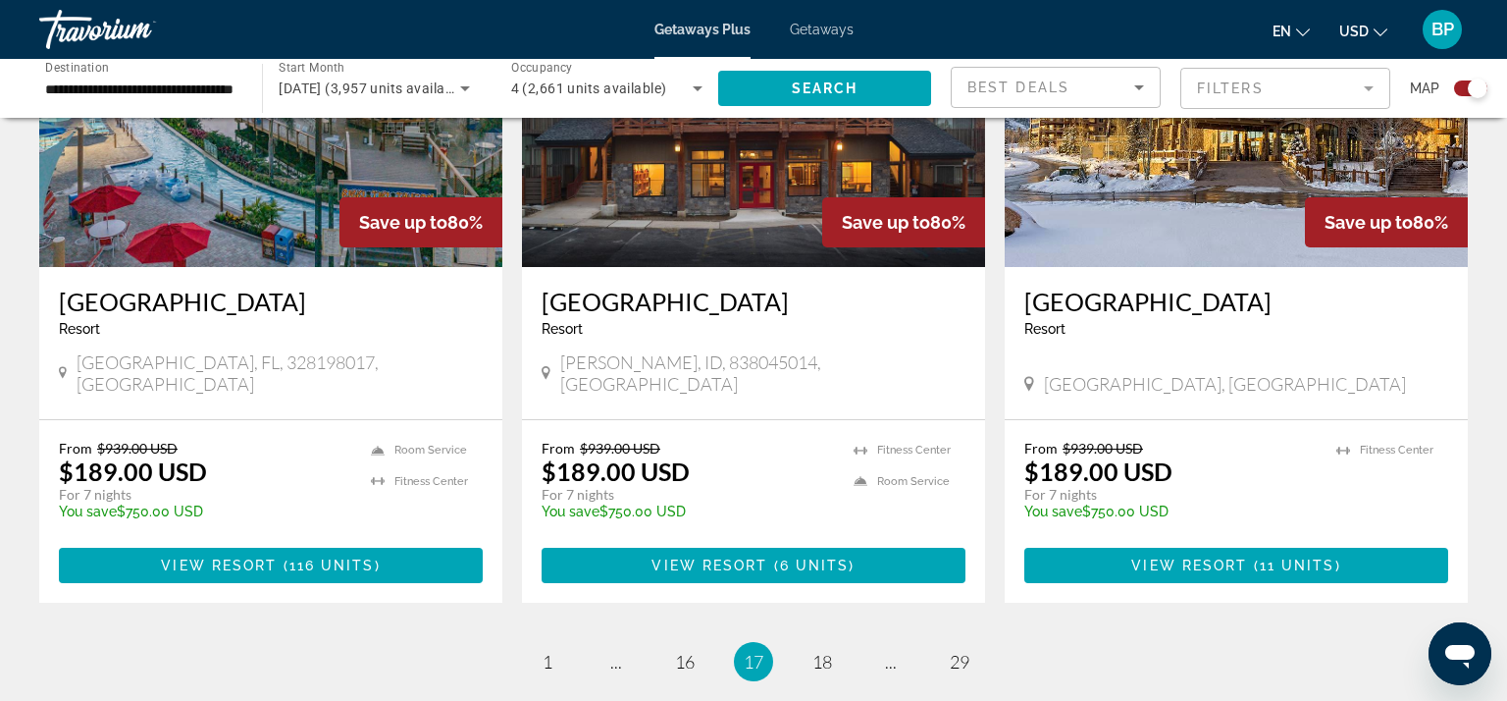
scroll to position [2918, 0]
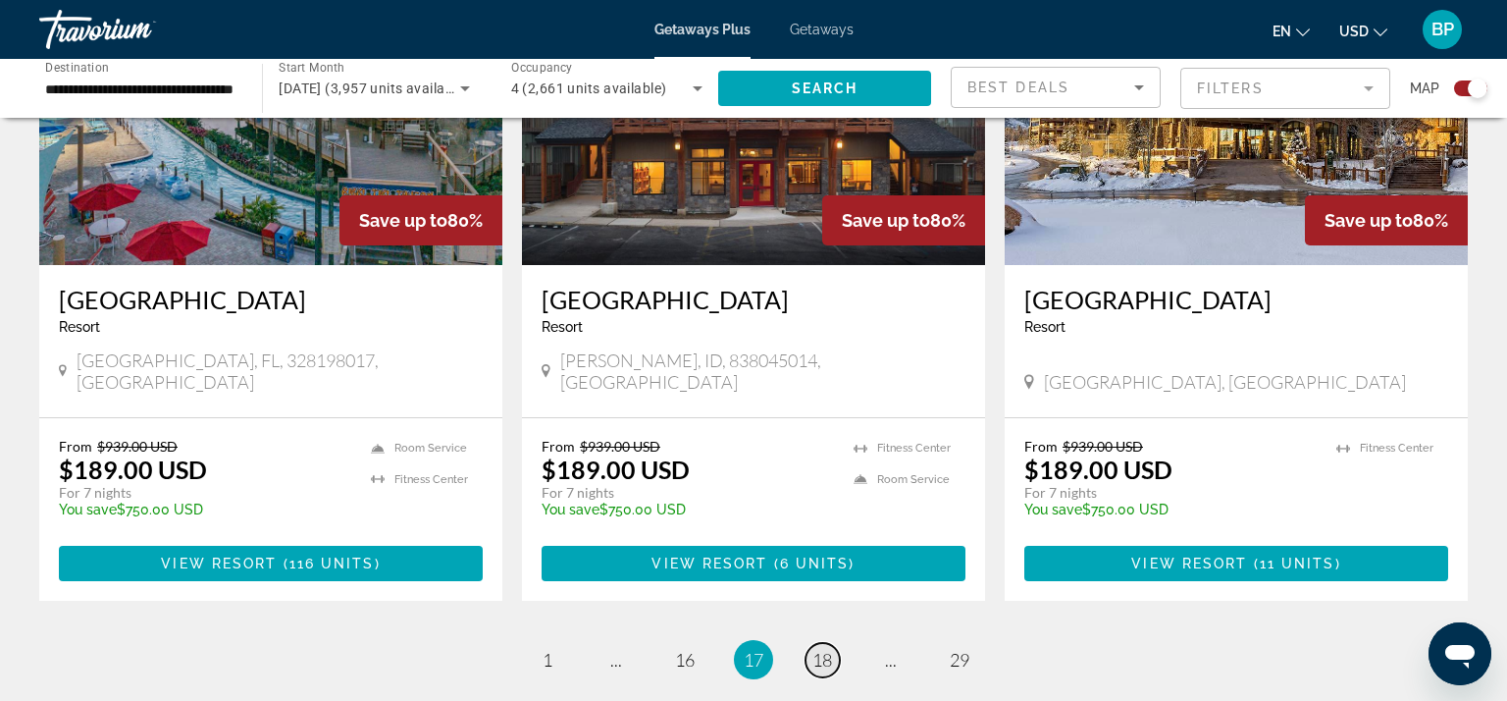
click at [821, 649] on span "18" at bounding box center [822, 660] width 20 height 22
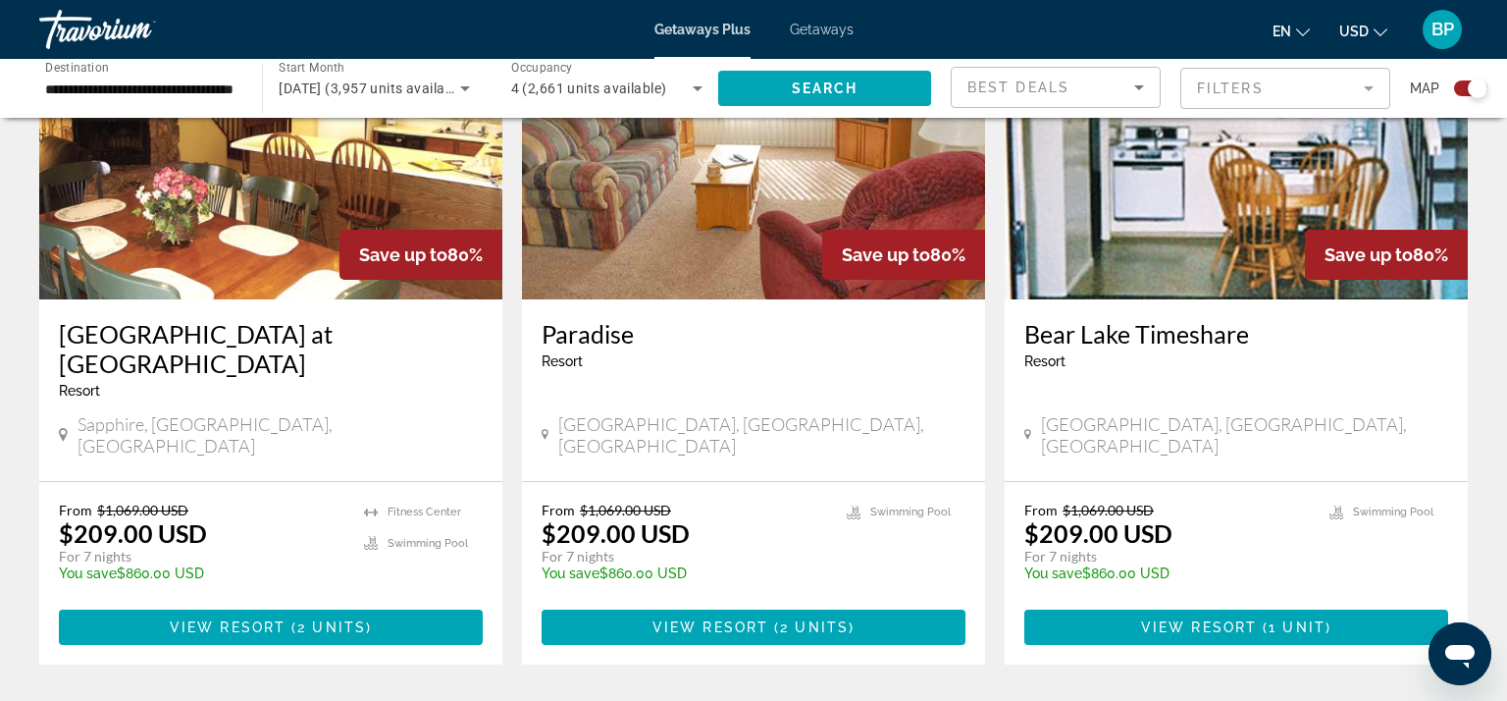
scroll to position [2942, 0]
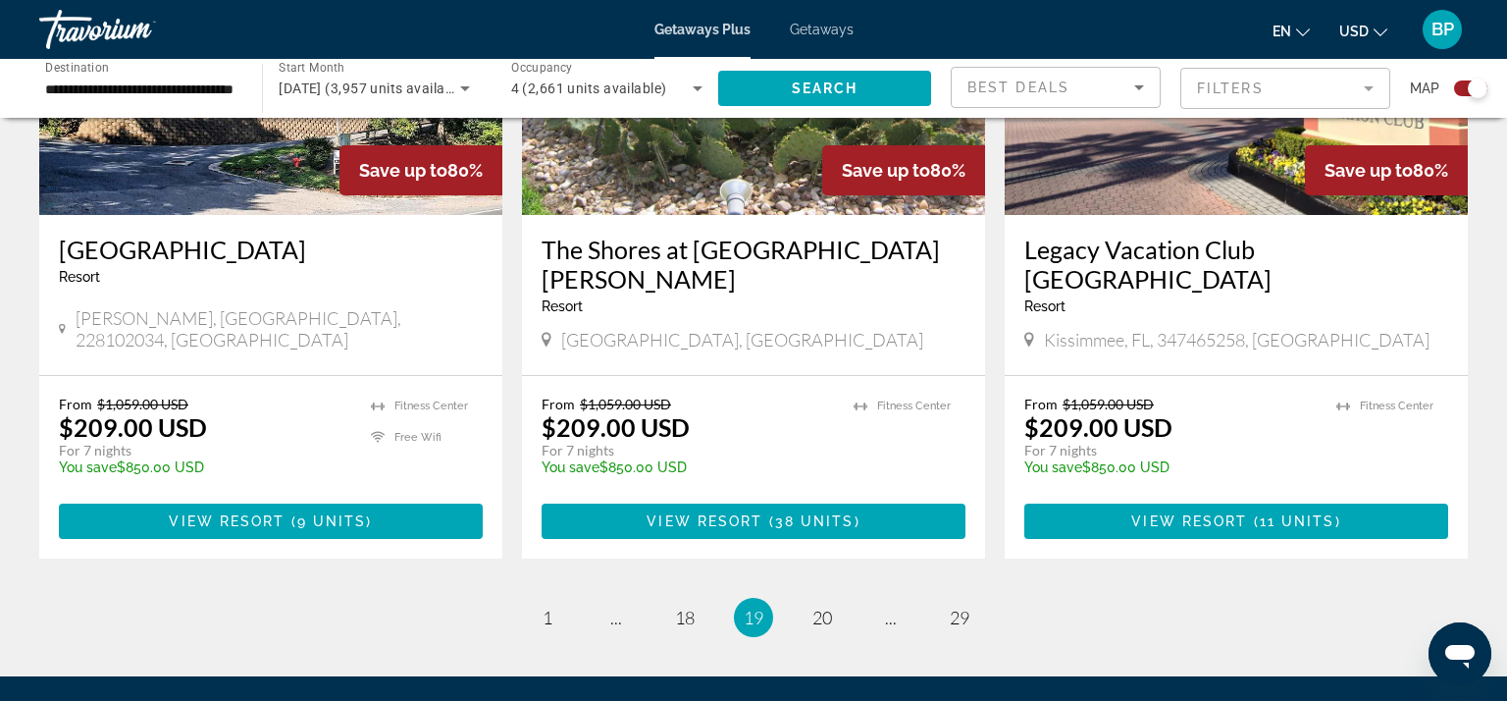
scroll to position [3056, 0]
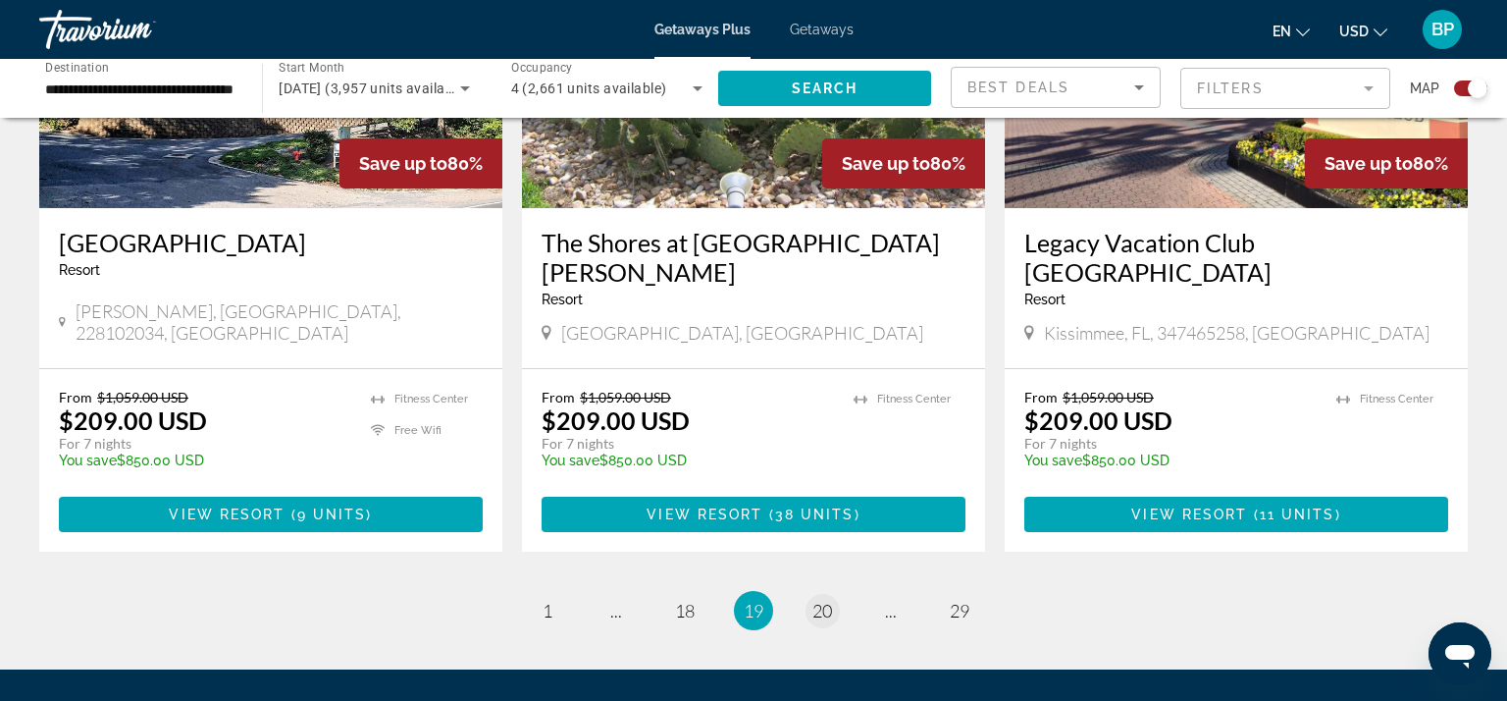
click at [836, 591] on li "page 20" at bounding box center [822, 610] width 39 height 39
click at [818, 600] on span "20" at bounding box center [822, 611] width 20 height 22
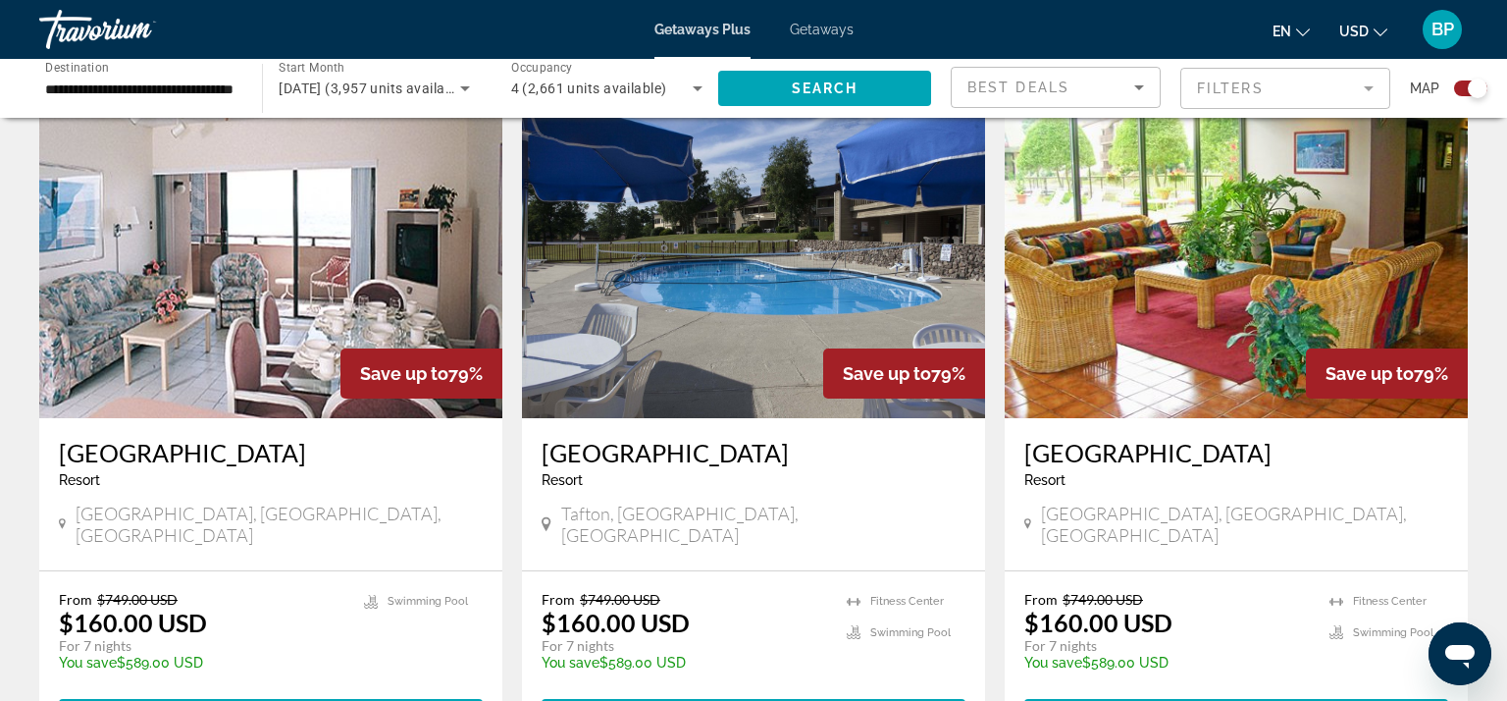
scroll to position [2820, 0]
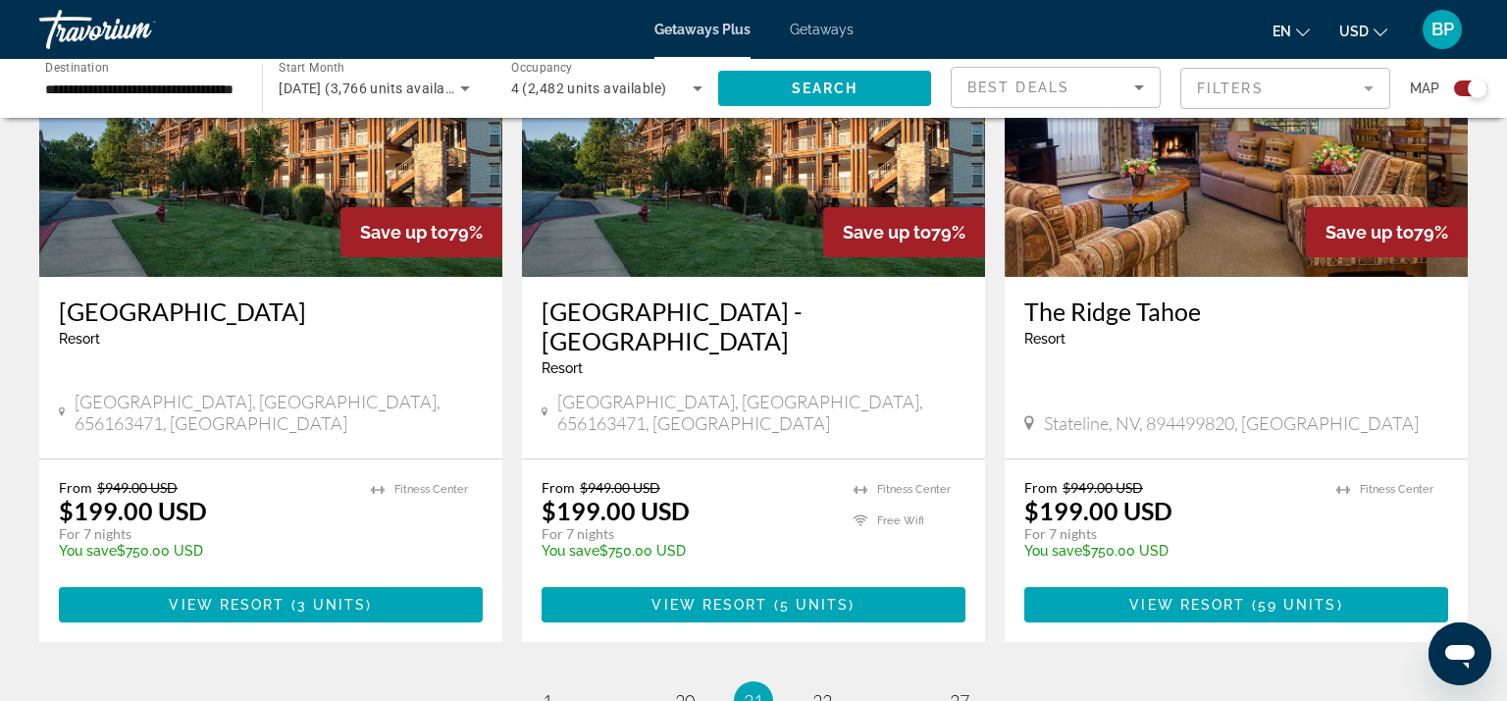
scroll to position [2888, 0]
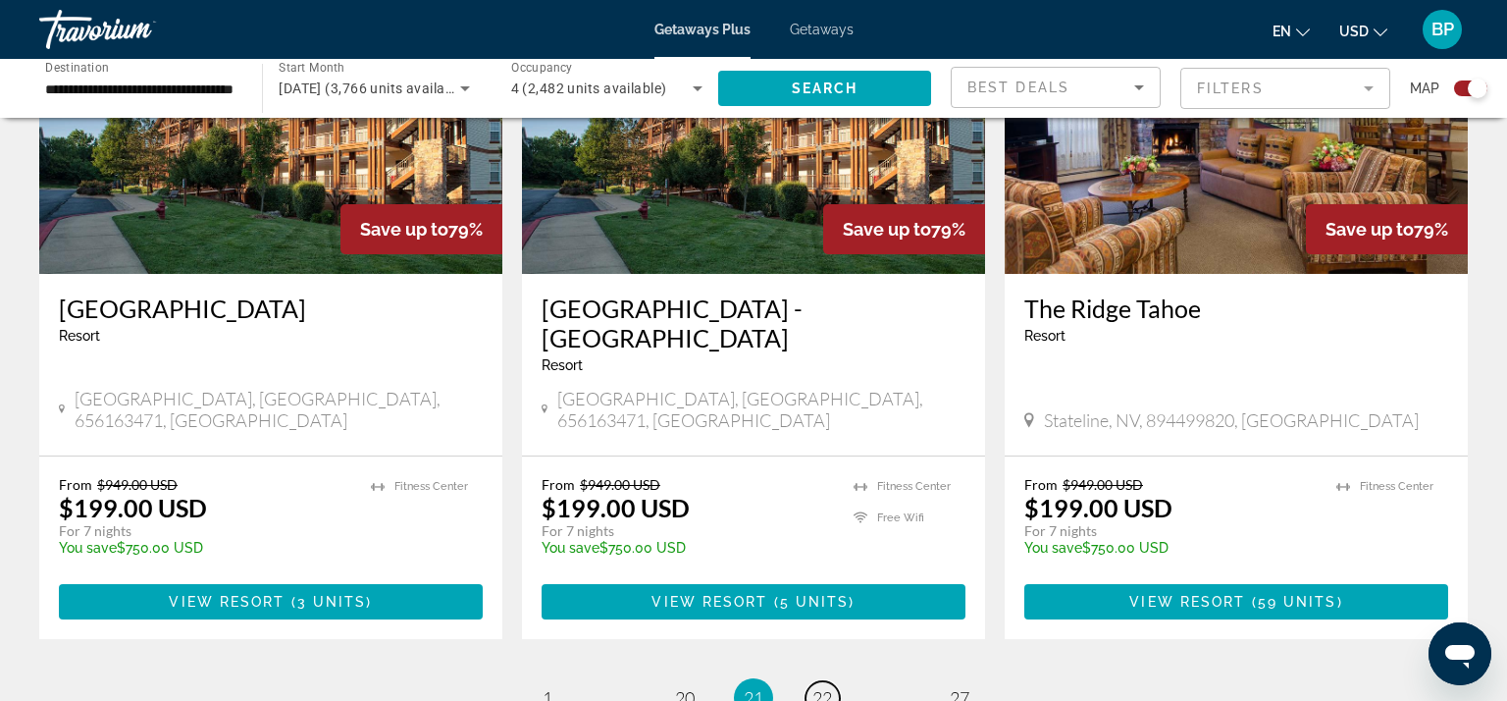
click at [812, 687] on span "22" at bounding box center [822, 698] width 20 height 22
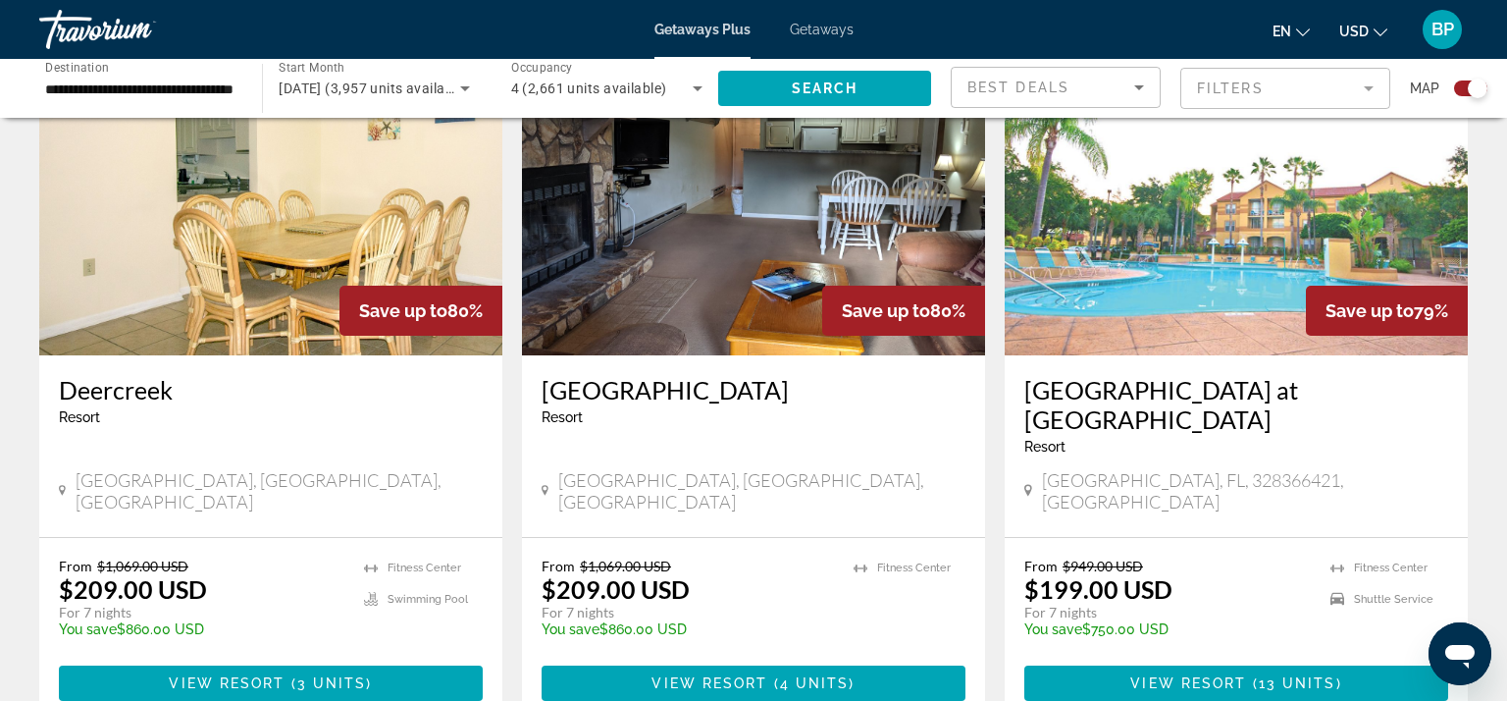
scroll to position [2910, 0]
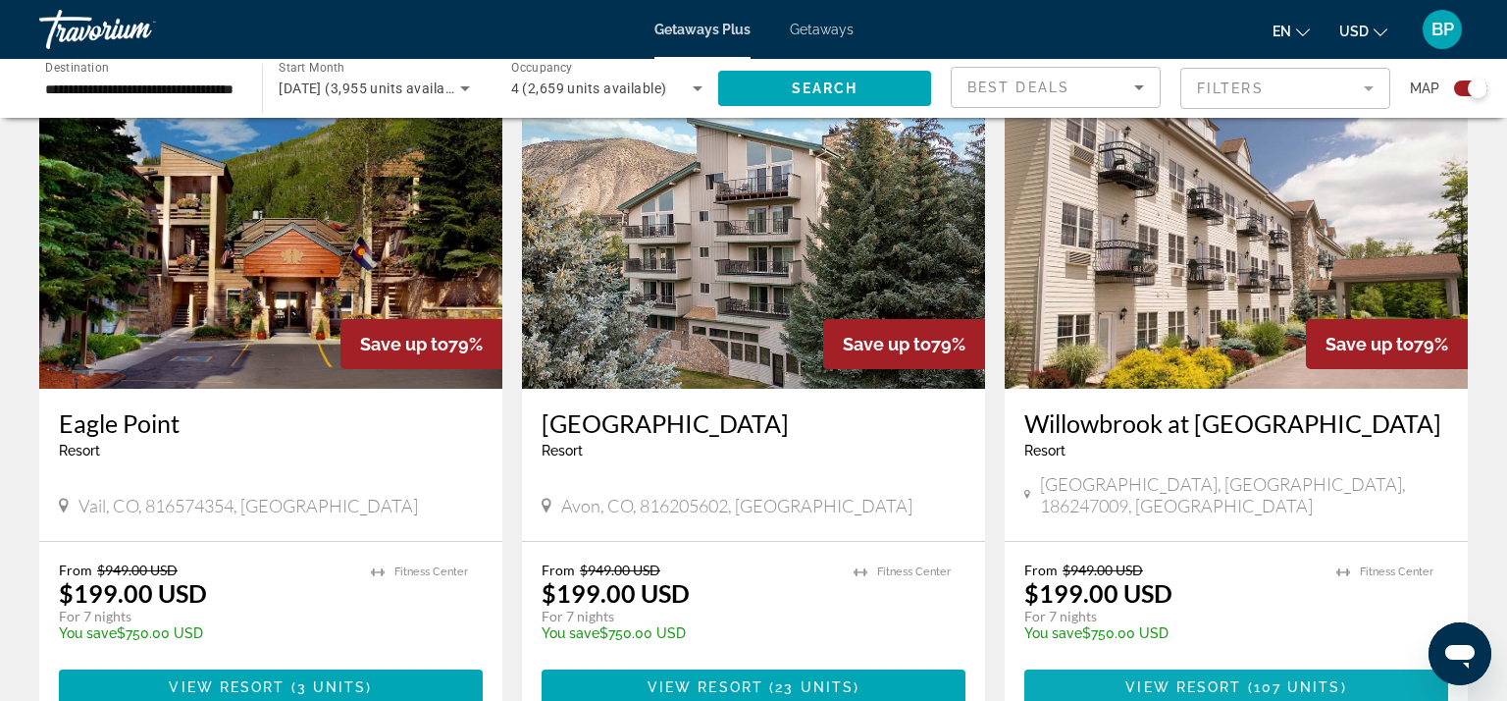
scroll to position [2850, 0]
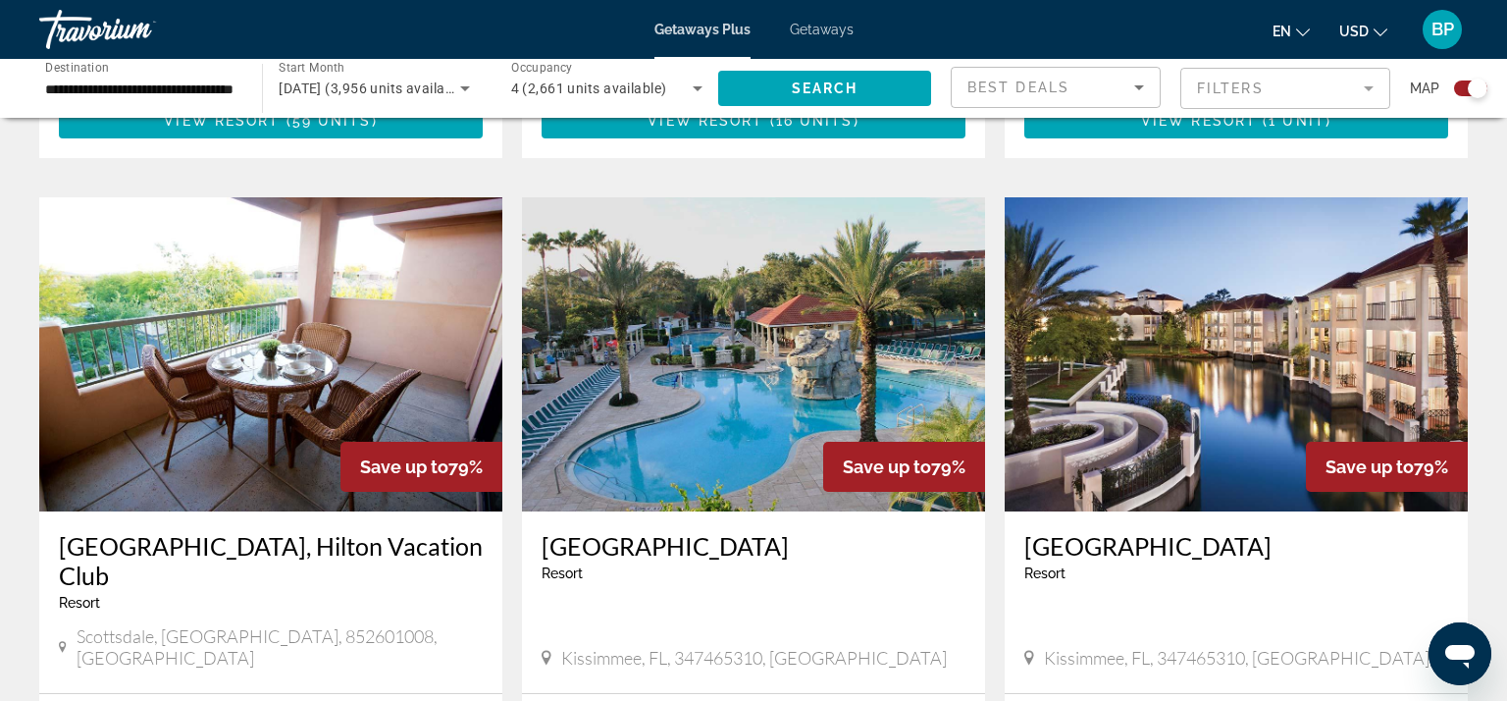
scroll to position [2856, 0]
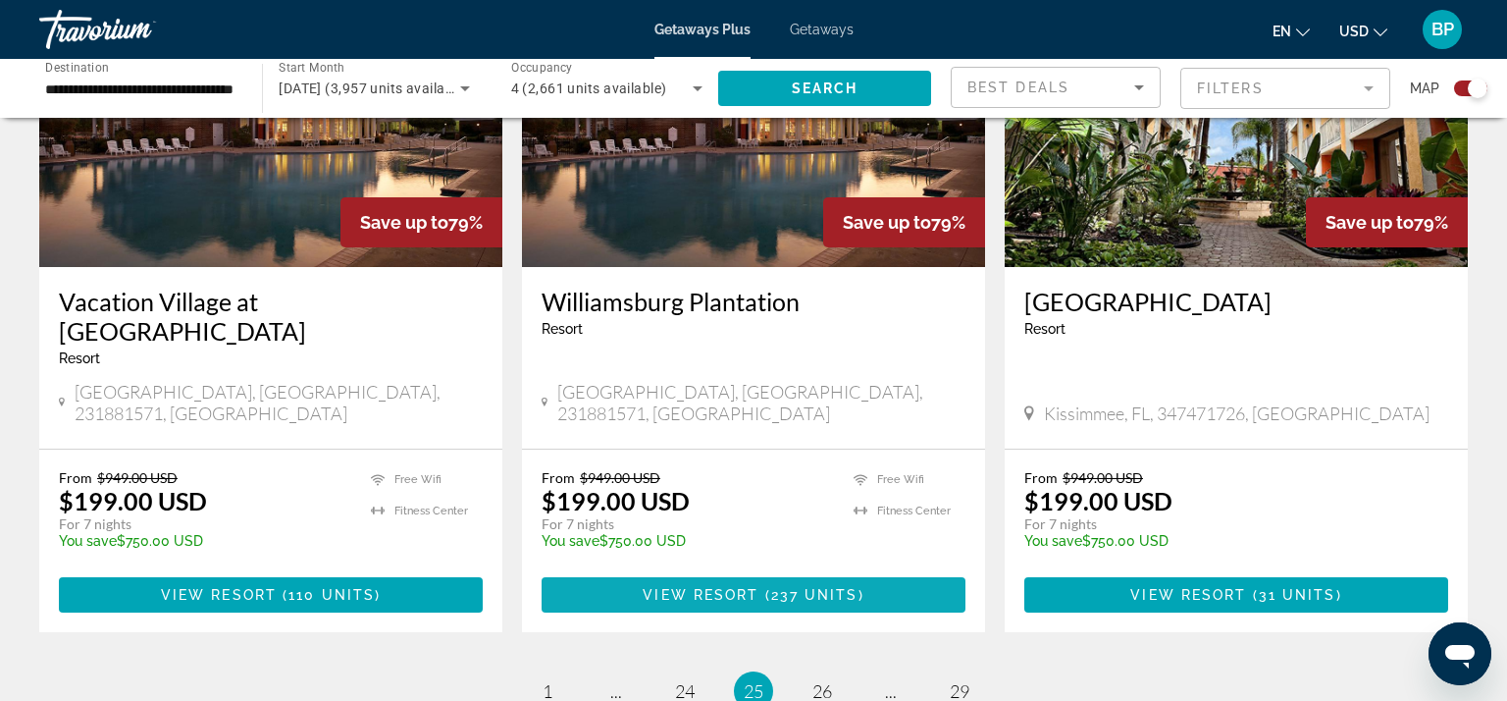
scroll to position [2904, 0]
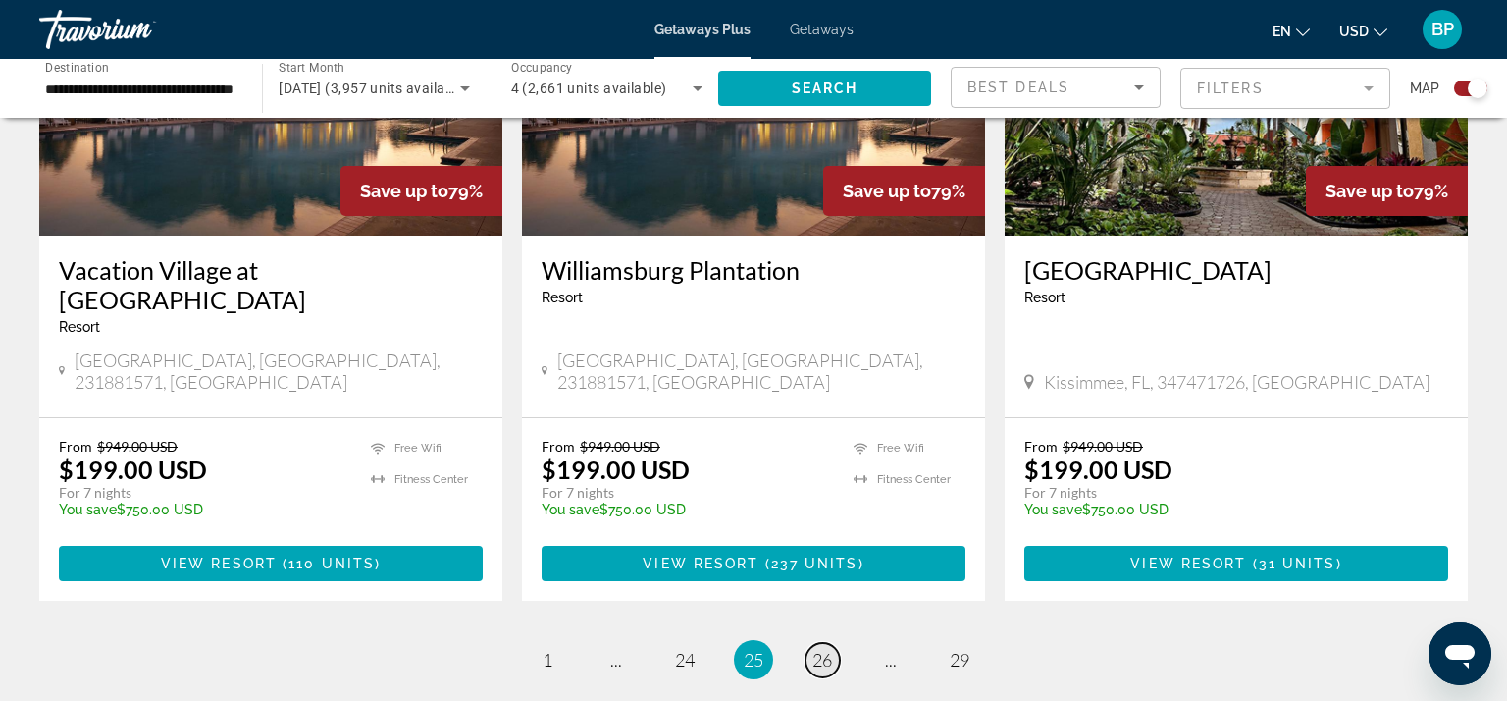
click at [837, 643] on link "page 26" at bounding box center [823, 660] width 34 height 34
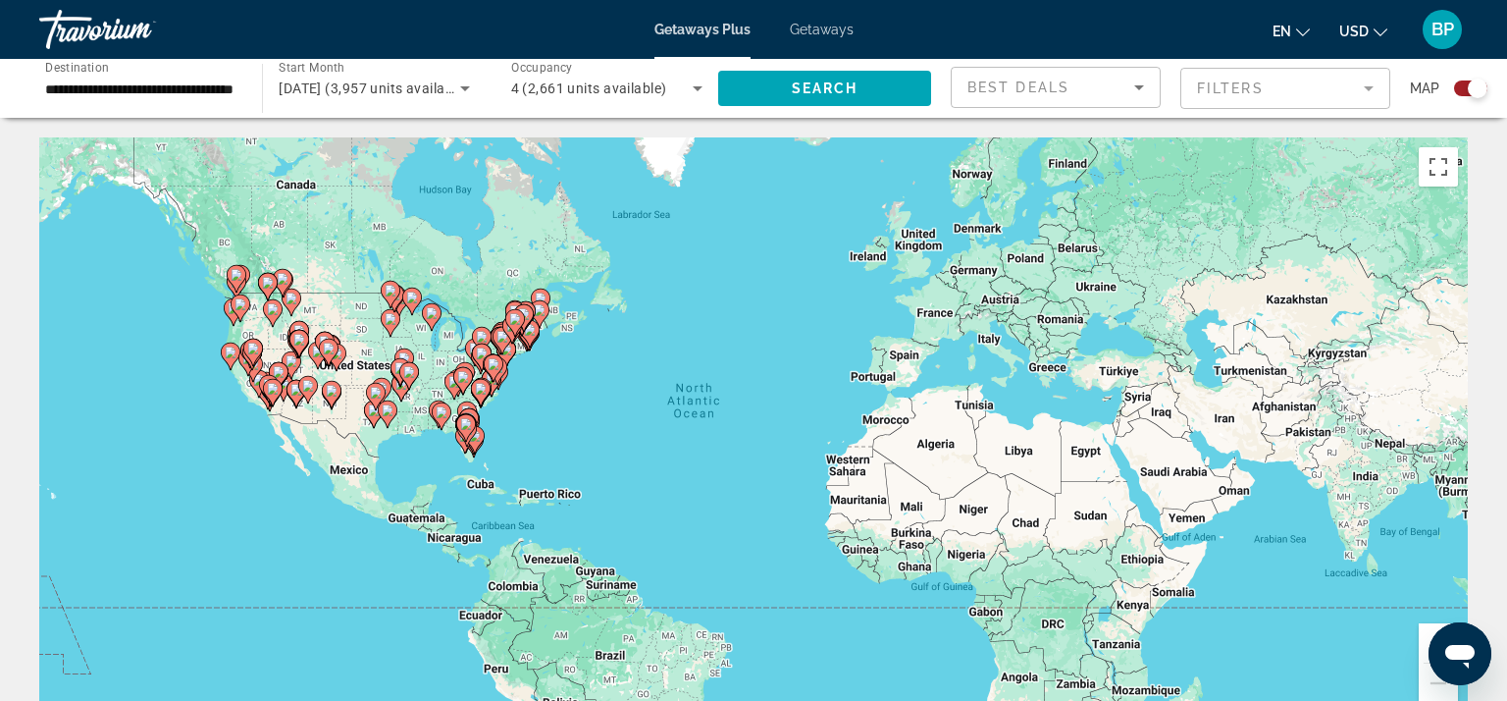
scroll to position [798, 0]
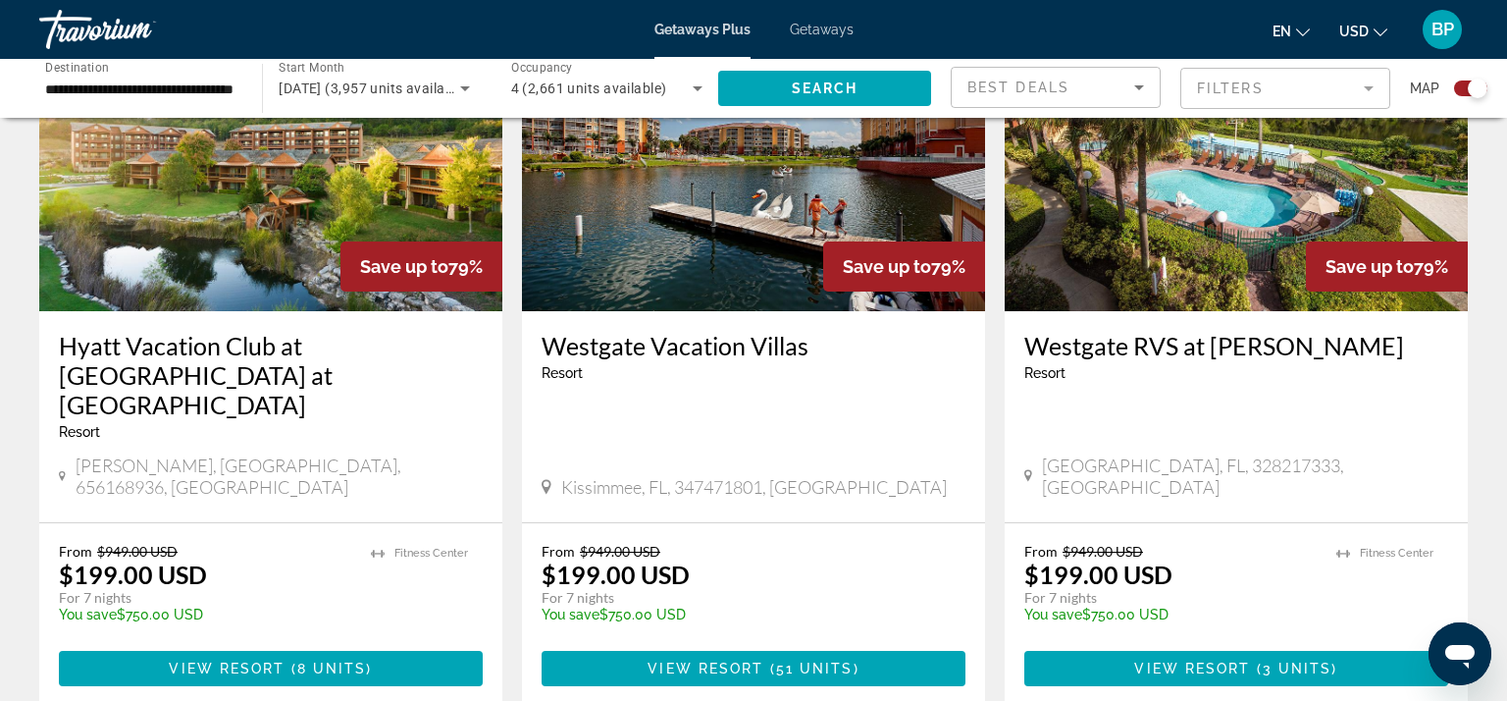
click at [251, 355] on h3 "Hyatt Vacation Club at [GEOGRAPHIC_DATA] at [GEOGRAPHIC_DATA]" at bounding box center [271, 375] width 424 height 88
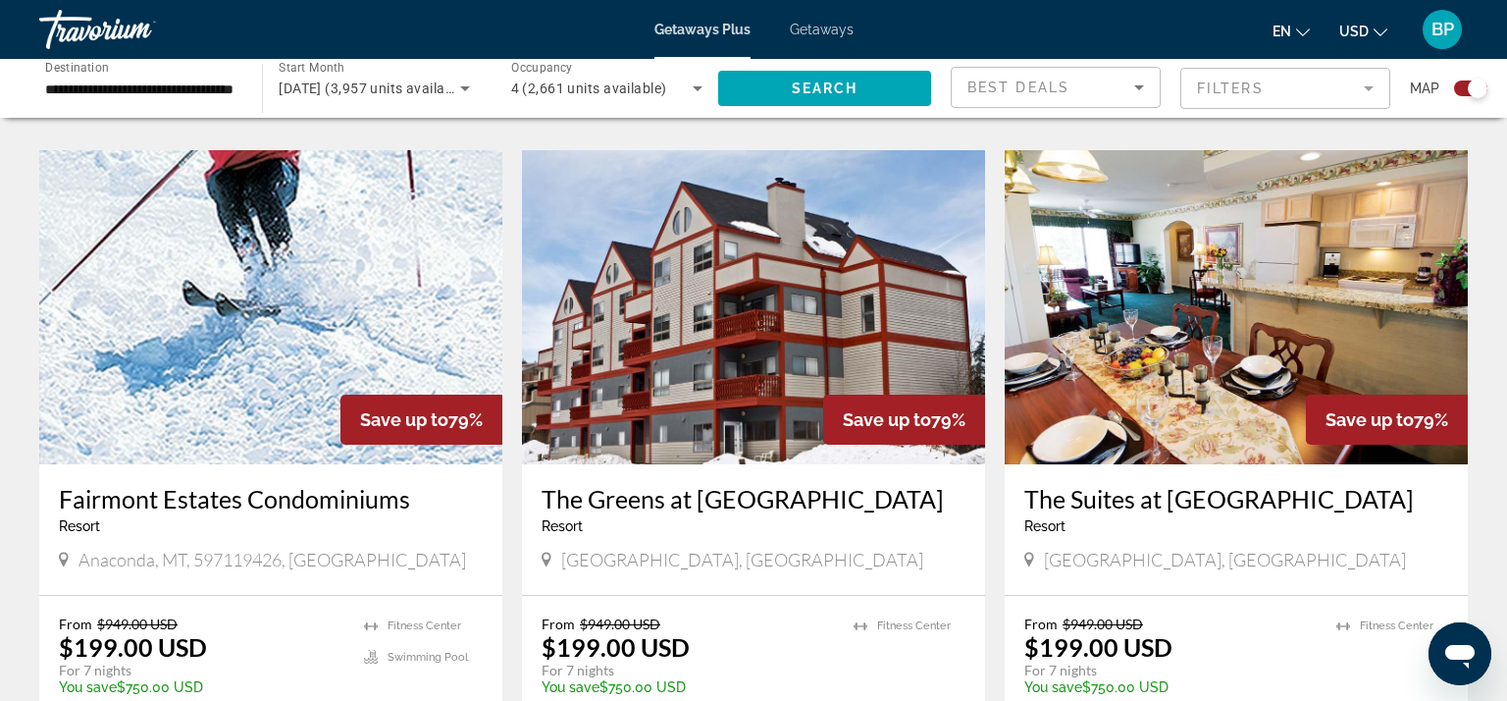
scroll to position [2122, 0]
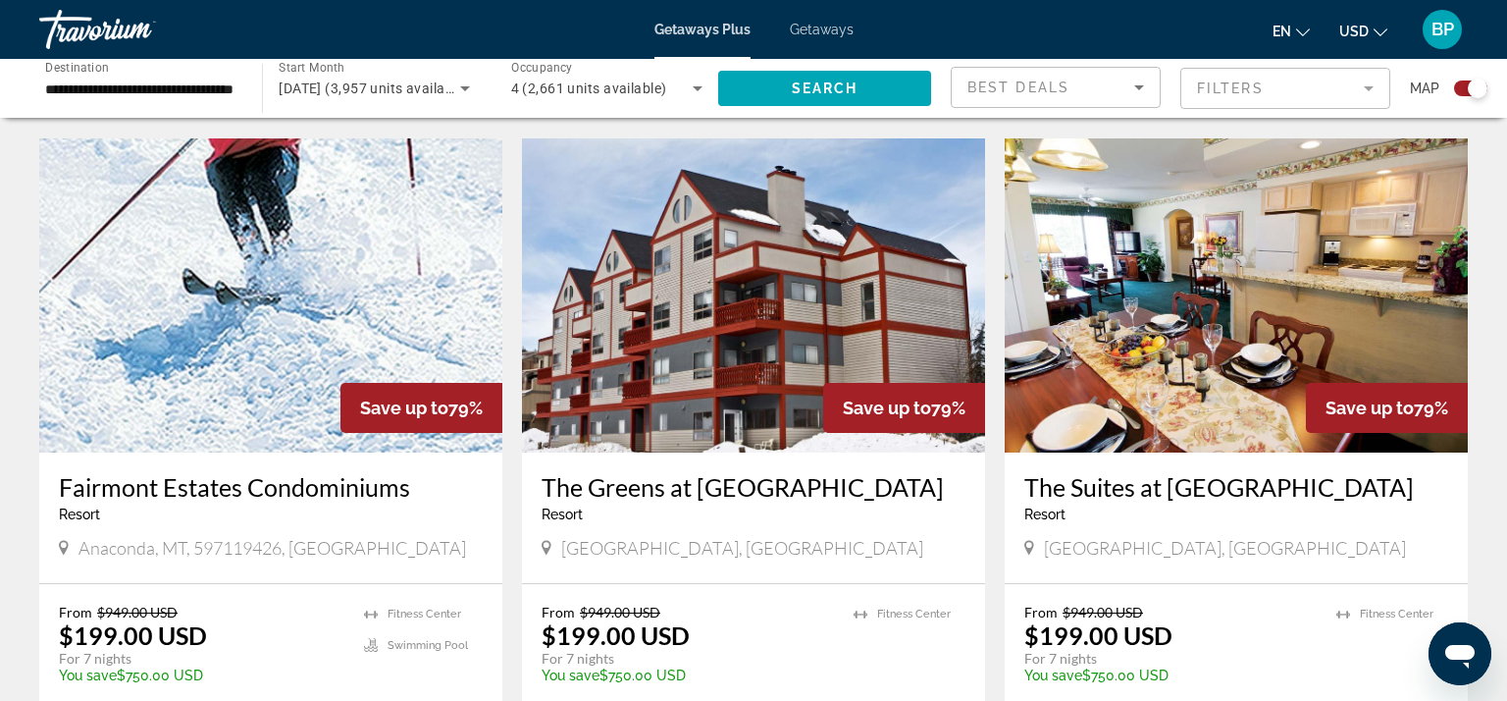
click at [1120, 503] on div "The Suites at [GEOGRAPHIC_DATA] - This is an adults only resort [GEOGRAPHIC_DAT…" at bounding box center [1236, 517] width 463 height 131
click at [1103, 343] on img "Main content" at bounding box center [1236, 295] width 463 height 314
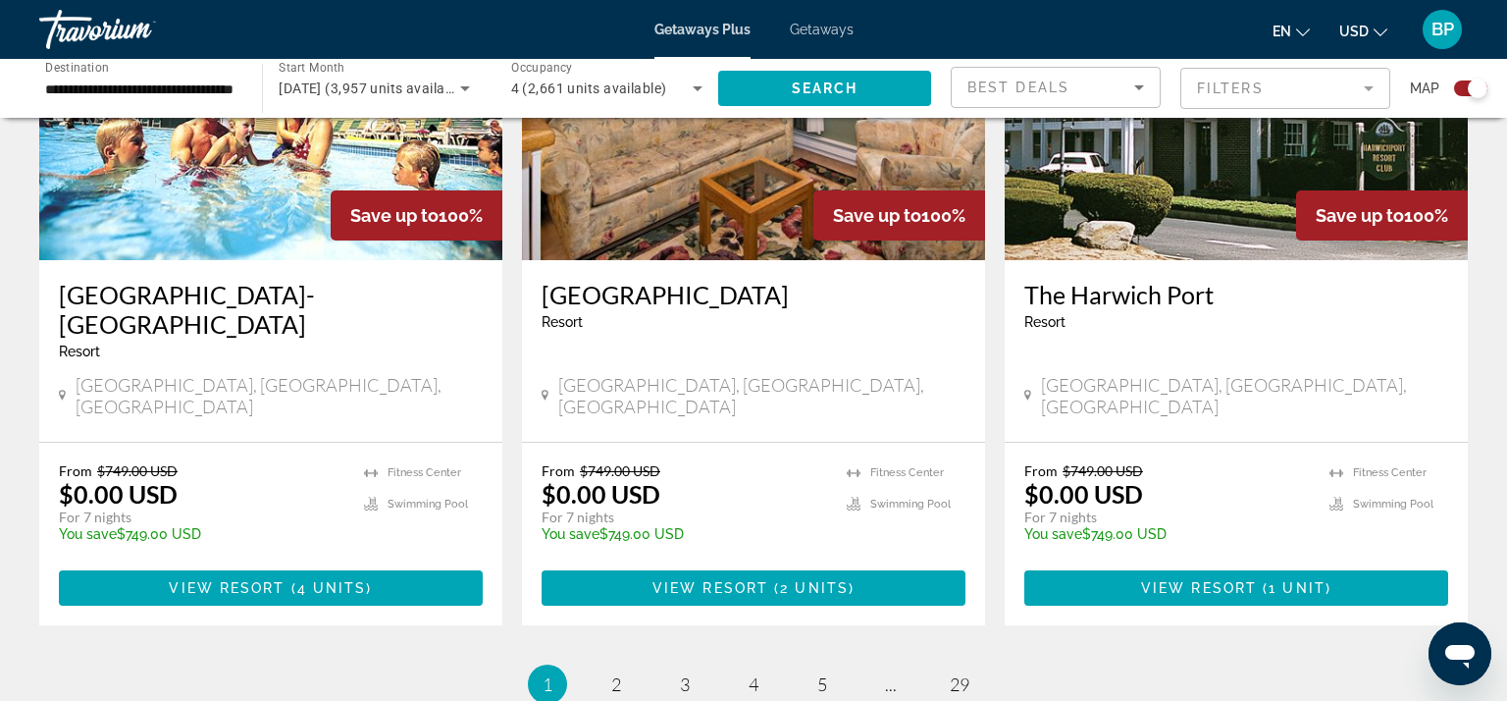
scroll to position [3140, 0]
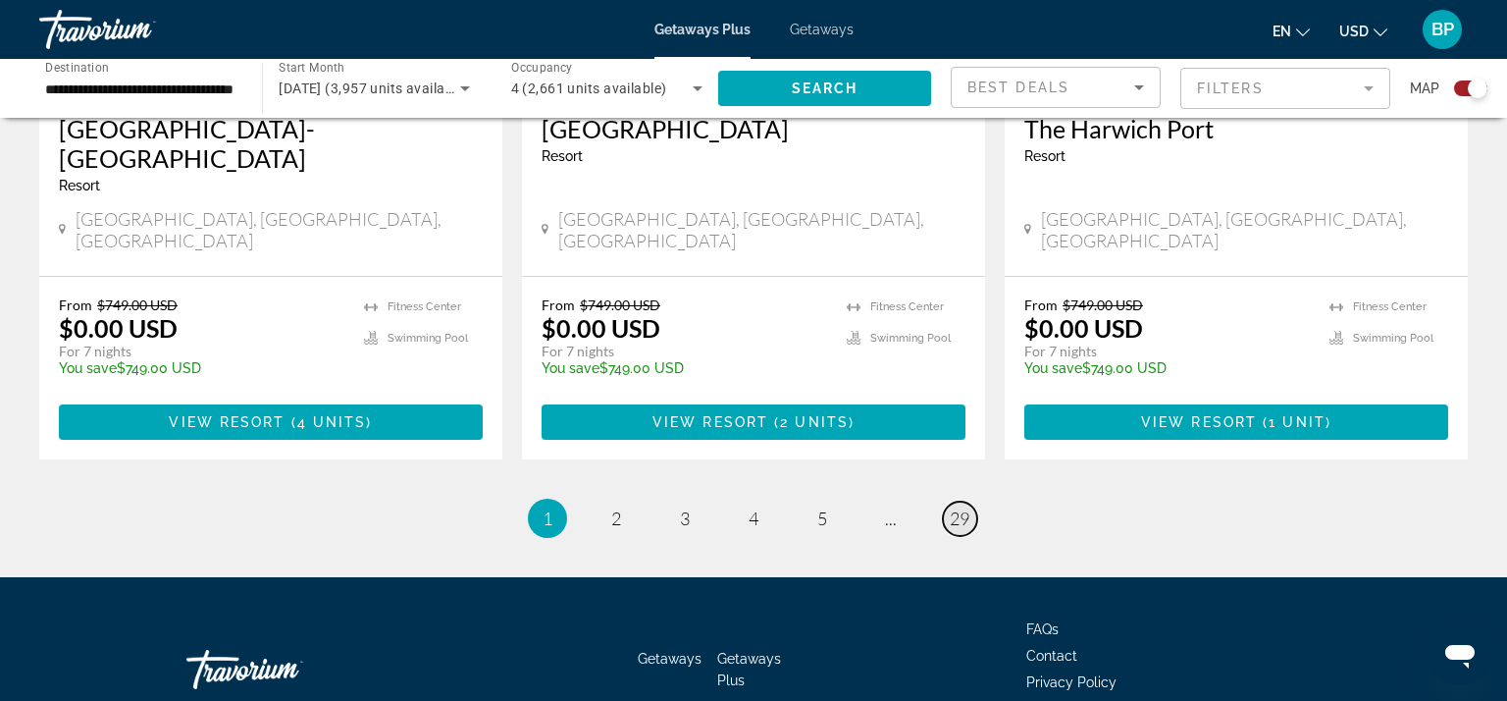
click at [957, 507] on span "29" at bounding box center [960, 518] width 20 height 22
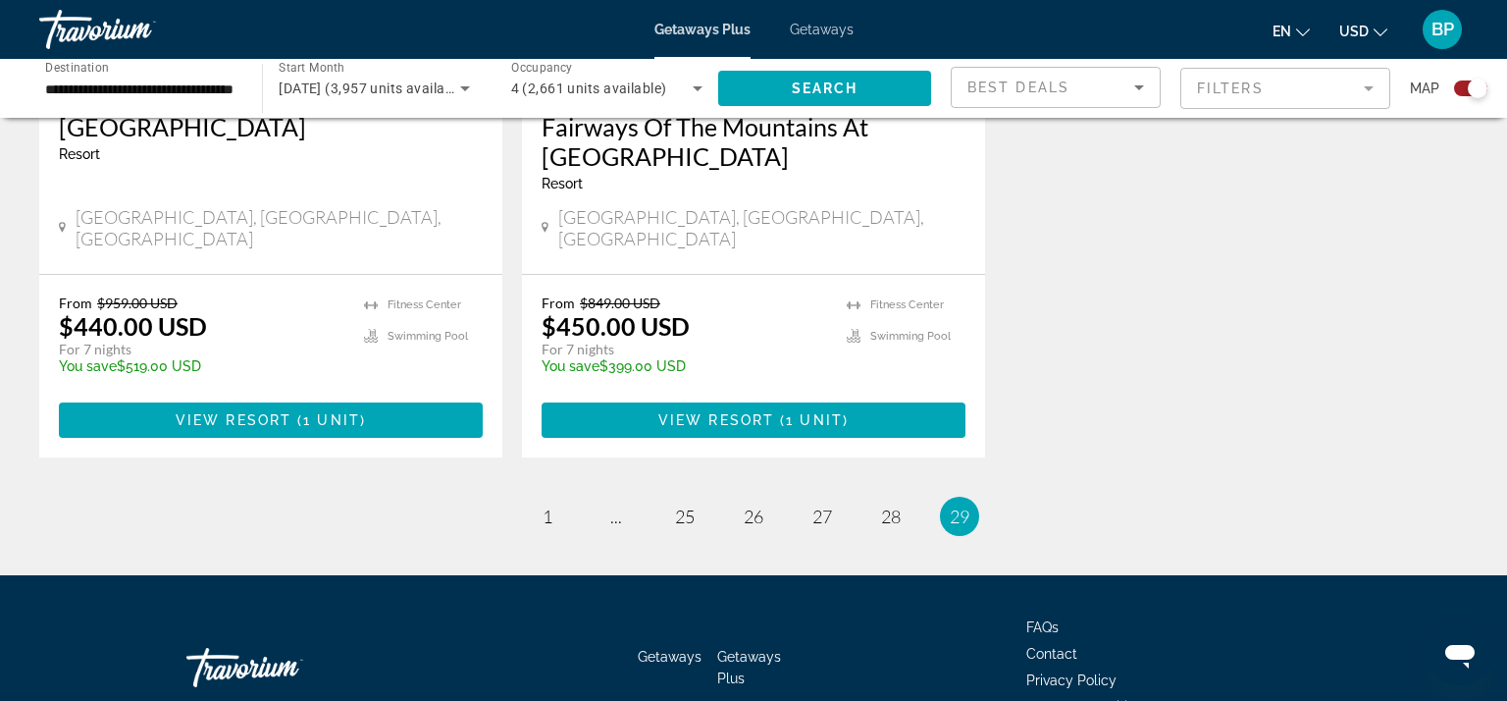
scroll to position [1777, 0]
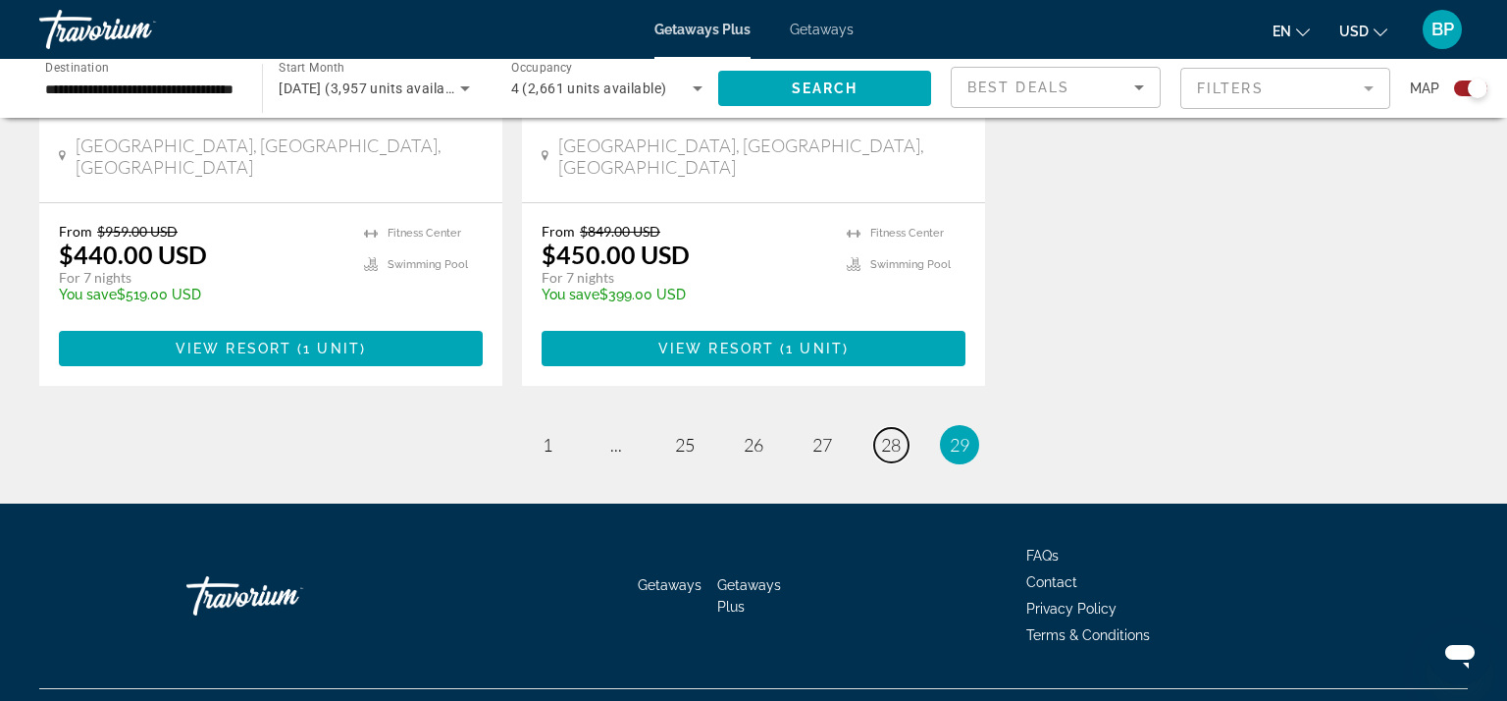
click at [892, 434] on span "28" at bounding box center [891, 445] width 20 height 22
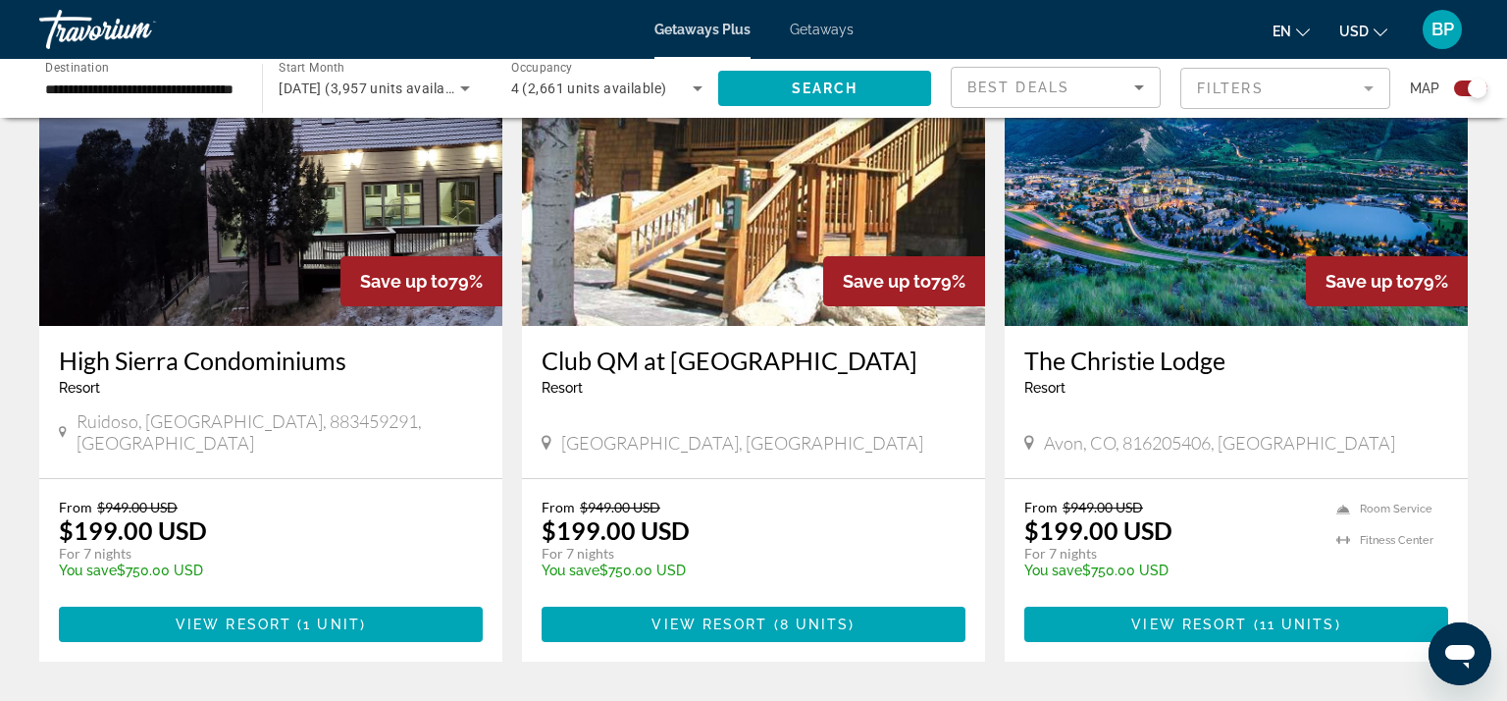
scroll to position [2991, 0]
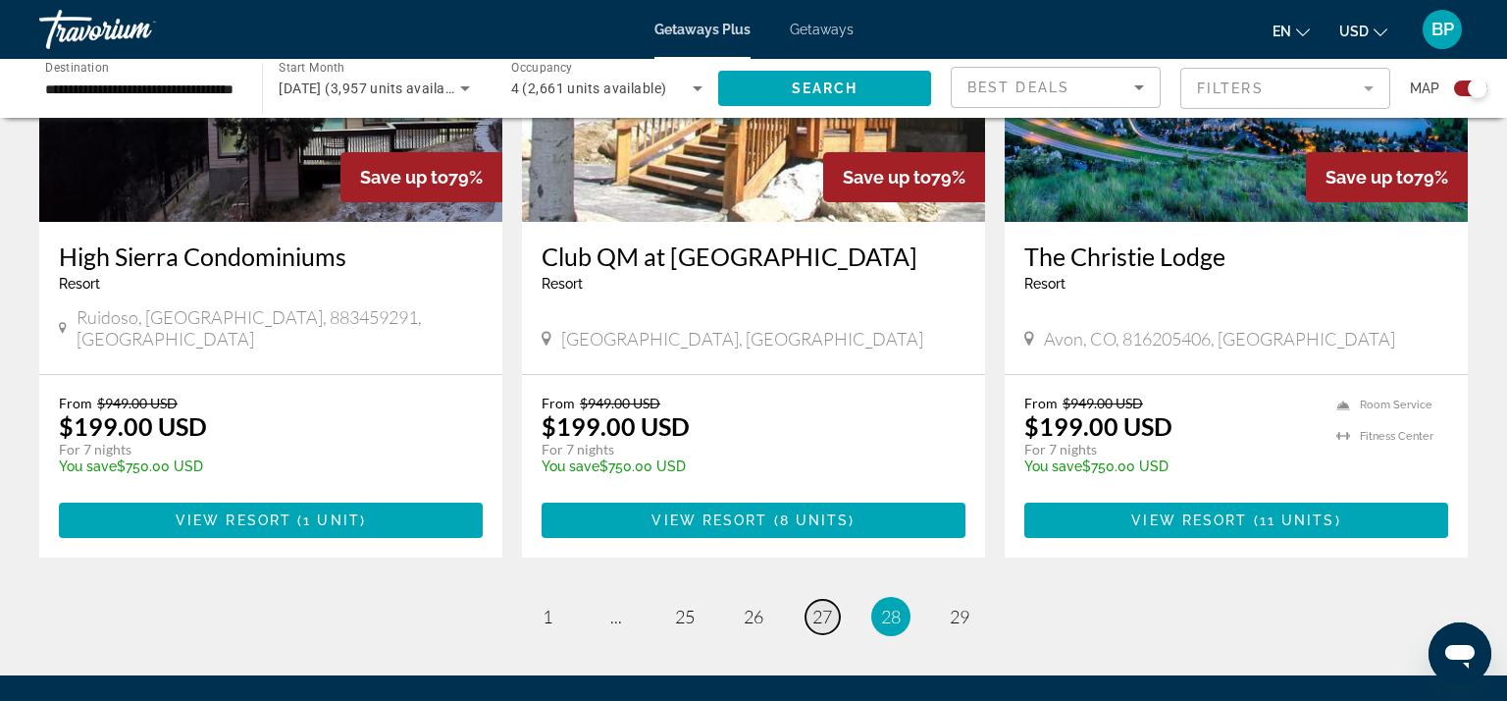
click at [826, 605] on span "27" at bounding box center [822, 616] width 20 height 22
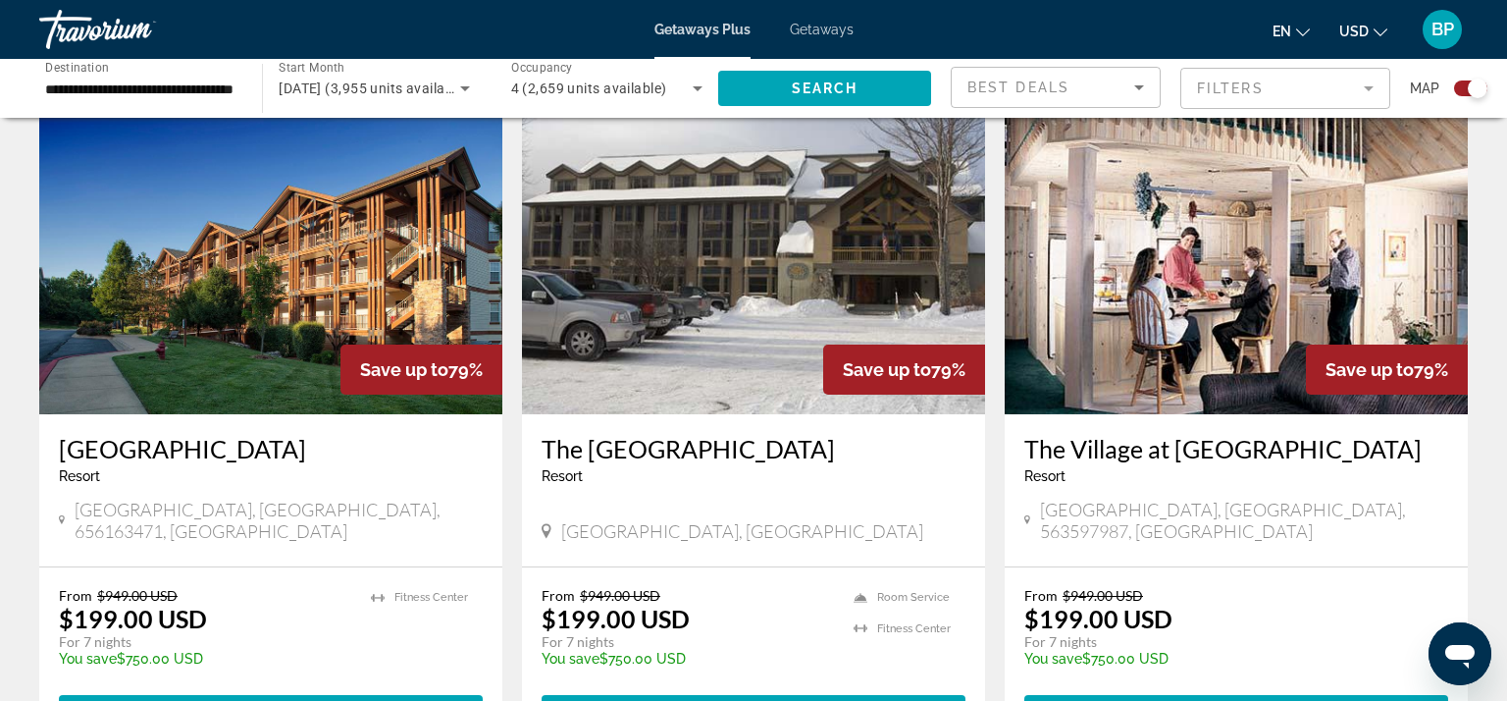
scroll to position [2970, 0]
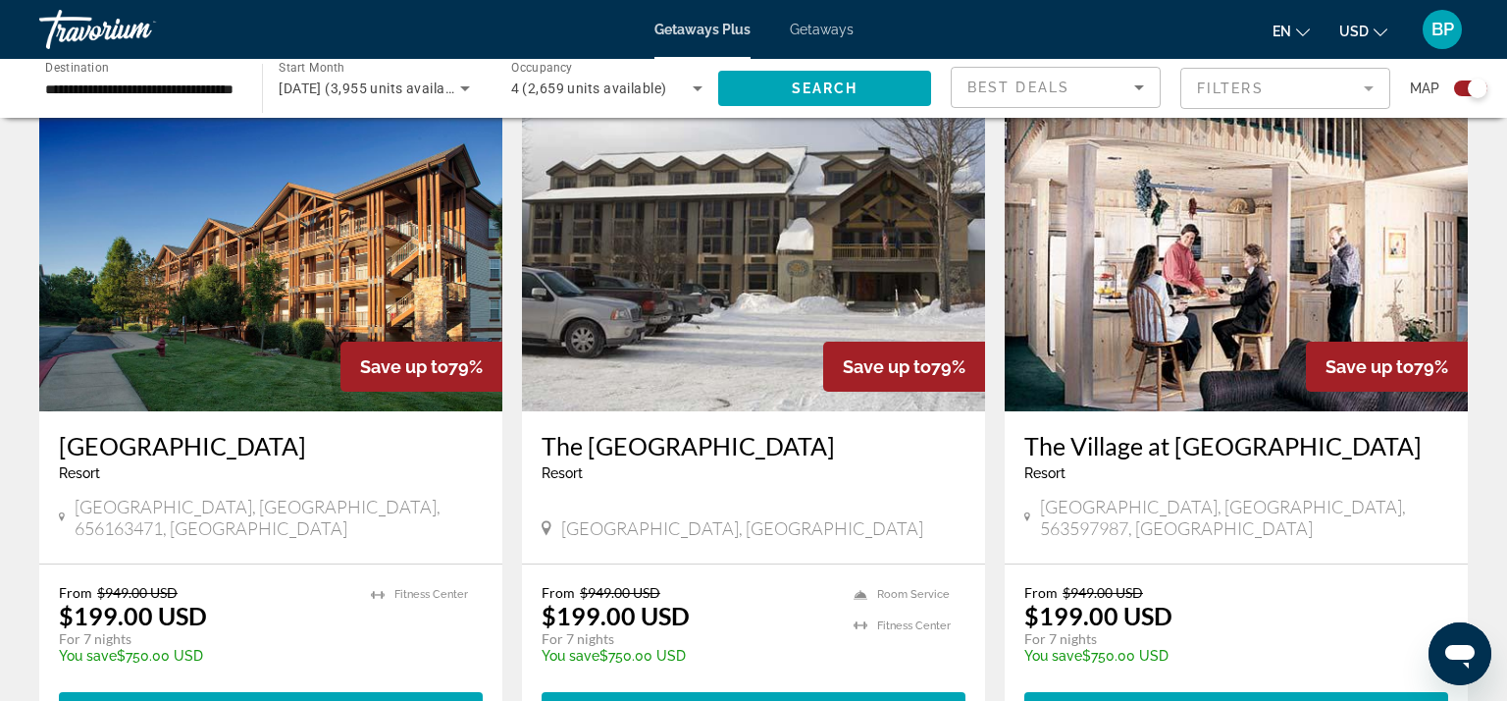
click at [1448, 31] on span "BP" at bounding box center [1443, 30] width 23 height 20
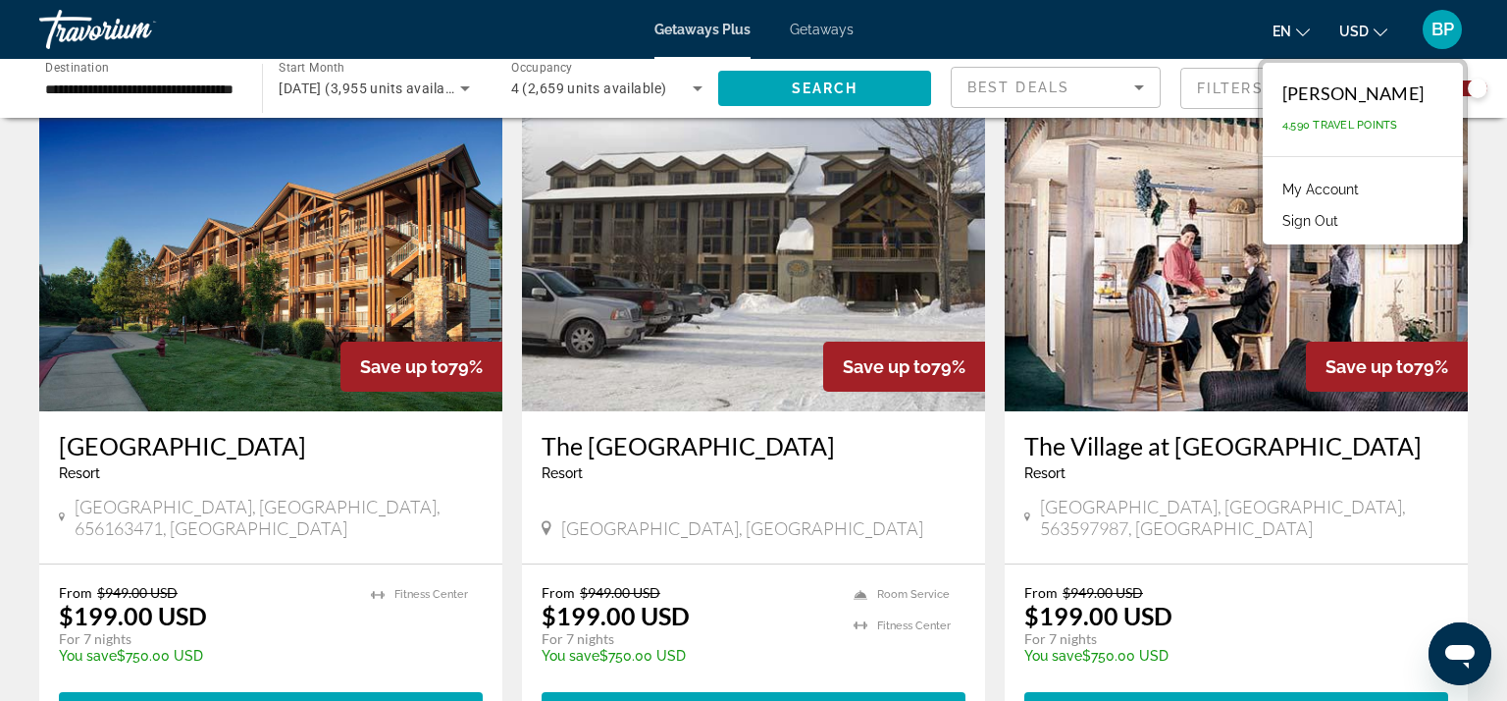
click at [1342, 217] on button "Sign Out" at bounding box center [1311, 221] width 76 height 26
